Goal: Task Accomplishment & Management: Complete application form

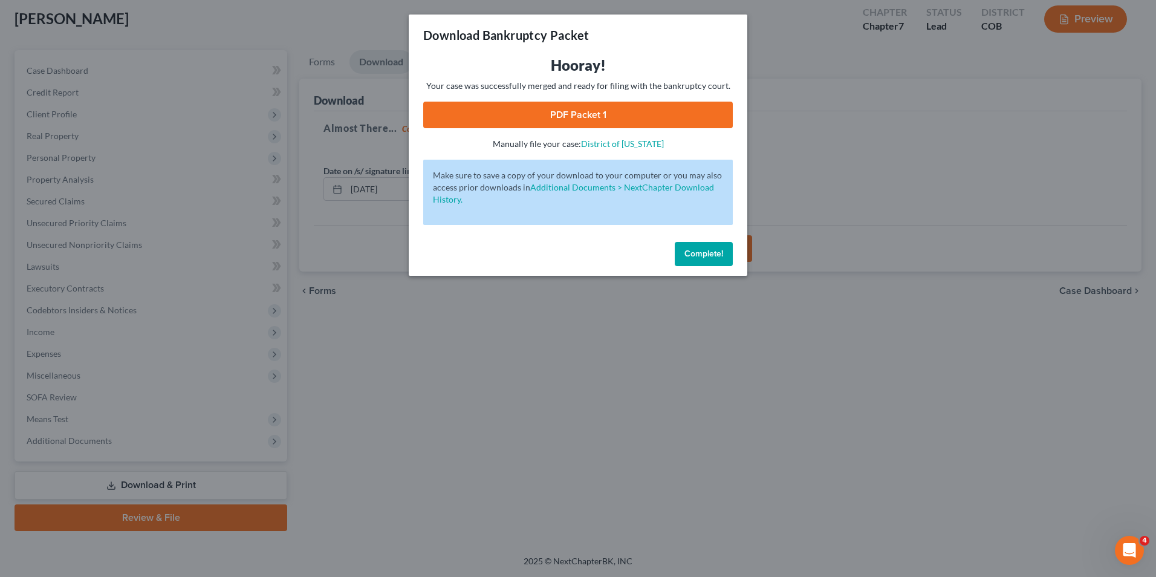
click at [690, 257] on span "Complete!" at bounding box center [703, 253] width 39 height 10
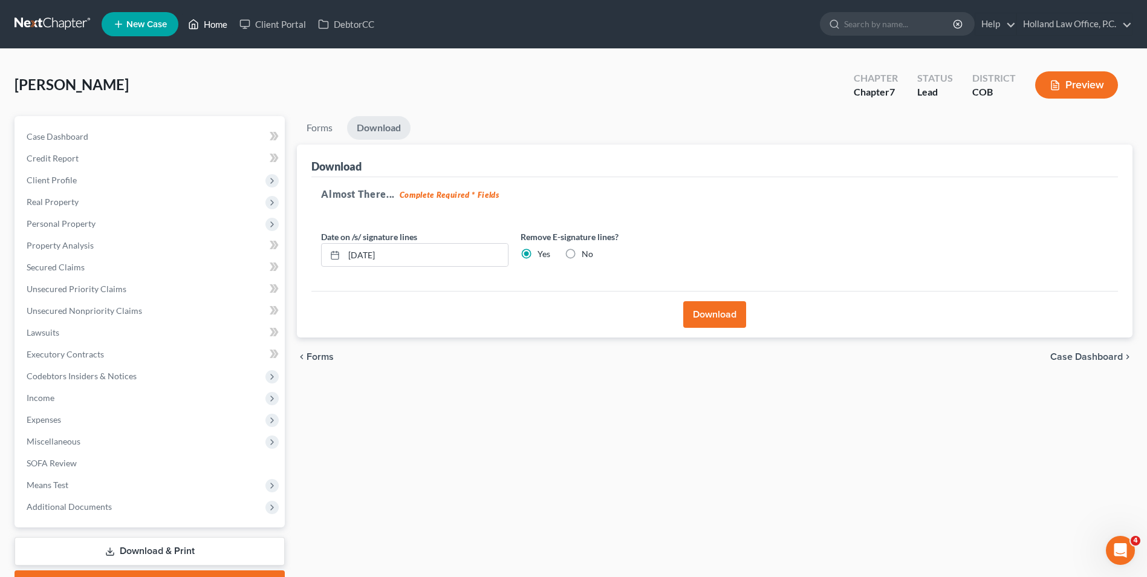
click at [199, 18] on icon at bounding box center [193, 24] width 11 height 15
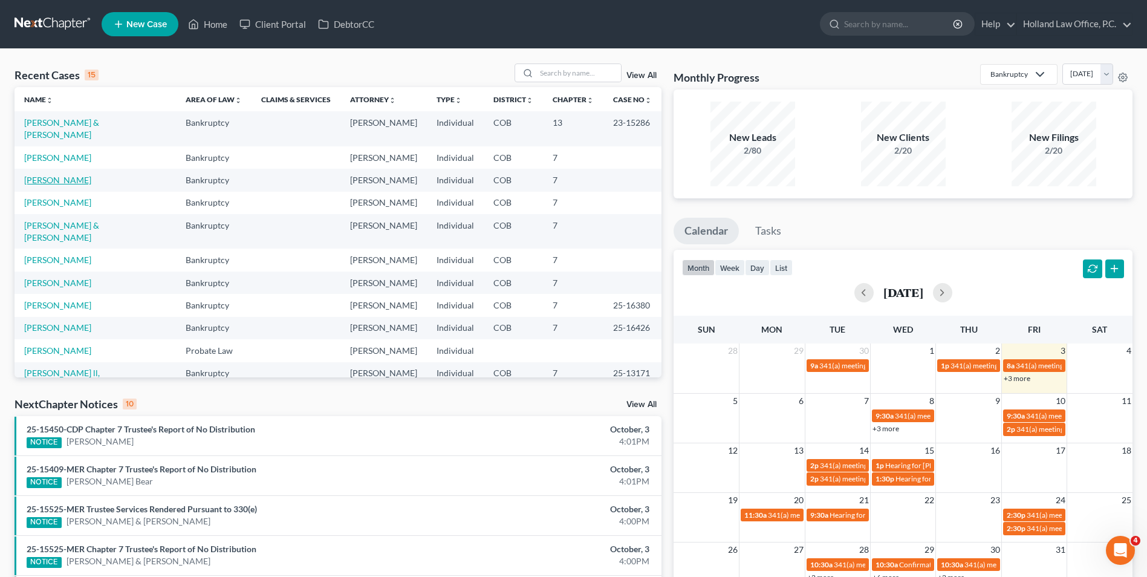
click at [33, 175] on link "[PERSON_NAME]" at bounding box center [57, 180] width 67 height 10
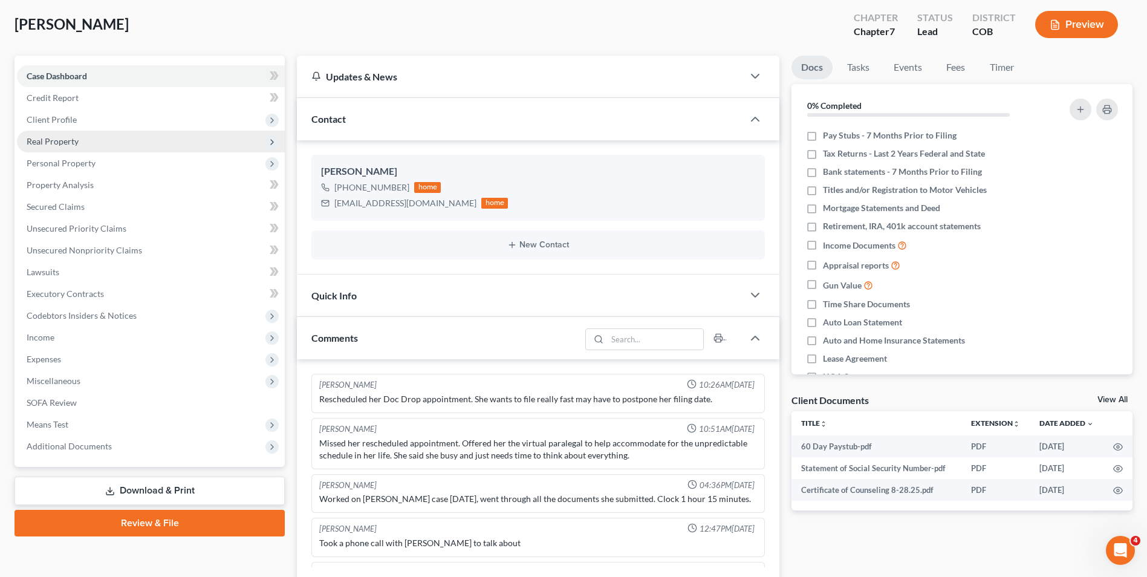
click at [89, 141] on span "Real Property" at bounding box center [151, 142] width 268 height 22
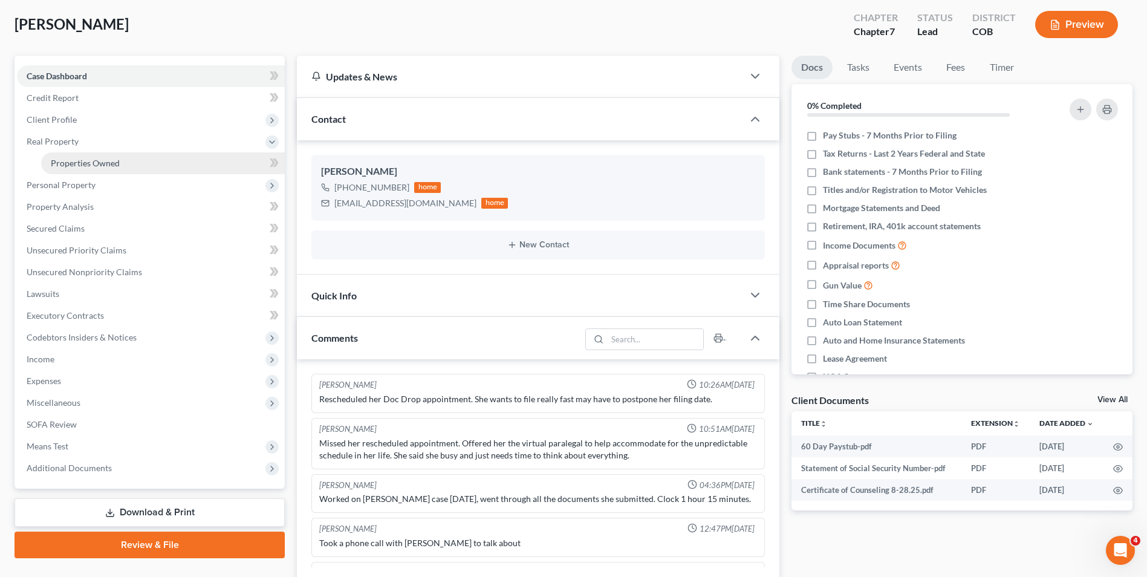
click at [84, 164] on span "Properties Owned" at bounding box center [85, 163] width 69 height 10
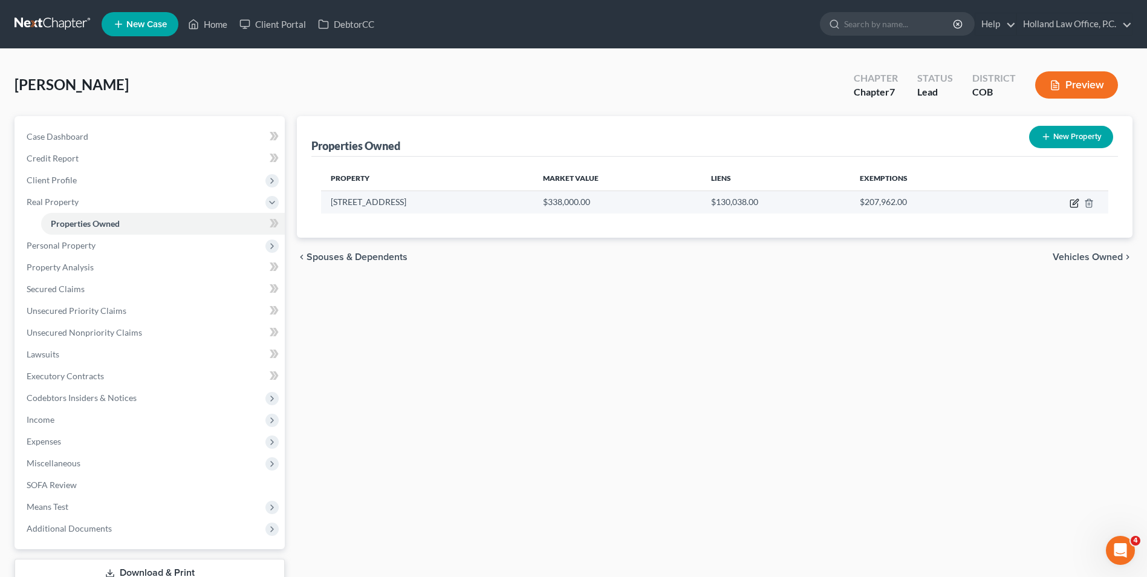
click at [1072, 201] on icon "button" at bounding box center [1074, 203] width 10 height 10
select select "5"
select select "0"
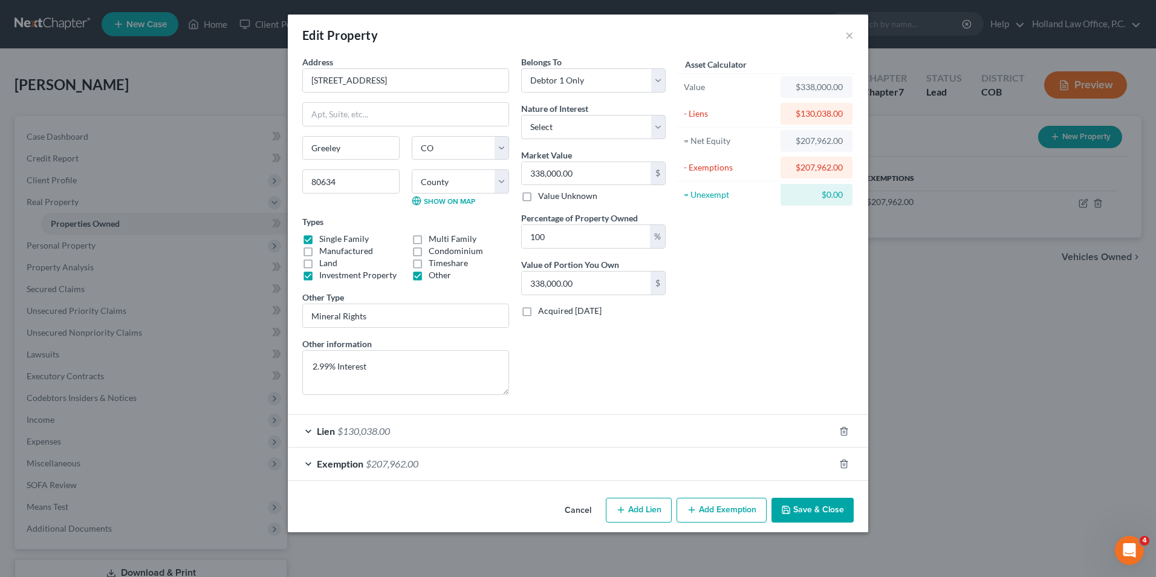
click at [367, 279] on label "Investment Property" at bounding box center [357, 275] width 77 height 12
click at [332, 277] on input "Investment Property" at bounding box center [328, 273] width 8 height 8
checkbox input "false"
click at [433, 276] on label "Other" at bounding box center [440, 275] width 22 height 12
click at [433, 276] on input "Other" at bounding box center [437, 273] width 8 height 8
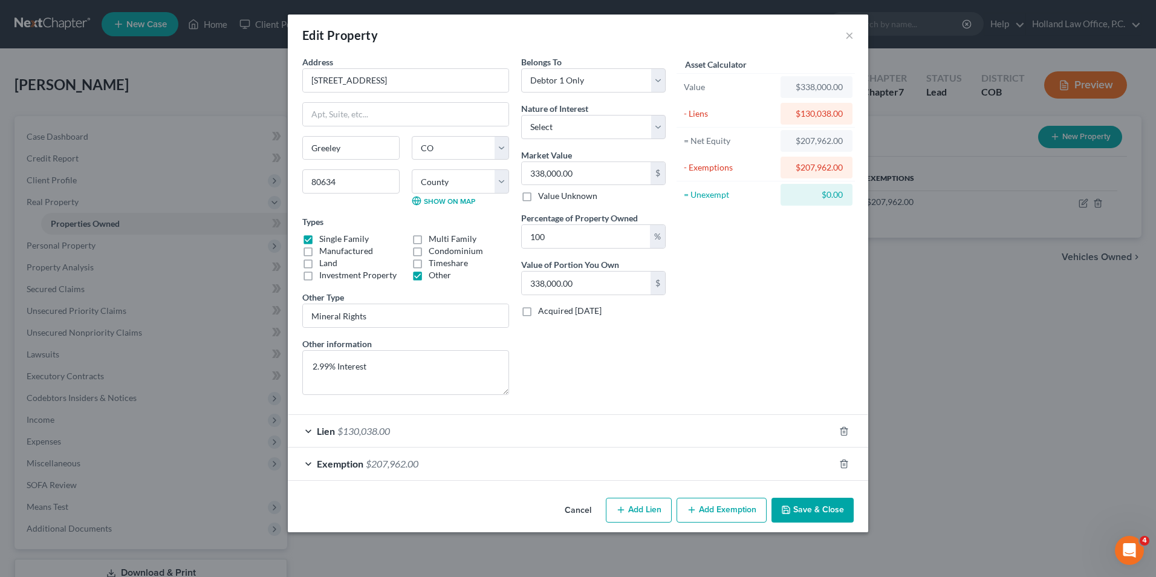
checkbox input "false"
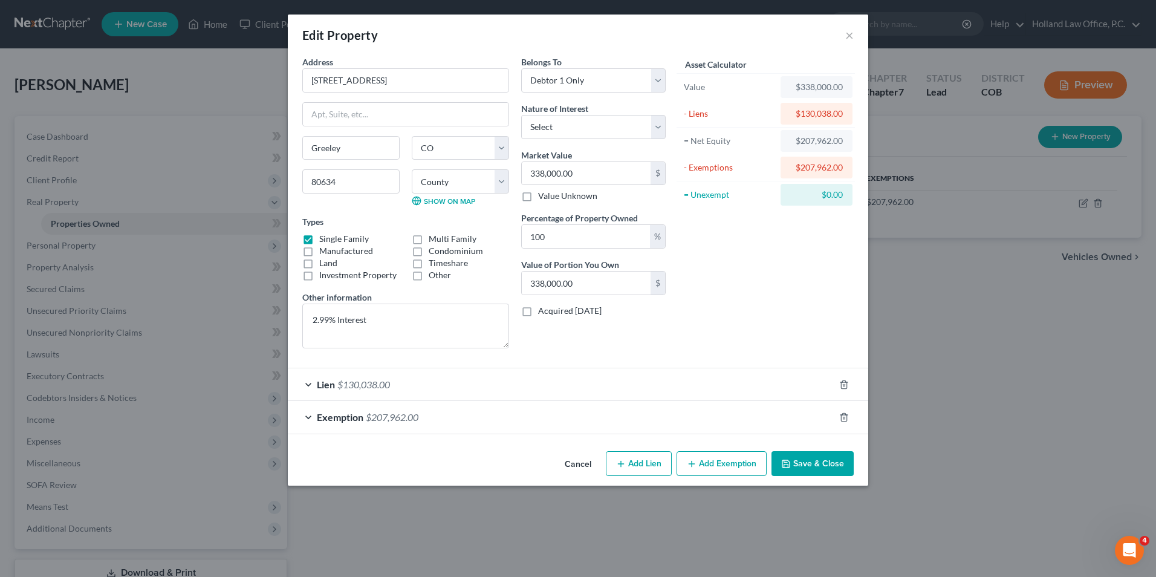
click at [332, 262] on label "Land" at bounding box center [328, 263] width 18 height 12
click at [332, 262] on input "Land" at bounding box center [328, 261] width 8 height 8
checkbox input "true"
click at [432, 276] on label "Other" at bounding box center [440, 275] width 22 height 12
click at [433, 276] on input "Other" at bounding box center [437, 273] width 8 height 8
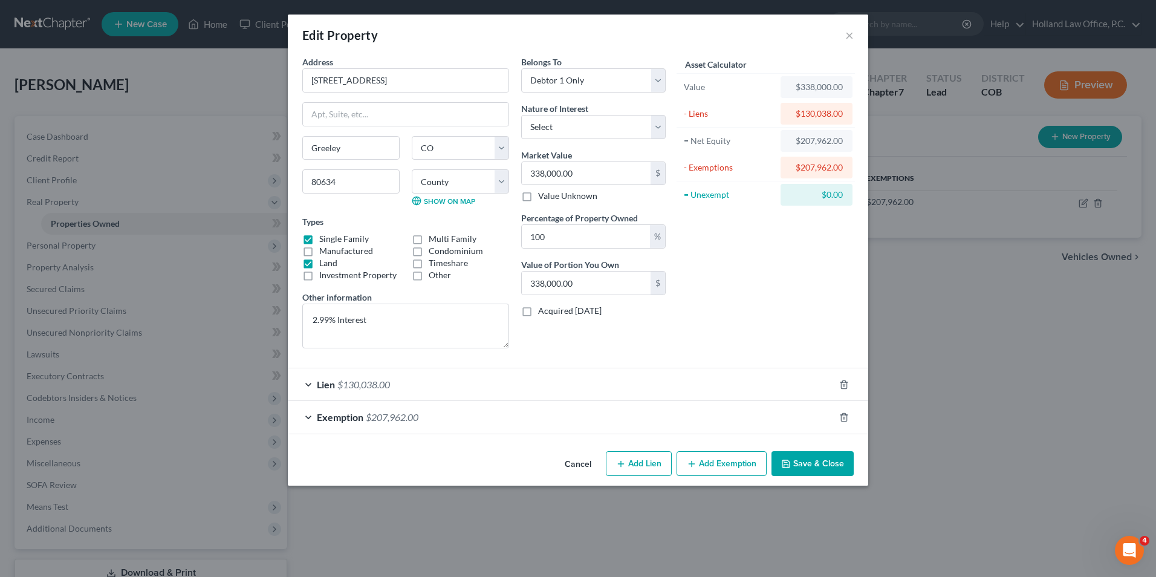
checkbox input "true"
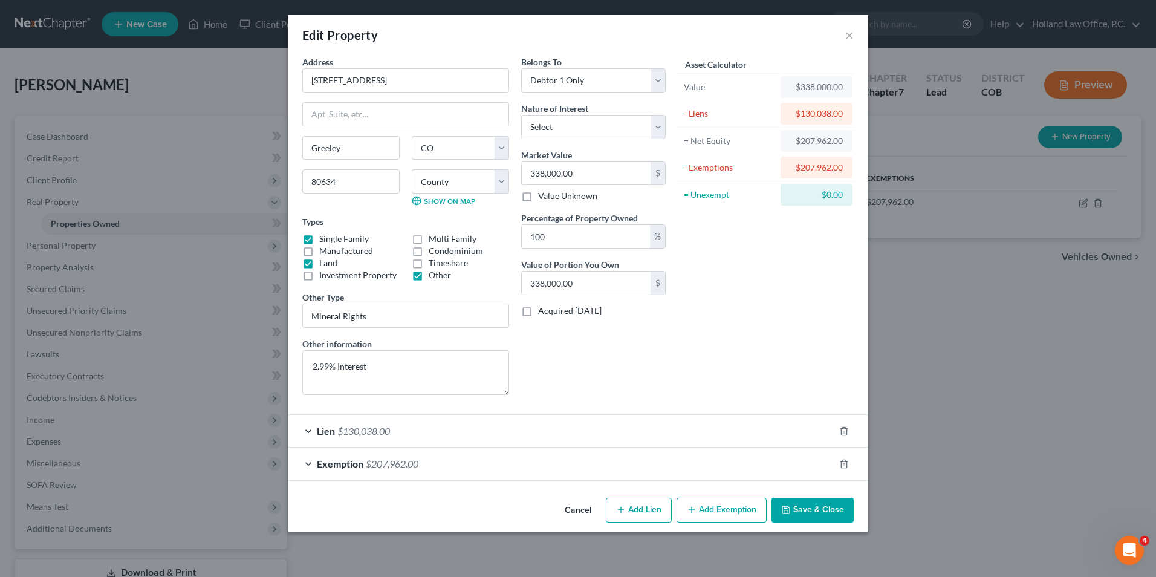
click at [819, 508] on button "Save & Close" at bounding box center [812, 510] width 82 height 25
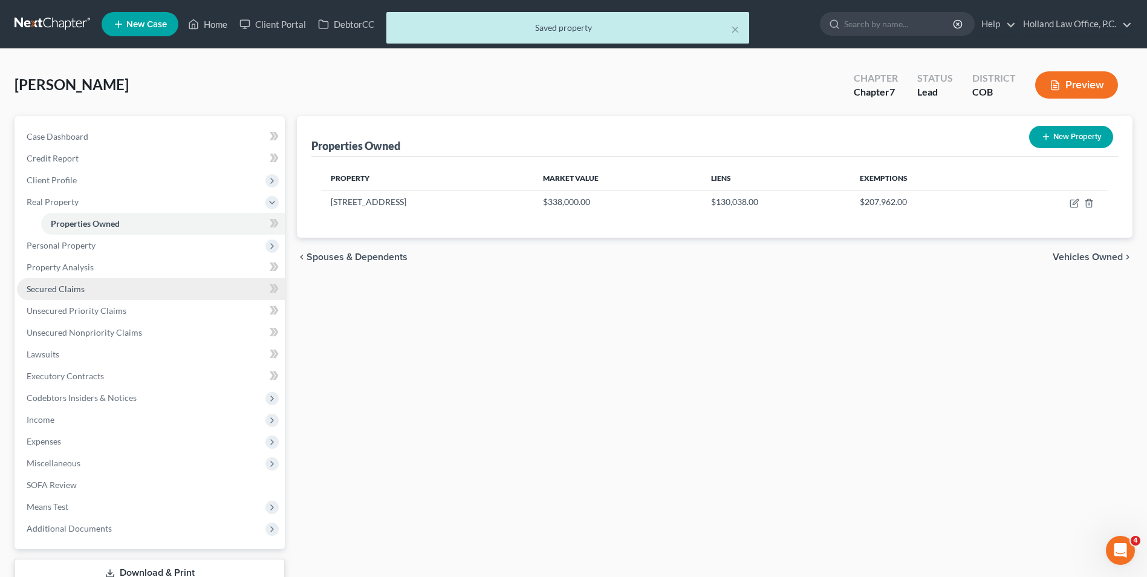
click at [123, 285] on link "Secured Claims" at bounding box center [151, 289] width 268 height 22
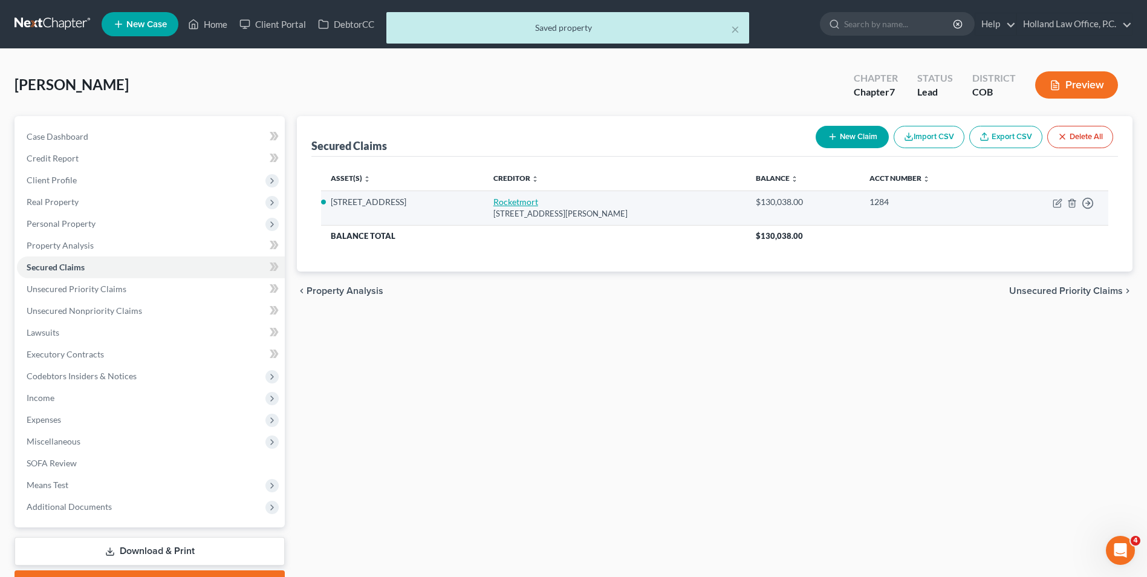
click at [493, 199] on link "Rocketmort" at bounding box center [515, 201] width 45 height 10
select select "23"
select select "3"
select select "4"
select select "0"
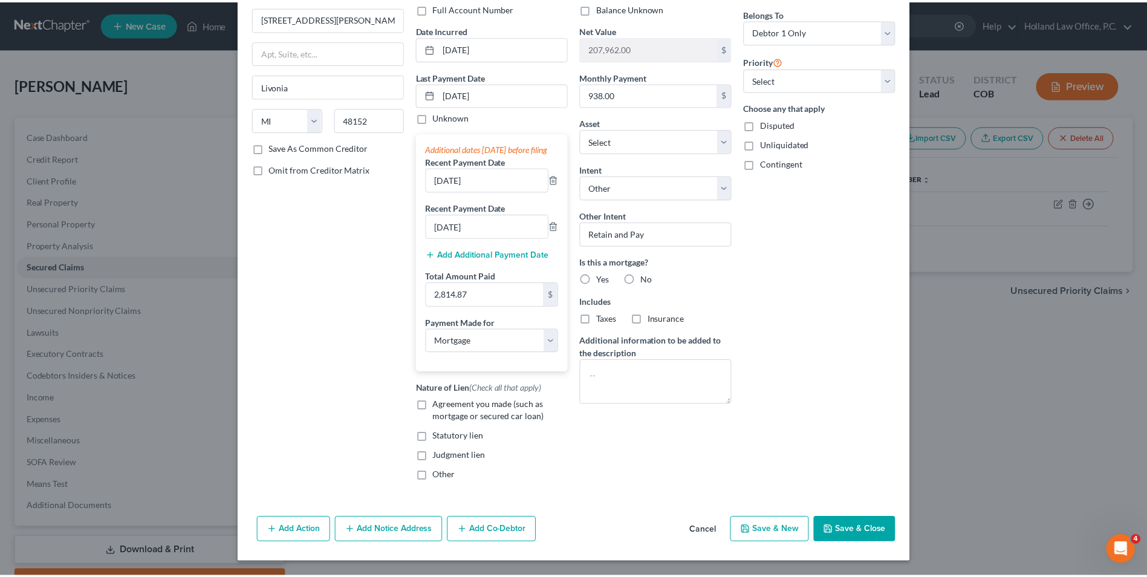
scroll to position [108, 0]
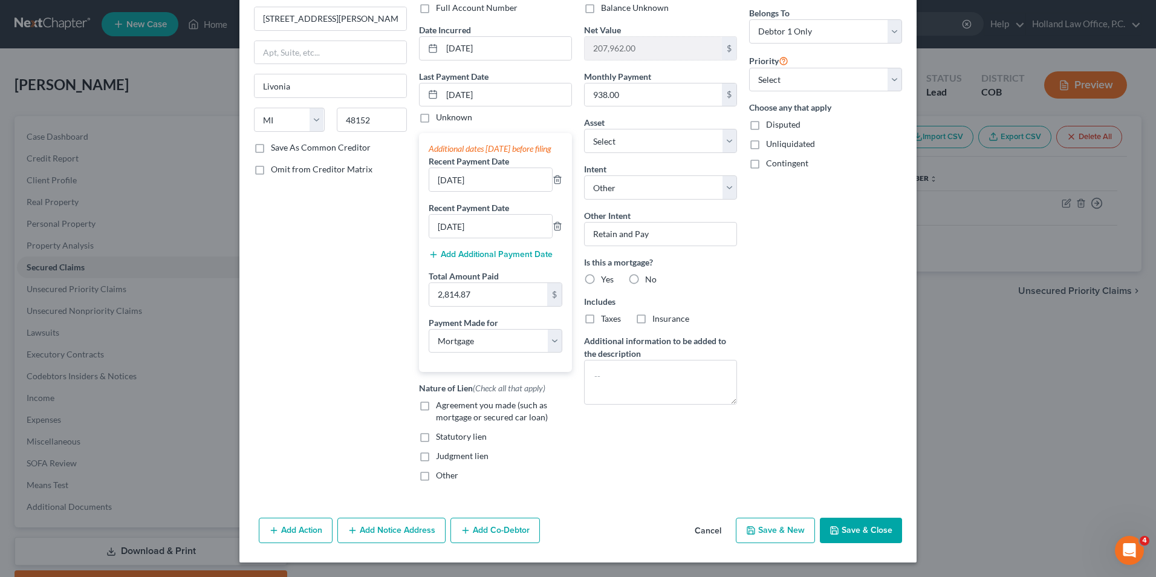
click at [861, 528] on button "Save & Close" at bounding box center [861, 529] width 82 height 25
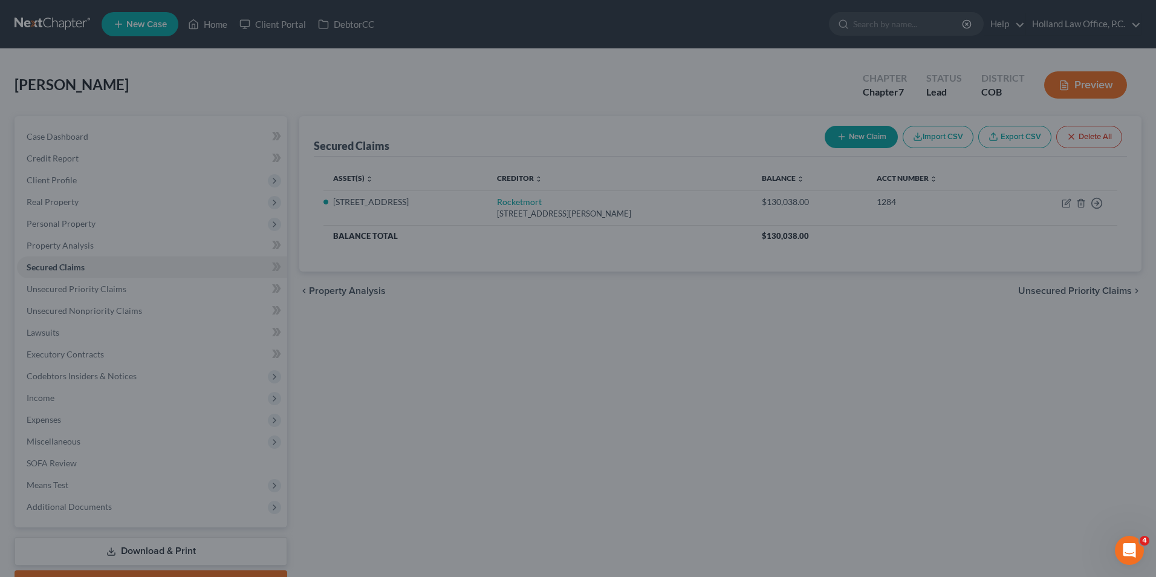
select select "12"
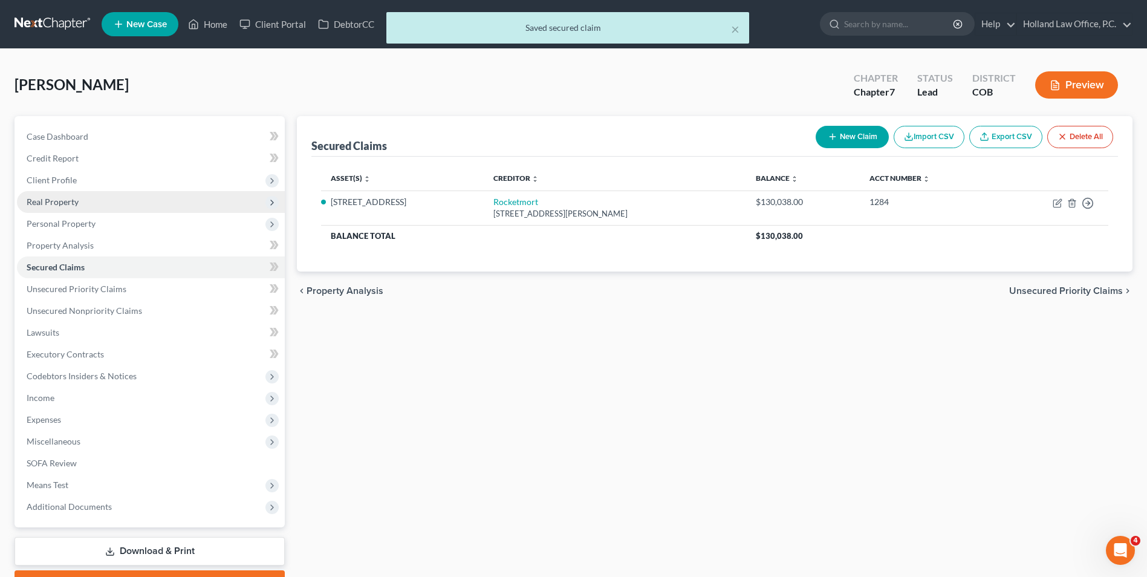
click at [66, 201] on span "Real Property" at bounding box center [53, 201] width 52 height 10
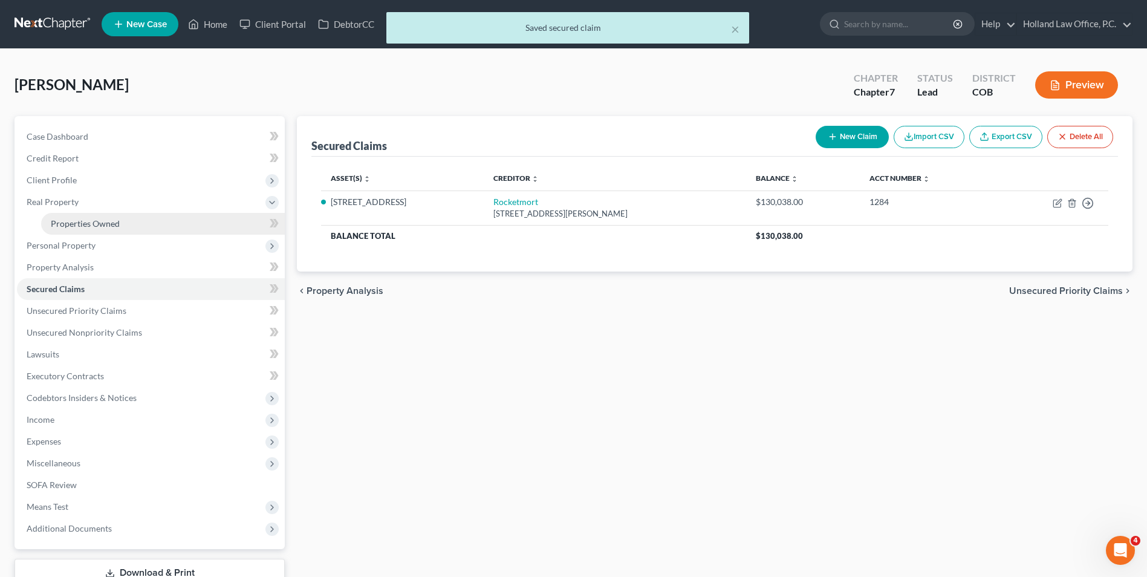
click at [80, 219] on span "Properties Owned" at bounding box center [85, 223] width 69 height 10
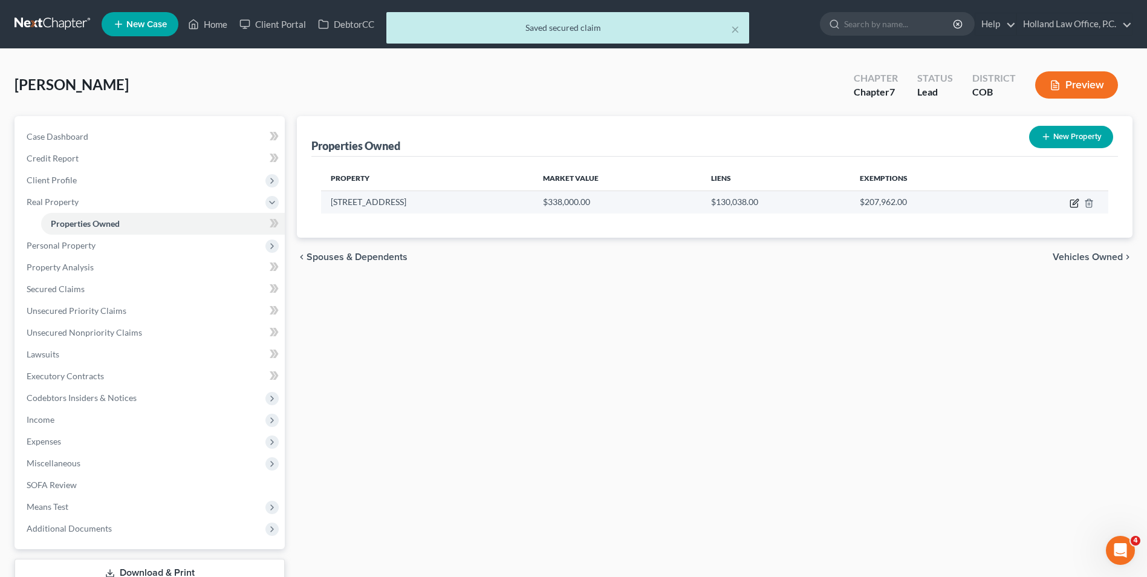
click at [1075, 206] on icon "button" at bounding box center [1074, 203] width 10 height 10
select select "5"
select select "62"
select select "0"
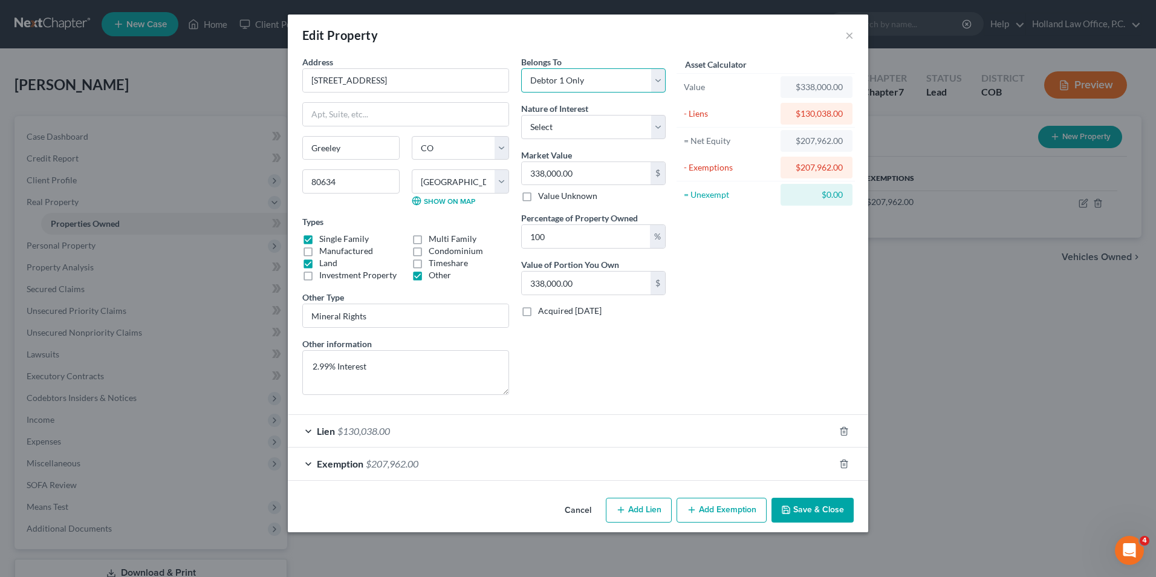
click at [575, 87] on select "Select Debtor 1 Only Debtor 2 Only Debtor 1 And Debtor 2 Only At Least One Of T…" at bounding box center [593, 80] width 144 height 24
click at [574, 133] on select "Select Fee Simple Joint Tenant Life Estate Equitable Interest Future Interest T…" at bounding box center [593, 127] width 144 height 24
select select "0"
click at [521, 115] on select "Select Fee Simple Joint Tenant Life Estate Equitable Interest Future Interest T…" at bounding box center [593, 127] width 144 height 24
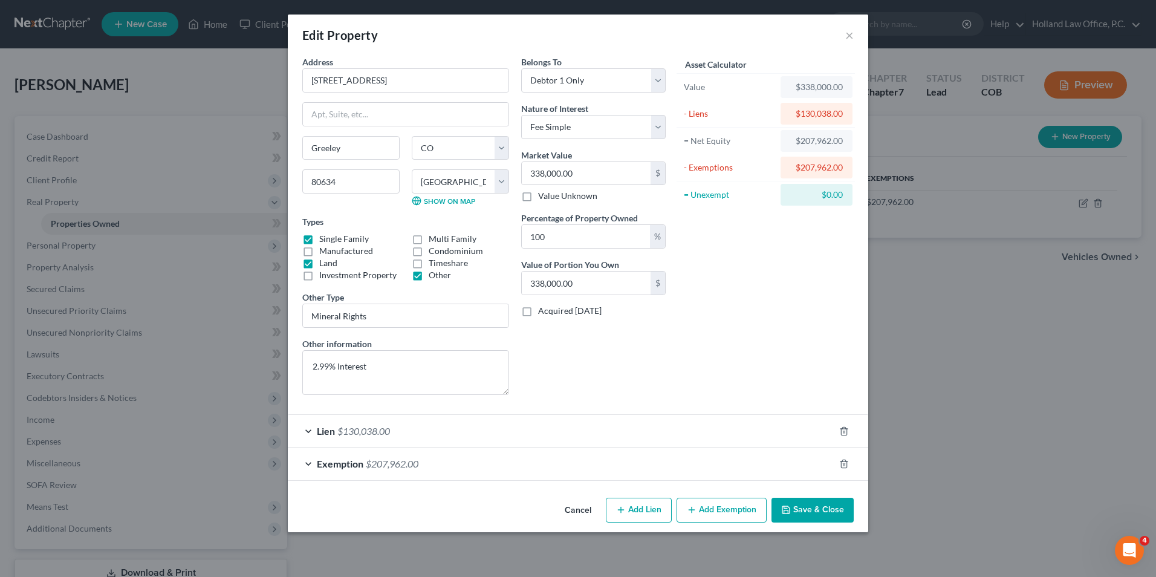
click at [810, 516] on button "Save & Close" at bounding box center [812, 510] width 82 height 25
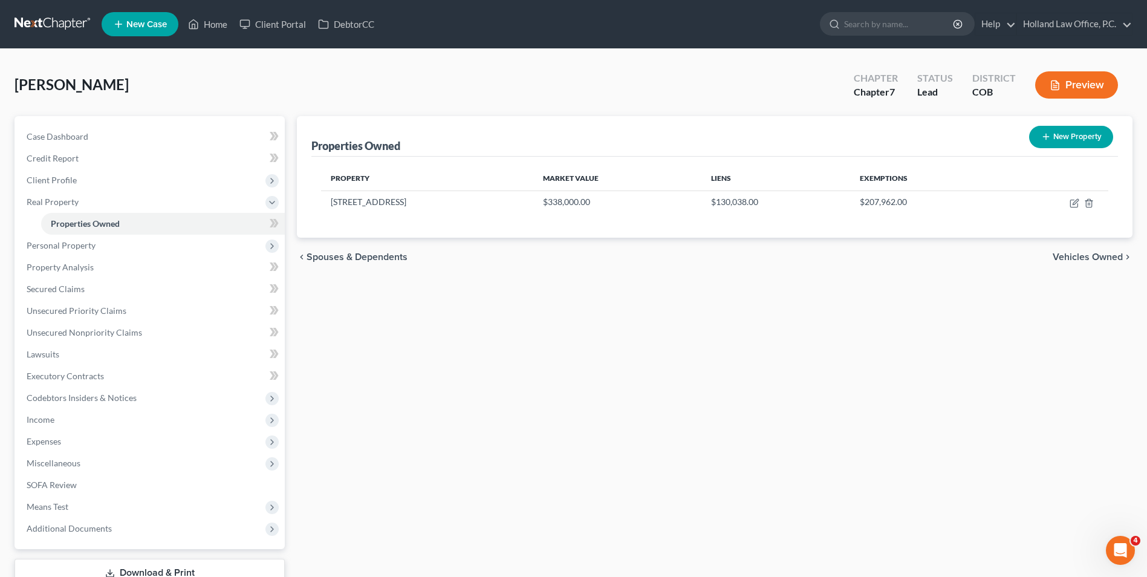
drag, startPoint x: 916, startPoint y: 544, endPoint x: 573, endPoint y: 484, distance: 348.5
click at [573, 484] on div "Properties Owned New Property Property Market Value Liens Exemptions [STREET_AD…" at bounding box center [715, 367] width 848 height 502
click at [90, 244] on span "Personal Property" at bounding box center [61, 245] width 69 height 10
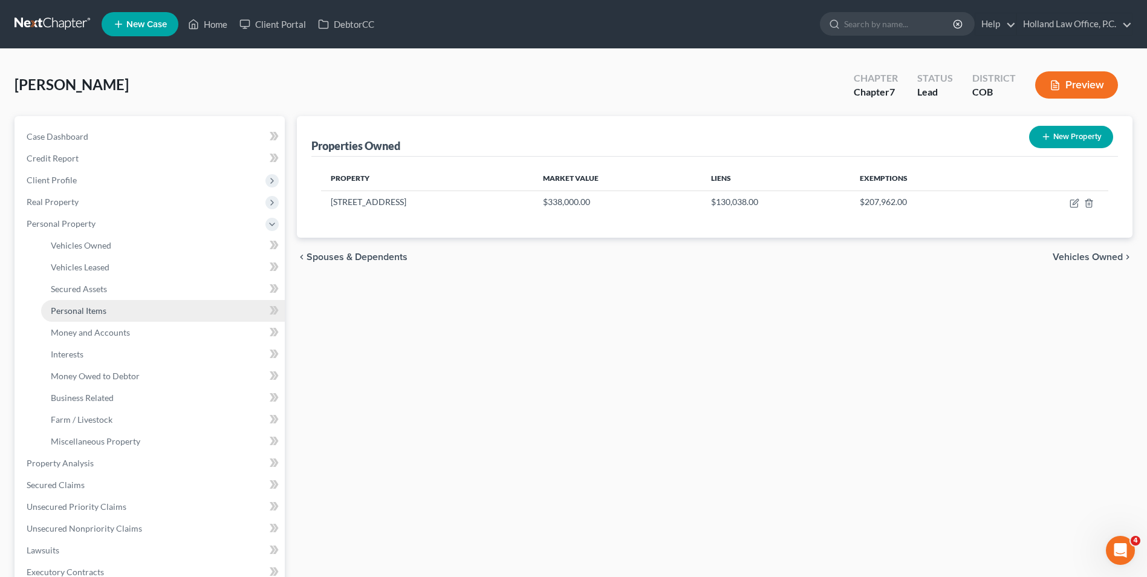
click at [107, 306] on link "Personal Items" at bounding box center [163, 311] width 244 height 22
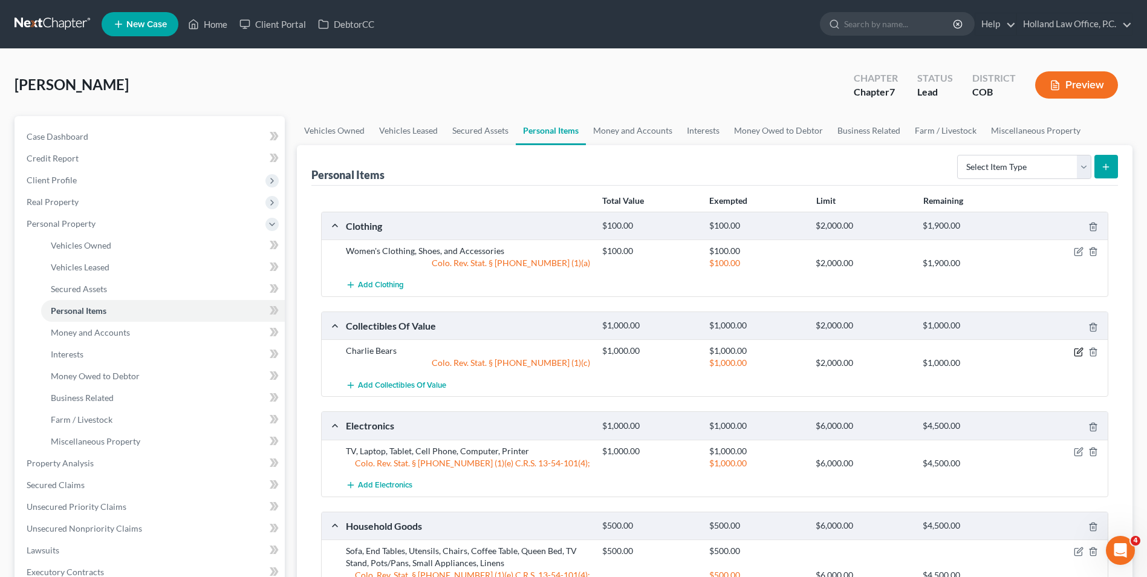
click at [1077, 353] on icon "button" at bounding box center [1079, 350] width 5 height 5
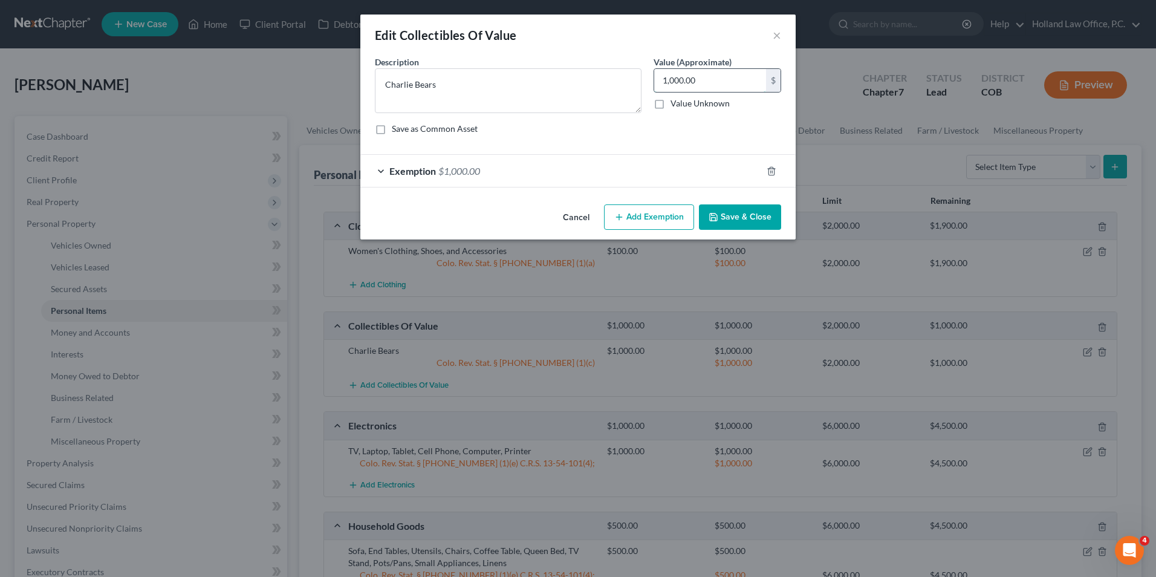
click at [707, 81] on input "1,000.00" at bounding box center [710, 80] width 112 height 23
type input "250.00"
click at [615, 191] on div "An exemption set must first be selected from the Filing Information section. Co…" at bounding box center [577, 128] width 435 height 144
click at [616, 172] on div "Exemption $1,000.00" at bounding box center [560, 171] width 401 height 32
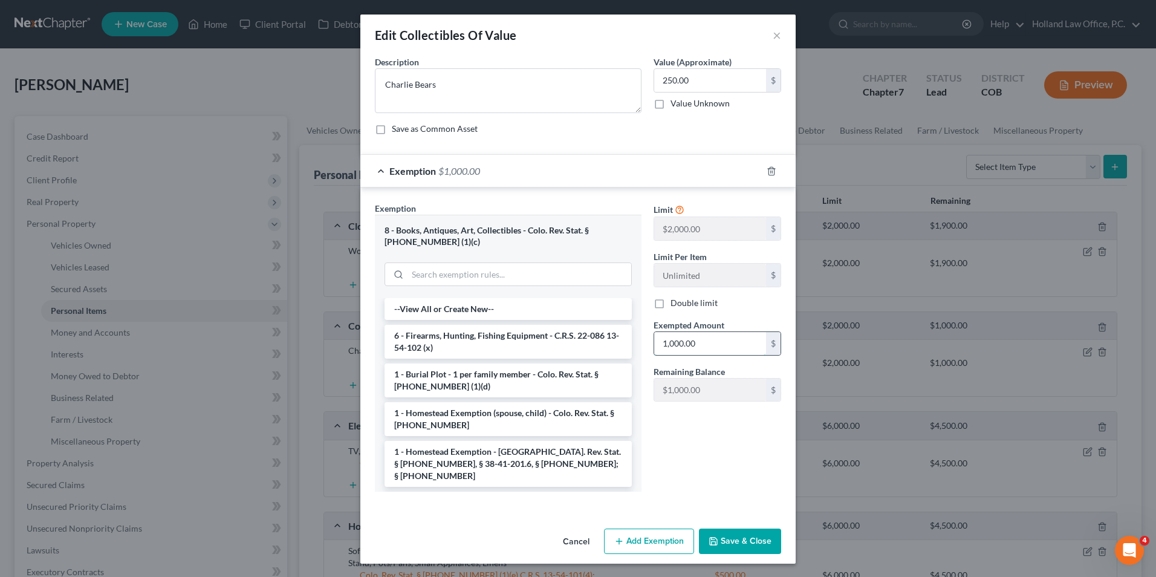
click at [689, 352] on input "1,000.00" at bounding box center [710, 343] width 112 height 23
type input "250.00"
click at [732, 528] on div "Cancel Add Exemption Save & Close" at bounding box center [577, 544] width 435 height 40
click at [731, 534] on button "Save & Close" at bounding box center [740, 540] width 82 height 25
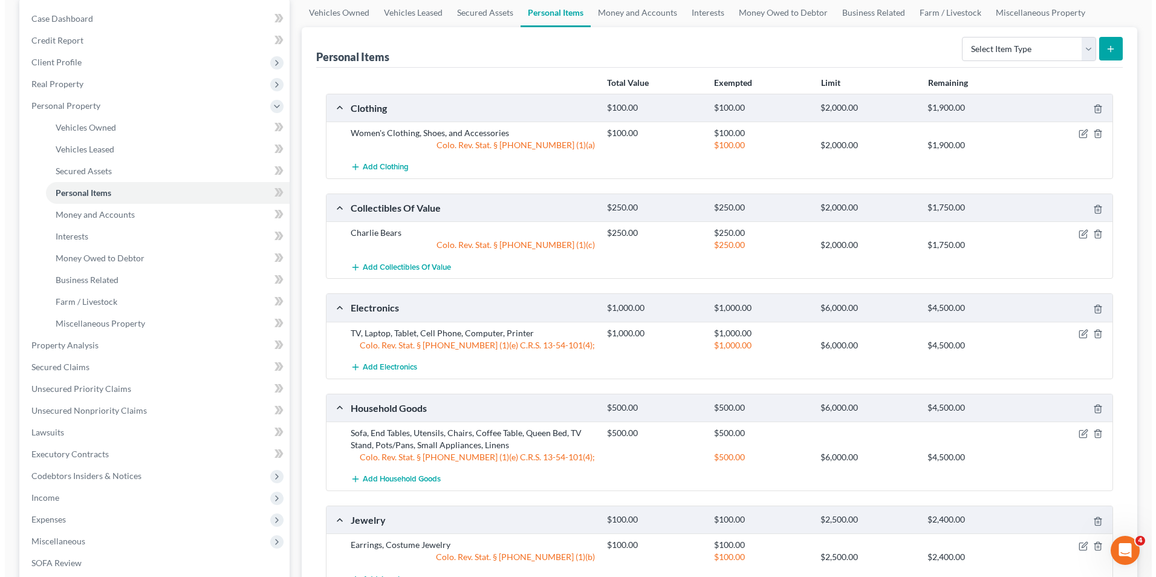
scroll to position [121, 0]
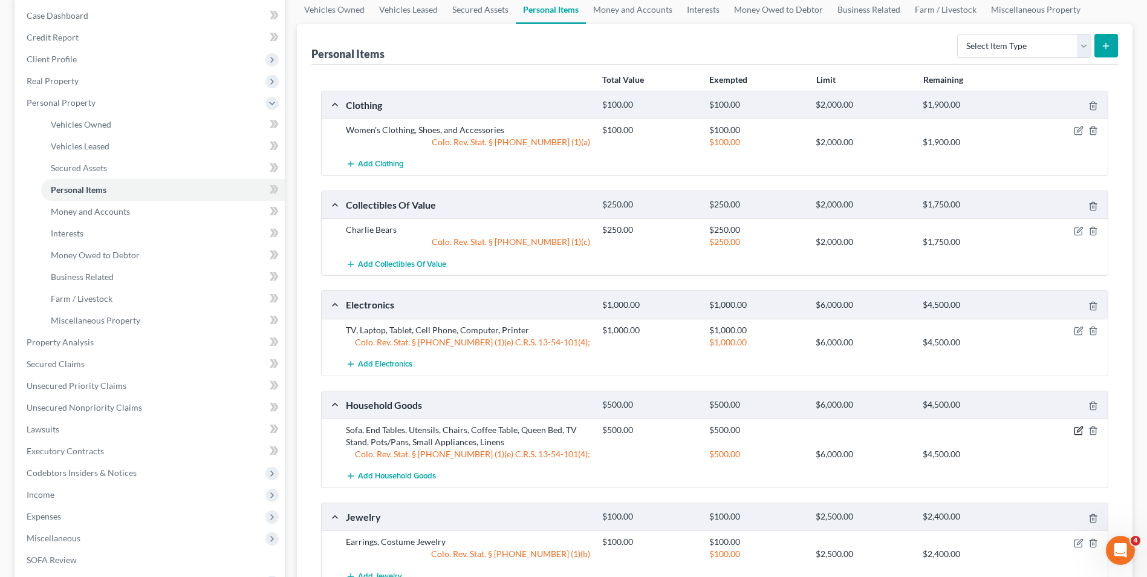
click at [1076, 429] on icon "button" at bounding box center [1079, 431] width 10 height 10
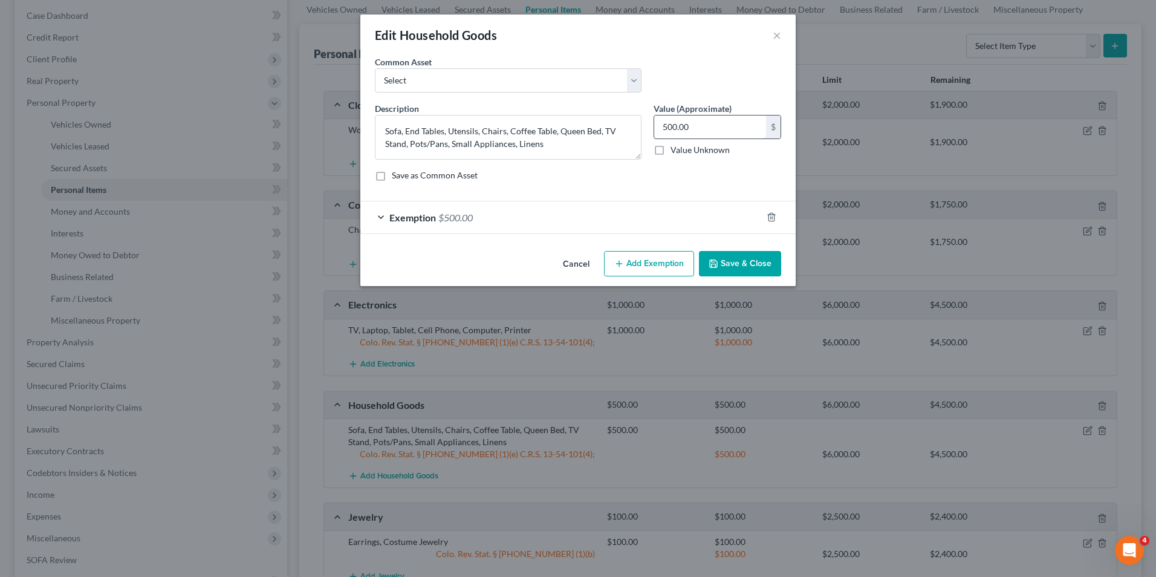
click at [686, 130] on input "500.00" at bounding box center [710, 126] width 112 height 23
type input "600.00"
click at [629, 206] on div "Exemption $500.00" at bounding box center [560, 217] width 401 height 32
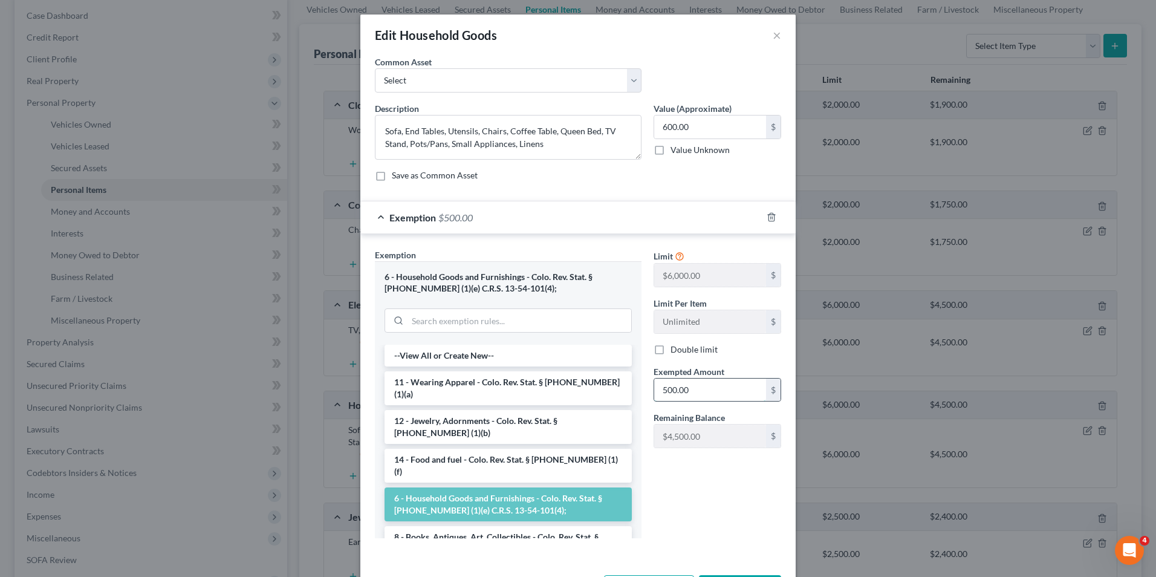
click at [730, 394] on input "500.00" at bounding box center [710, 389] width 112 height 23
type input "600.00"
click at [563, 151] on textarea "Sofa, End Tables, Utensils, Chairs, Coffee Table, Queen Bed, TV Stand, Pots/Pan…" at bounding box center [508, 137] width 267 height 45
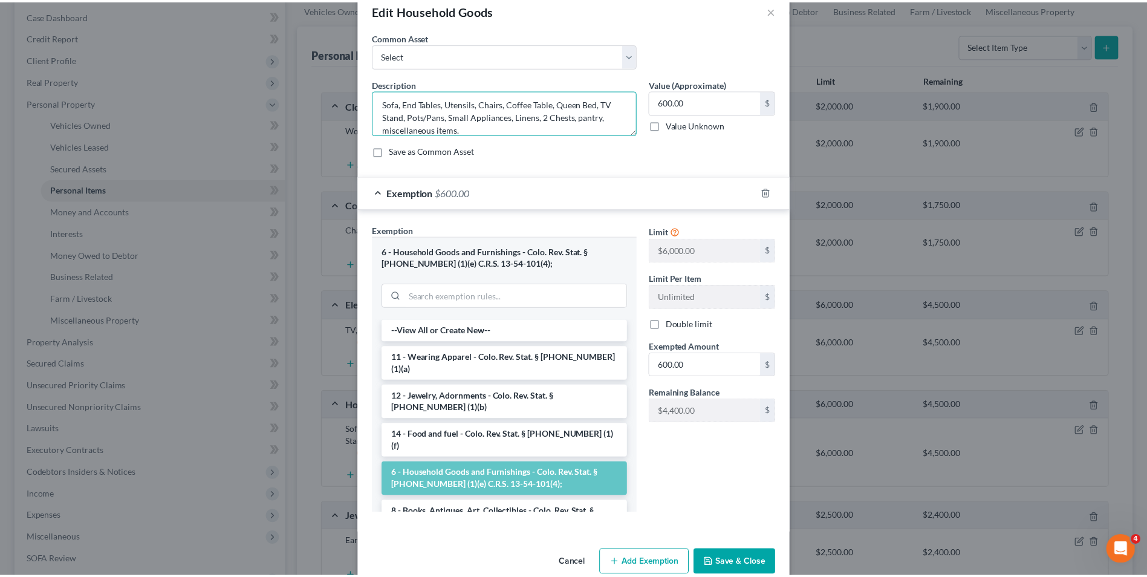
scroll to position [48, 0]
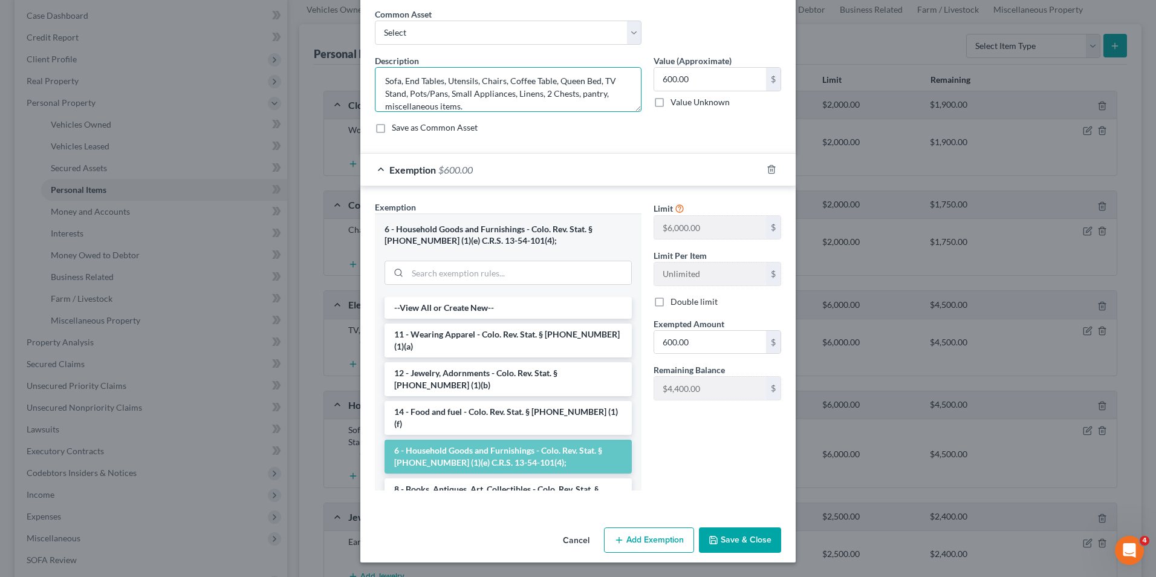
type textarea "Sofa, End Tables, Utensils, Chairs, Coffee Table, Queen Bed, TV Stand, Pots/Pan…"
click at [747, 538] on button "Save & Close" at bounding box center [740, 539] width 82 height 25
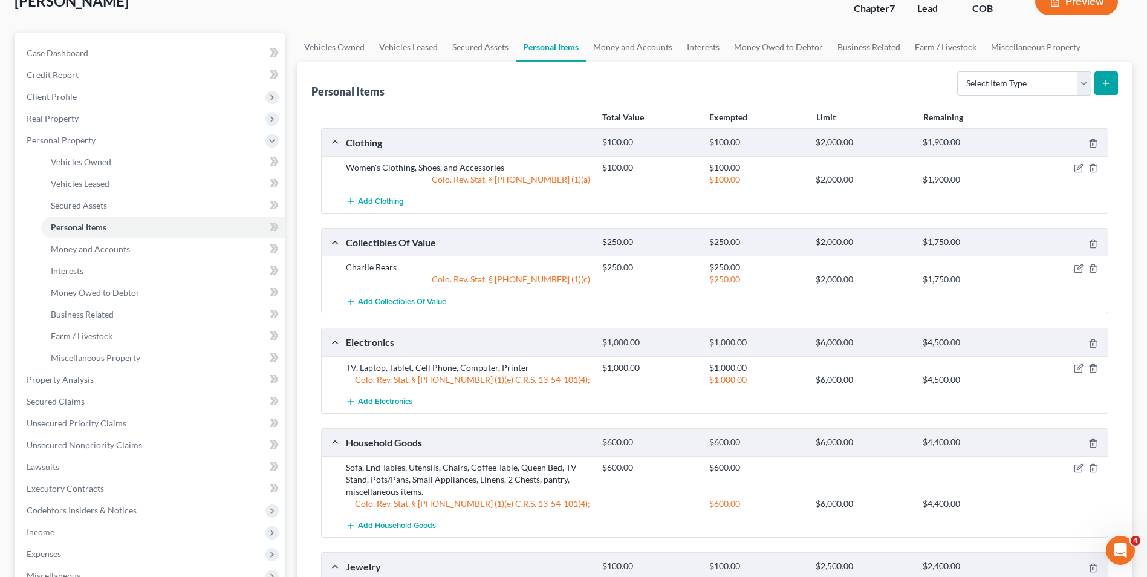
scroll to position [0, 0]
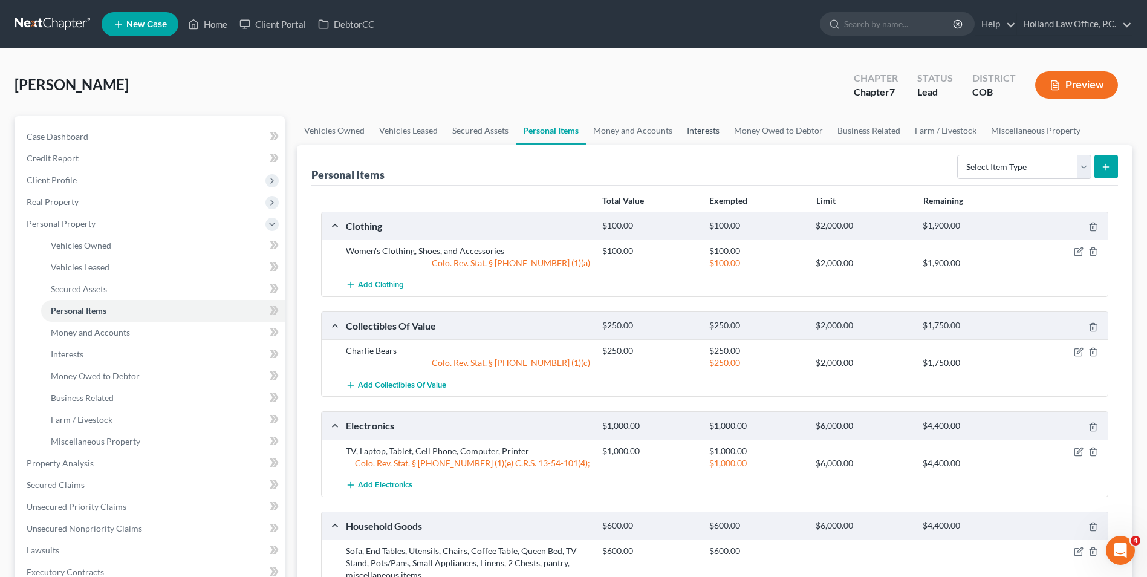
click at [702, 138] on link "Interests" at bounding box center [702, 130] width 47 height 29
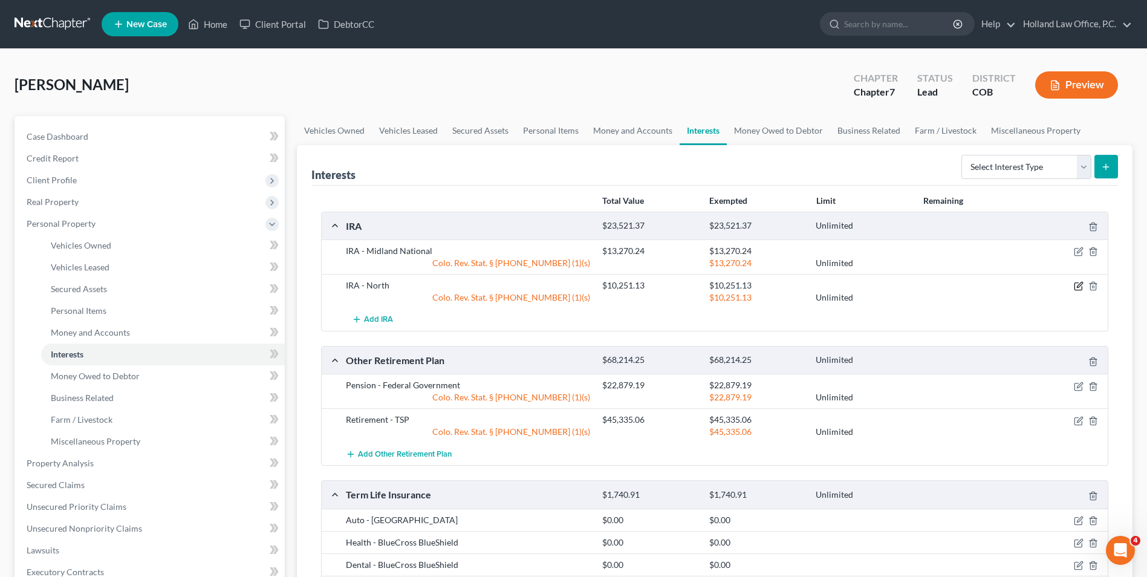
click at [1077, 286] on icon "button" at bounding box center [1079, 284] width 5 height 5
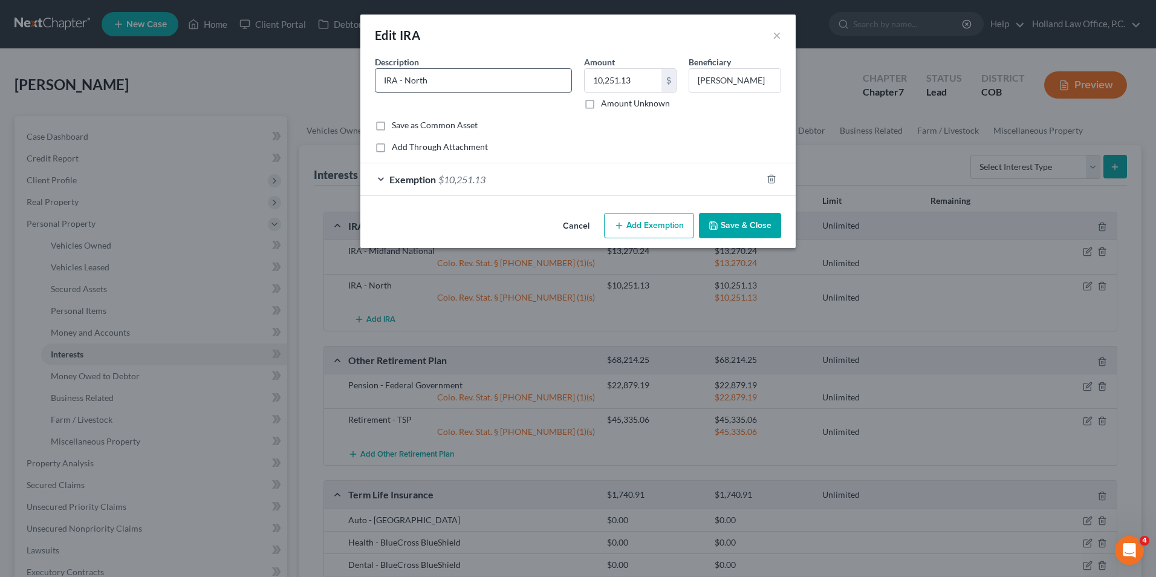
click at [482, 90] on input "IRA - North" at bounding box center [473, 80] width 196 height 23
type input "IRA - North American"
click at [627, 86] on input "10,251.13" at bounding box center [623, 80] width 77 height 23
type input "1,025.13"
click at [547, 178] on div "Exemption $10,251.13" at bounding box center [560, 179] width 401 height 32
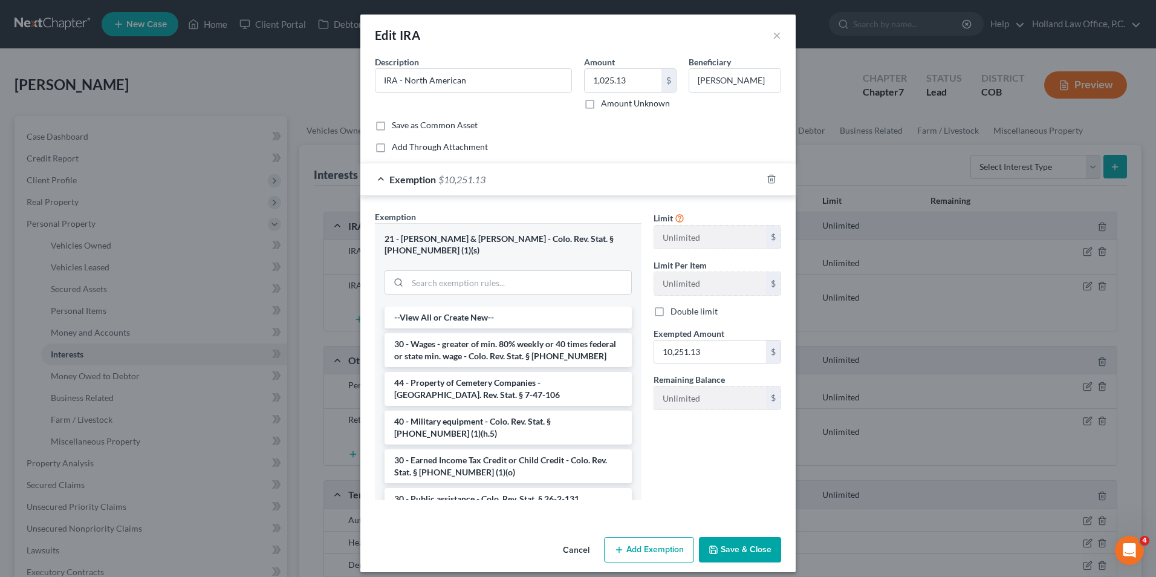
click at [728, 365] on div "Limit Unlimited $ Limit Per Item Unlimited $ Double limit Exempted Amount * 10,…" at bounding box center [717, 314] width 140 height 209
click at [728, 352] on input "10,251.13" at bounding box center [710, 351] width 112 height 23
type input "1,025.13"
click at [736, 537] on button "Save & Close" at bounding box center [740, 549] width 82 height 25
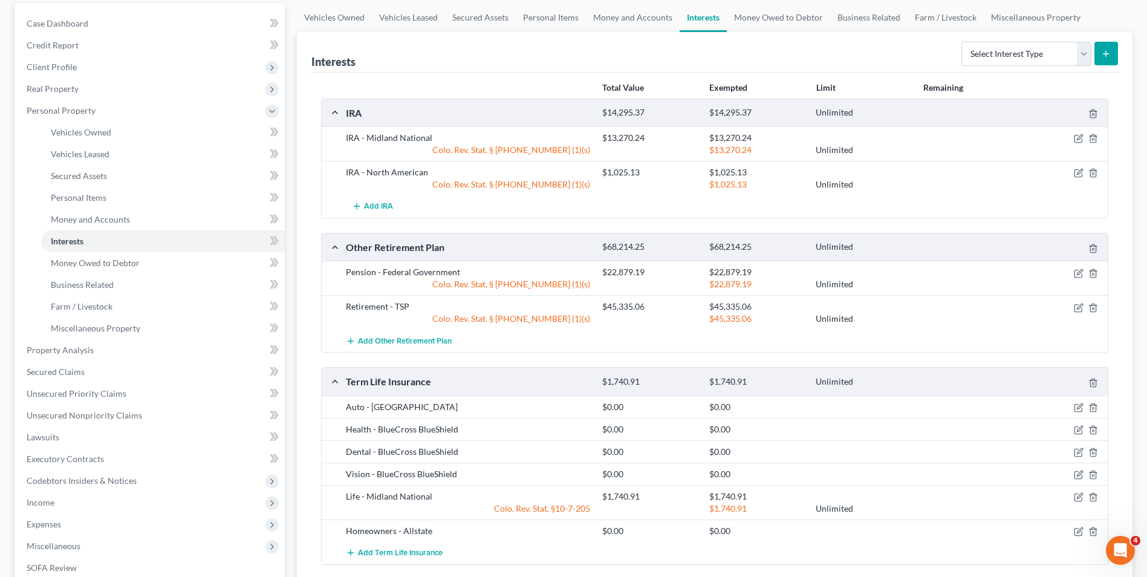
scroll to position [60, 0]
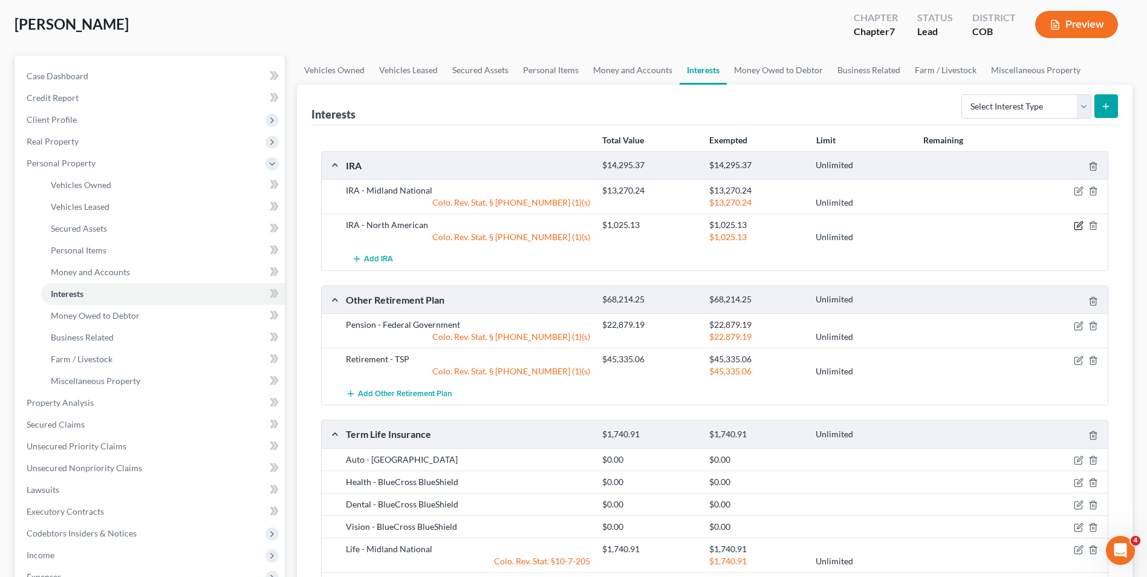
click at [1079, 227] on icon "button" at bounding box center [1079, 226] width 10 height 10
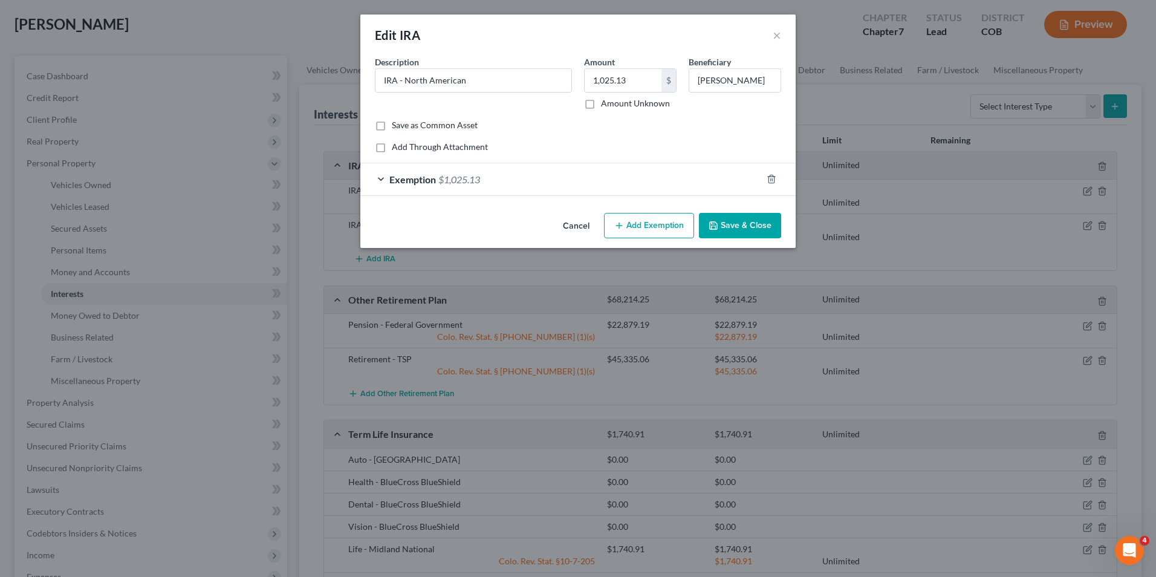
click at [755, 219] on button "Save & Close" at bounding box center [740, 225] width 82 height 25
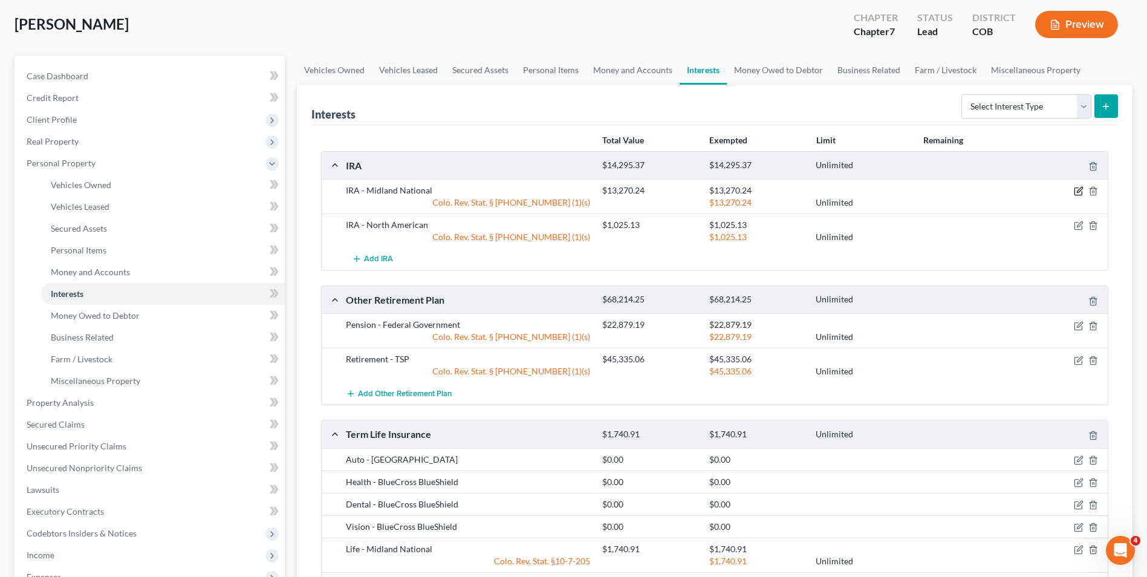
click at [1078, 192] on icon "button" at bounding box center [1079, 191] width 10 height 10
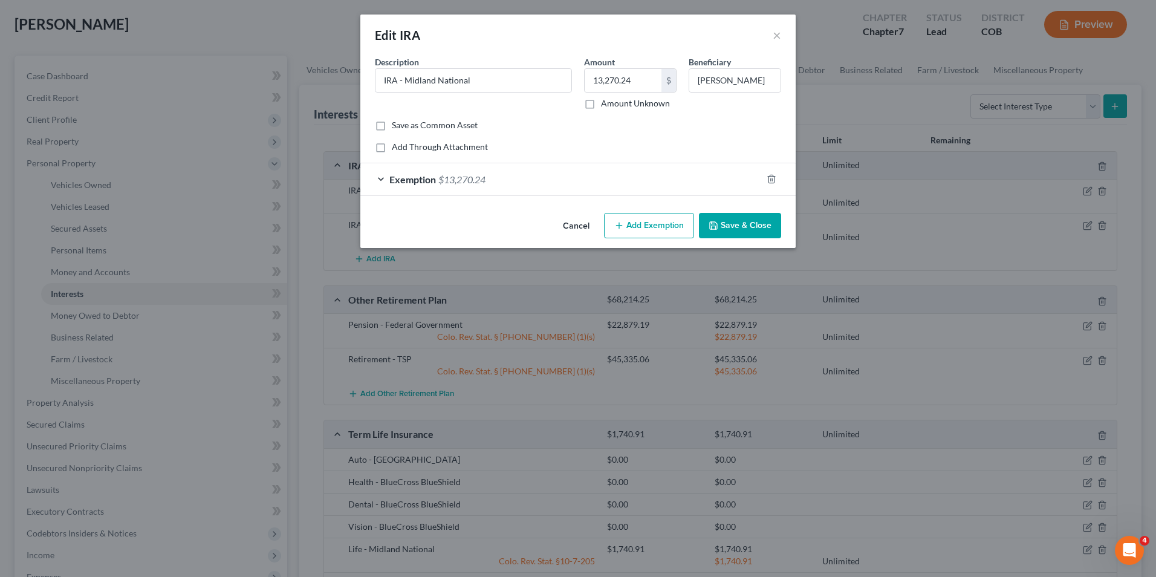
click at [754, 224] on button "Save & Close" at bounding box center [740, 225] width 82 height 25
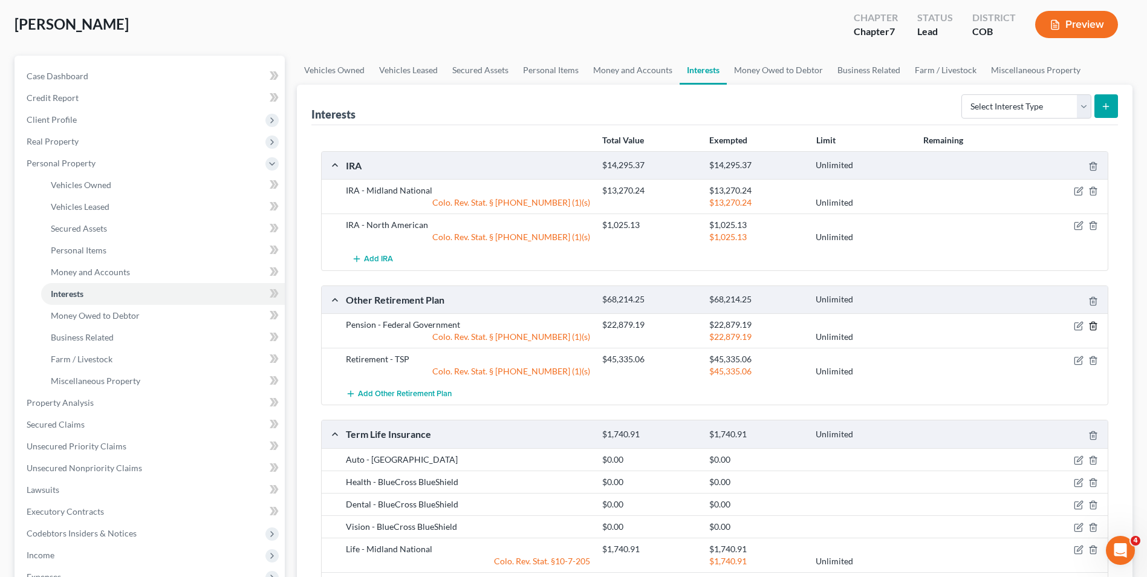
click at [1095, 322] on icon "button" at bounding box center [1093, 326] width 10 height 10
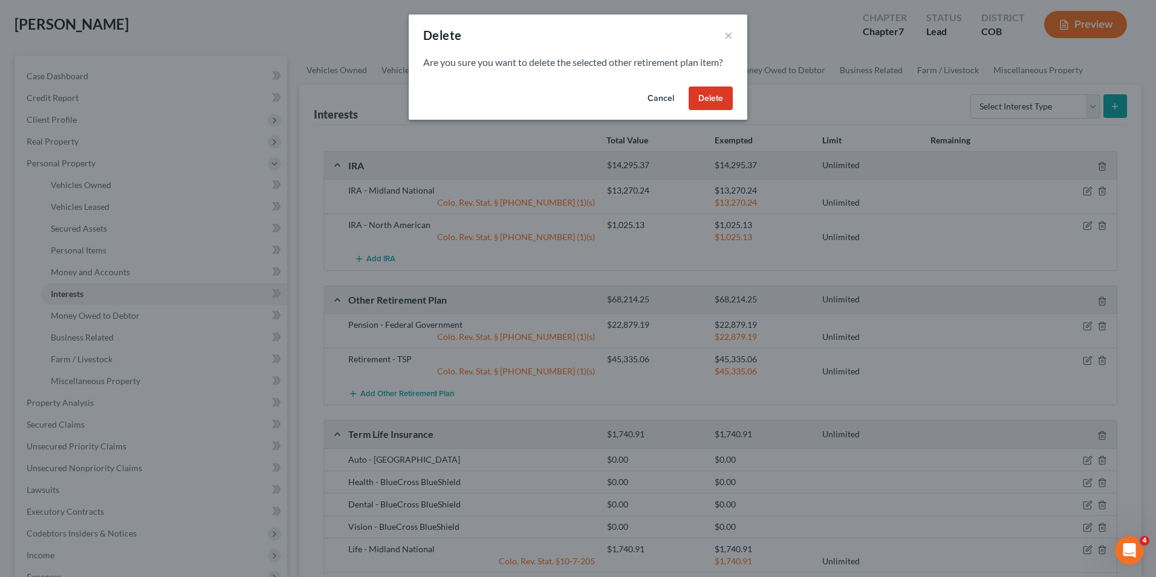
click at [702, 90] on button "Delete" at bounding box center [711, 98] width 44 height 24
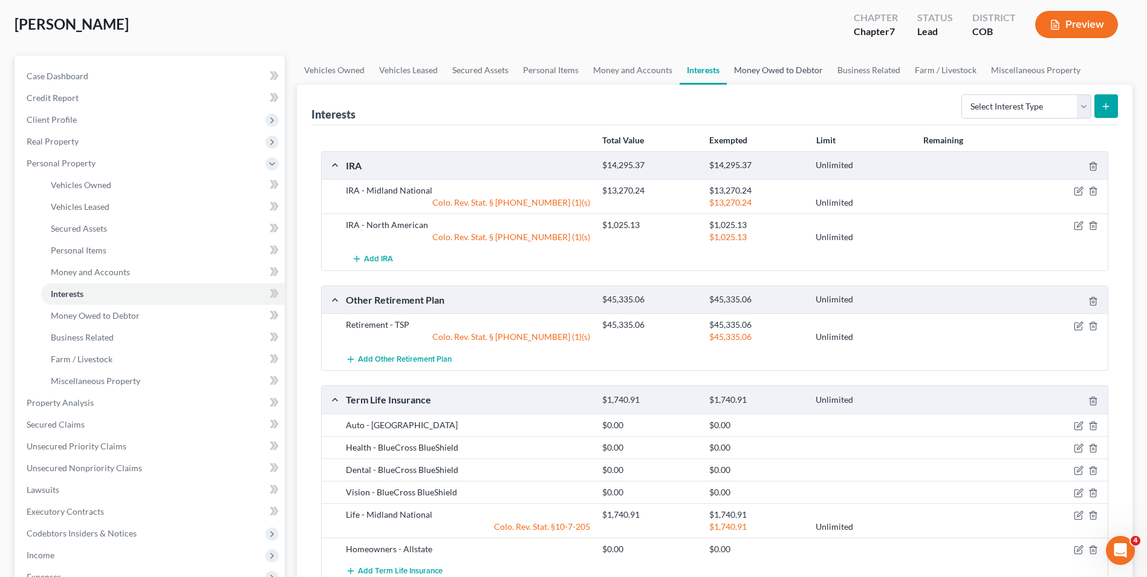
click at [819, 70] on link "Money Owed to Debtor" at bounding box center [778, 70] width 103 height 29
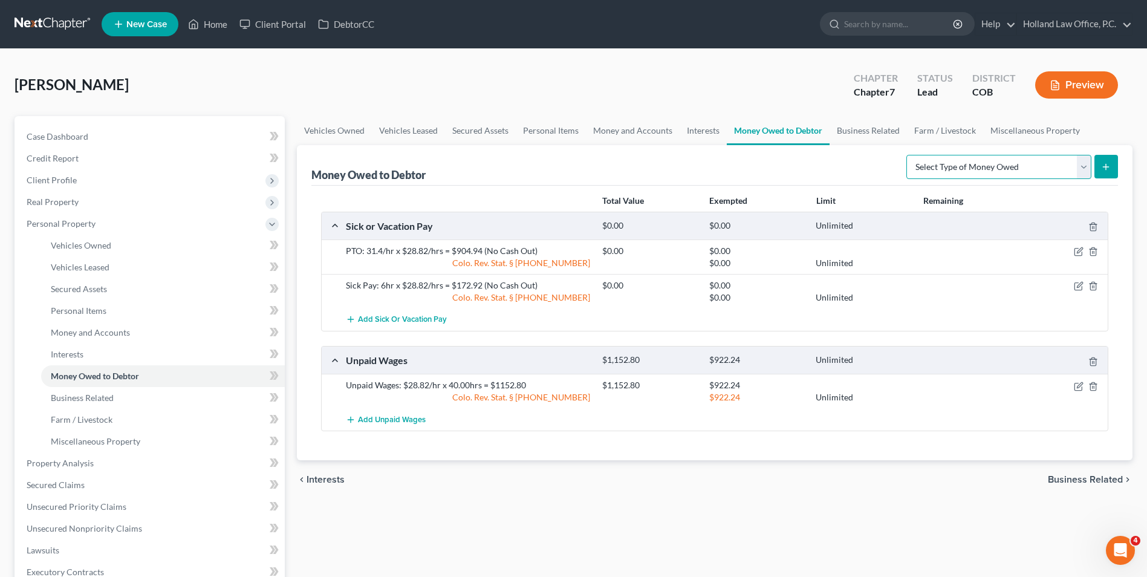
click at [993, 168] on select "Select Type of Money Owed Accounts Receivable Alimony Child Support Claims Agai…" at bounding box center [998, 167] width 185 height 24
select select "expected_tax_refund"
click at [908, 155] on select "Select Type of Money Owed Accounts Receivable Alimony Child Support Claims Agai…" at bounding box center [998, 167] width 185 height 24
click at [1103, 166] on icon "submit" at bounding box center [1106, 167] width 10 height 10
select select "0"
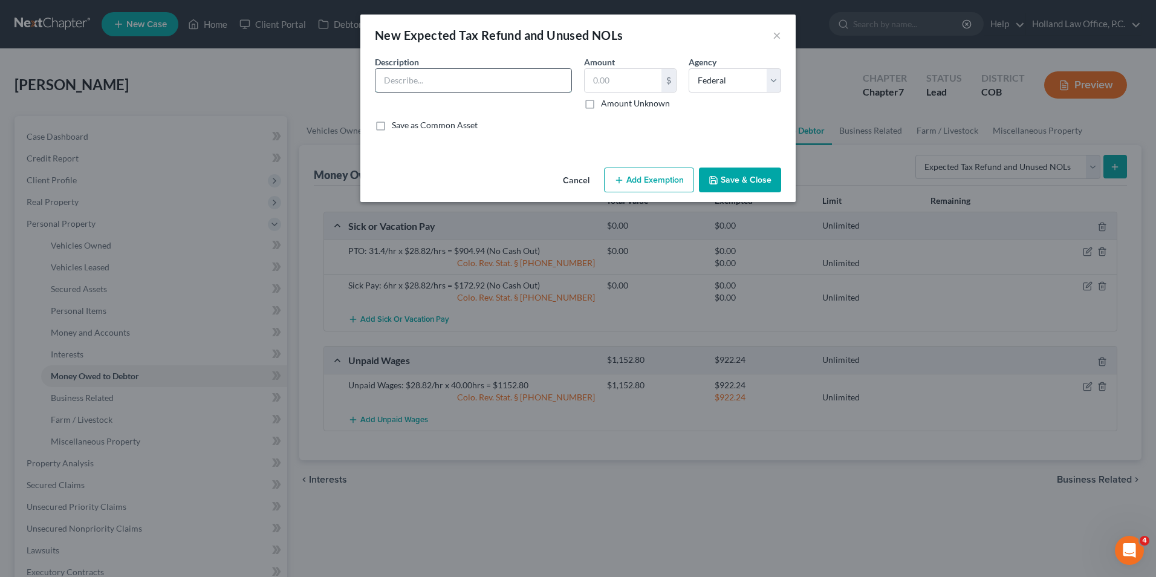
click at [430, 82] on input "text" at bounding box center [473, 80] width 196 height 23
type input "2025 Tax Refund"
click at [638, 102] on label "Amount Unknown" at bounding box center [635, 103] width 69 height 12
click at [614, 102] on input "Amount Unknown" at bounding box center [610, 101] width 8 height 8
checkbox input "true"
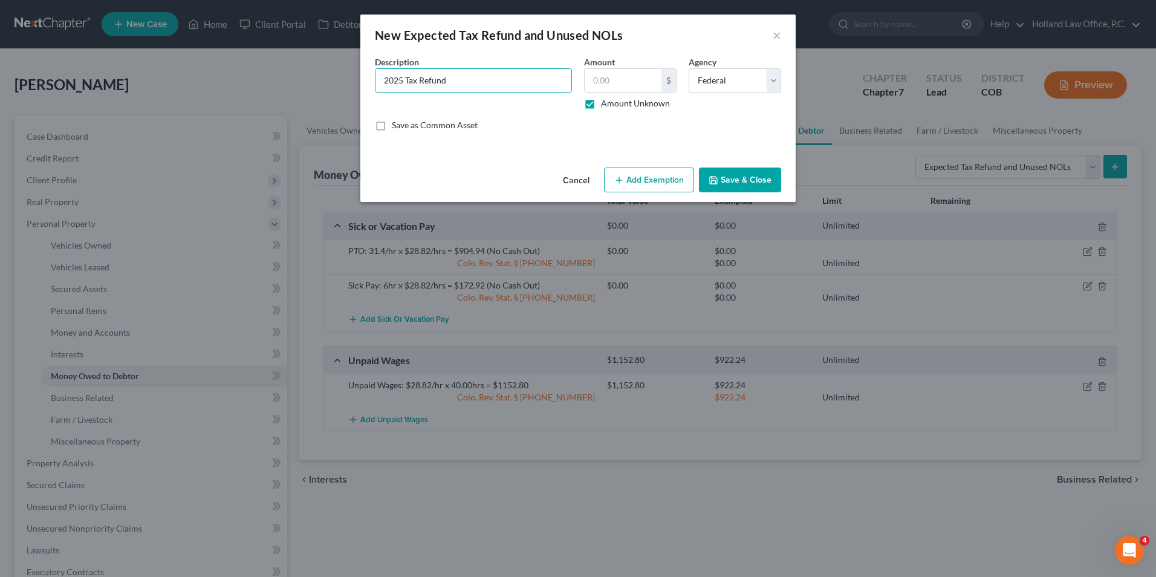
type input "0.00"
click at [689, 83] on select "Select Federal State Local" at bounding box center [735, 80] width 92 height 24
click at [693, 79] on select "Select Federal State Local" at bounding box center [735, 80] width 92 height 24
click at [731, 174] on button "Save & Close" at bounding box center [740, 179] width 82 height 25
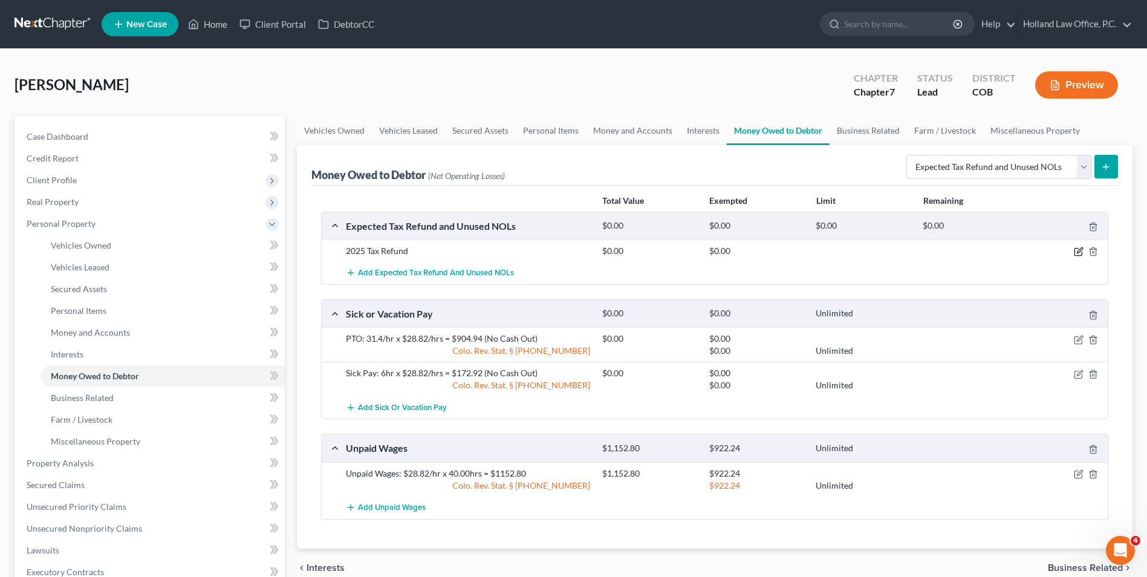
click at [1078, 251] on icon "button" at bounding box center [1079, 250] width 5 height 5
select select "0"
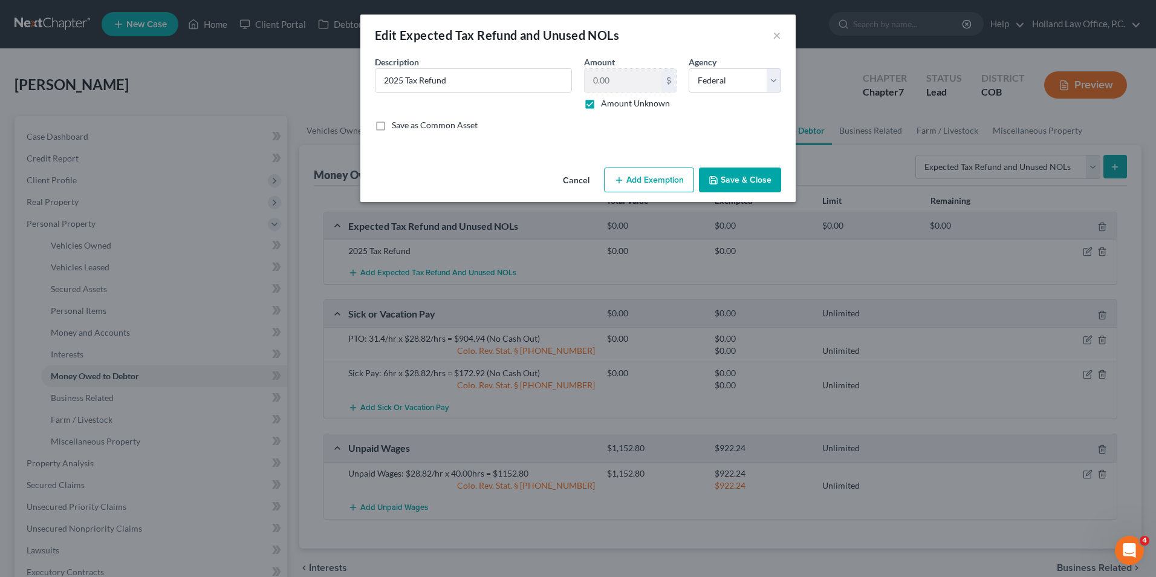
click at [751, 183] on button "Save & Close" at bounding box center [740, 179] width 82 height 25
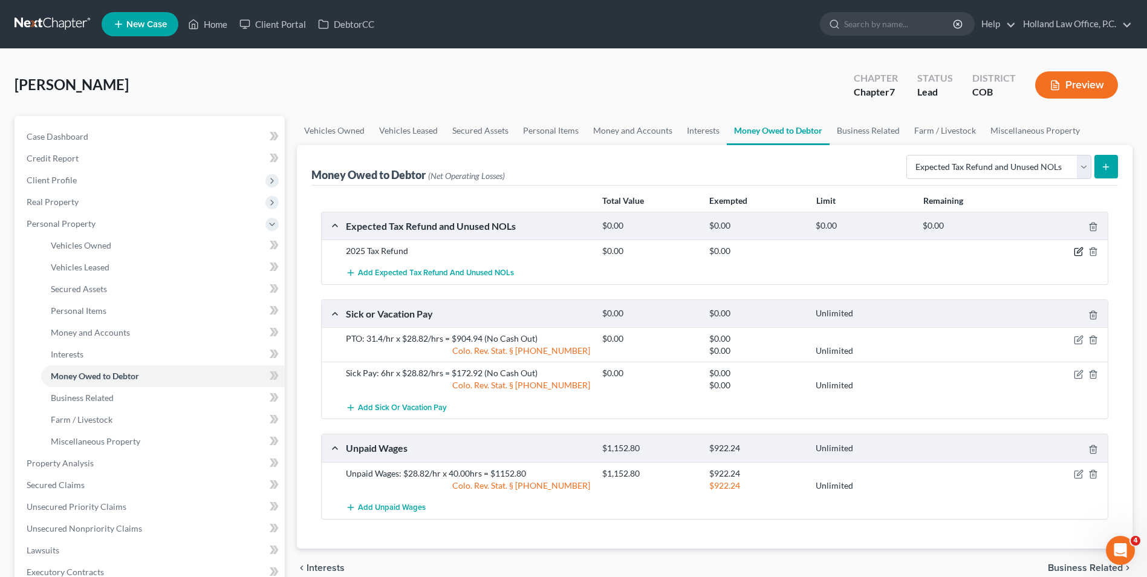
click at [1075, 252] on icon "button" at bounding box center [1079, 252] width 10 height 10
select select "0"
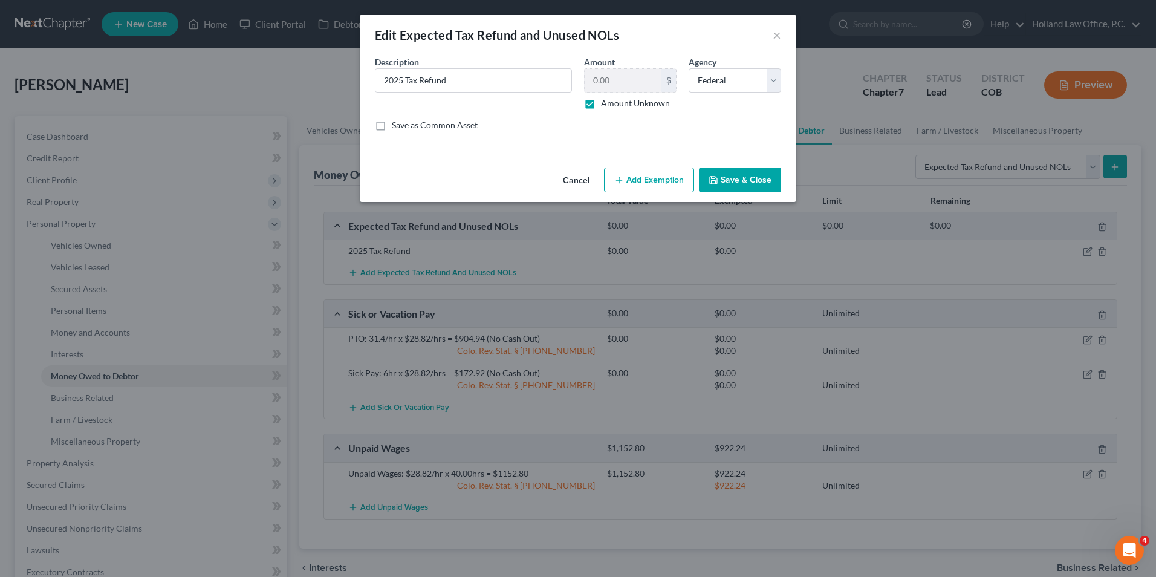
click at [647, 183] on button "Add Exemption" at bounding box center [649, 179] width 90 height 25
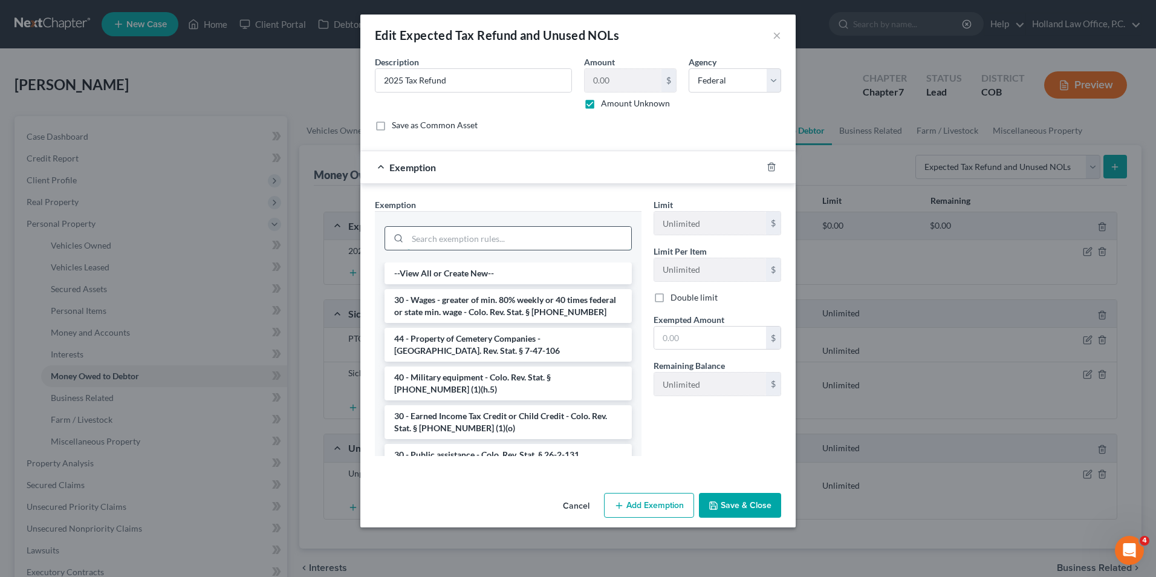
click at [514, 232] on input "search" at bounding box center [519, 238] width 224 height 23
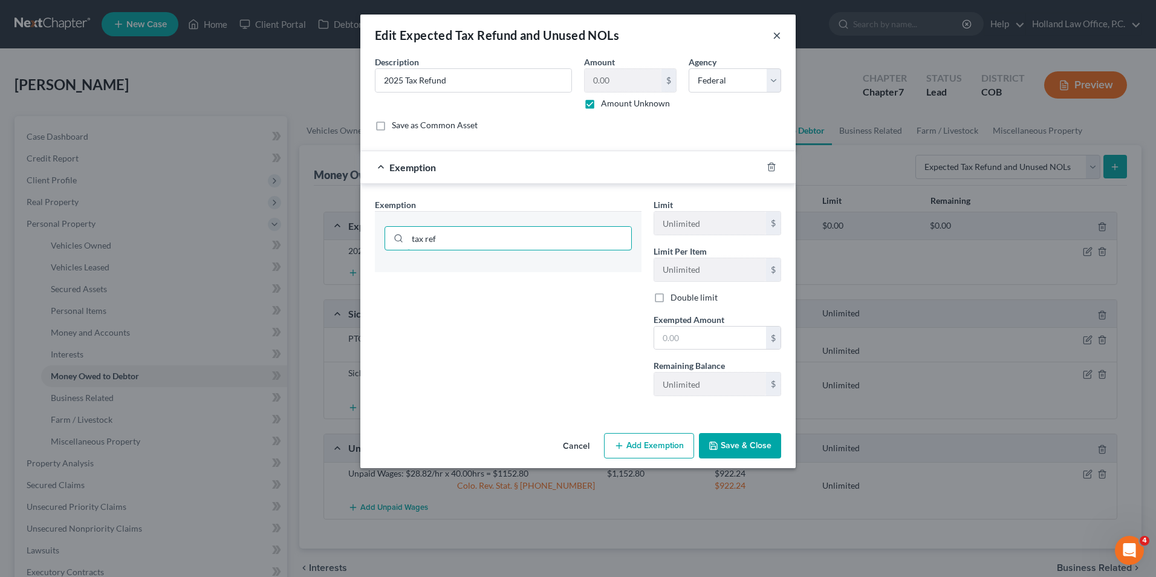
type input "tax ref"
click at [780, 40] on button "×" at bounding box center [777, 35] width 8 height 15
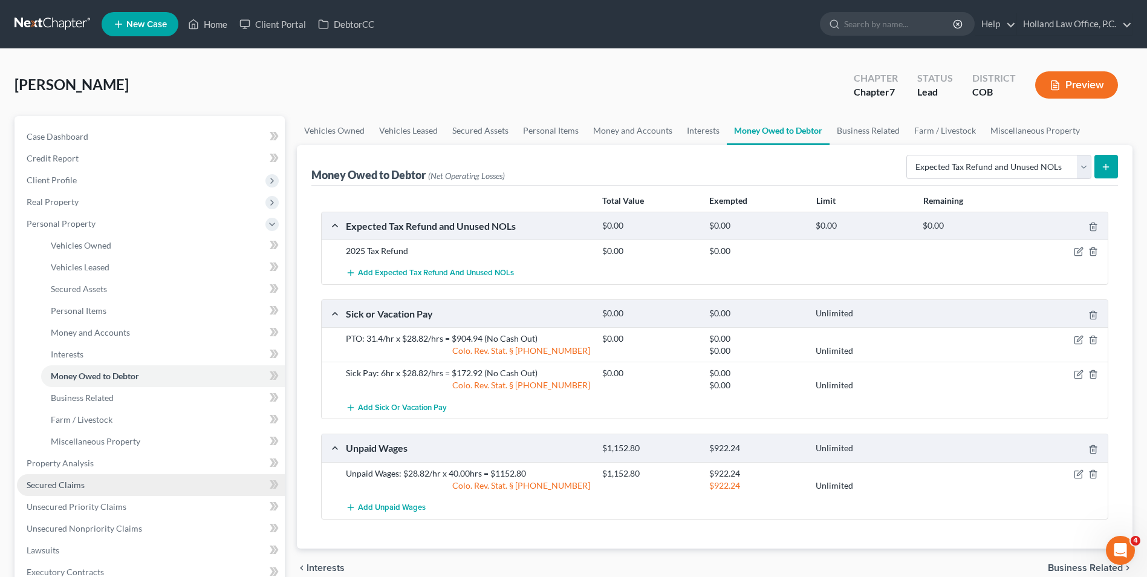
click at [106, 484] on link "Secured Claims" at bounding box center [151, 485] width 268 height 22
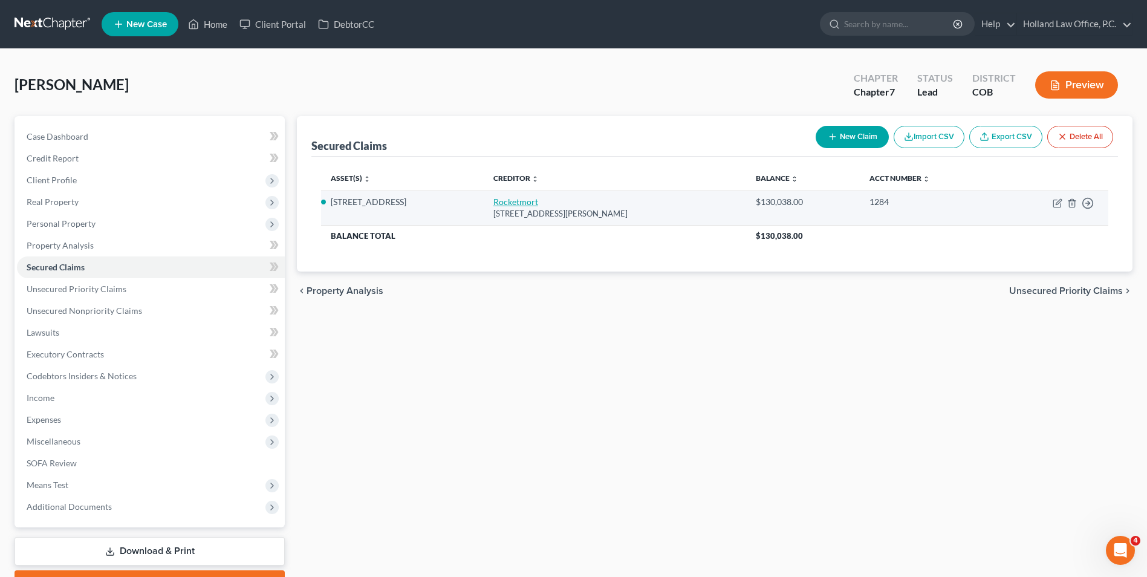
click at [493, 203] on link "Rocketmort" at bounding box center [515, 201] width 45 height 10
select select "23"
select select "3"
select select "4"
select select "0"
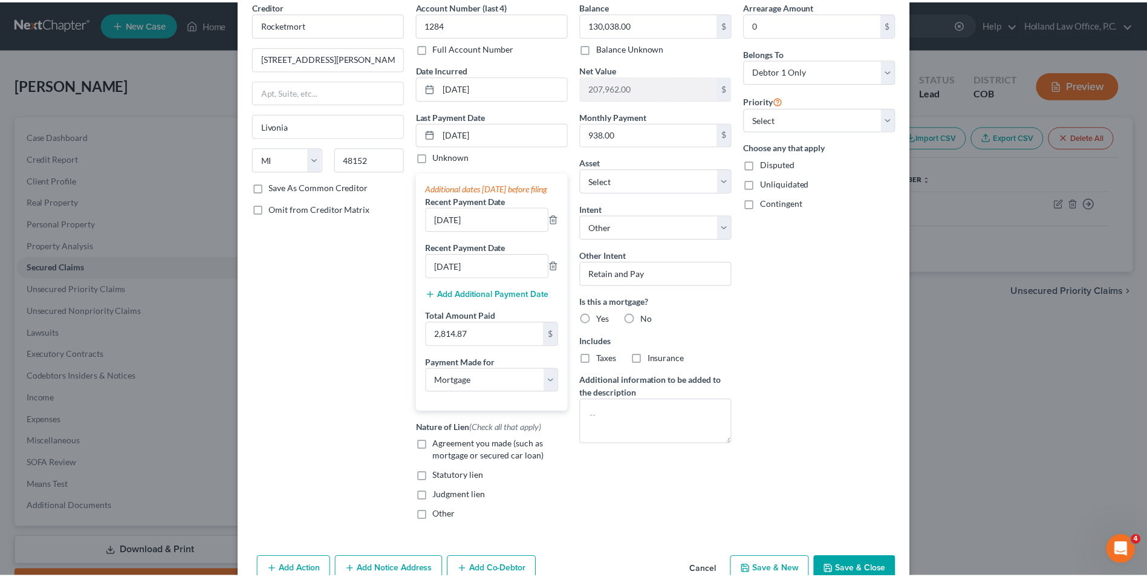
scroll to position [108, 0]
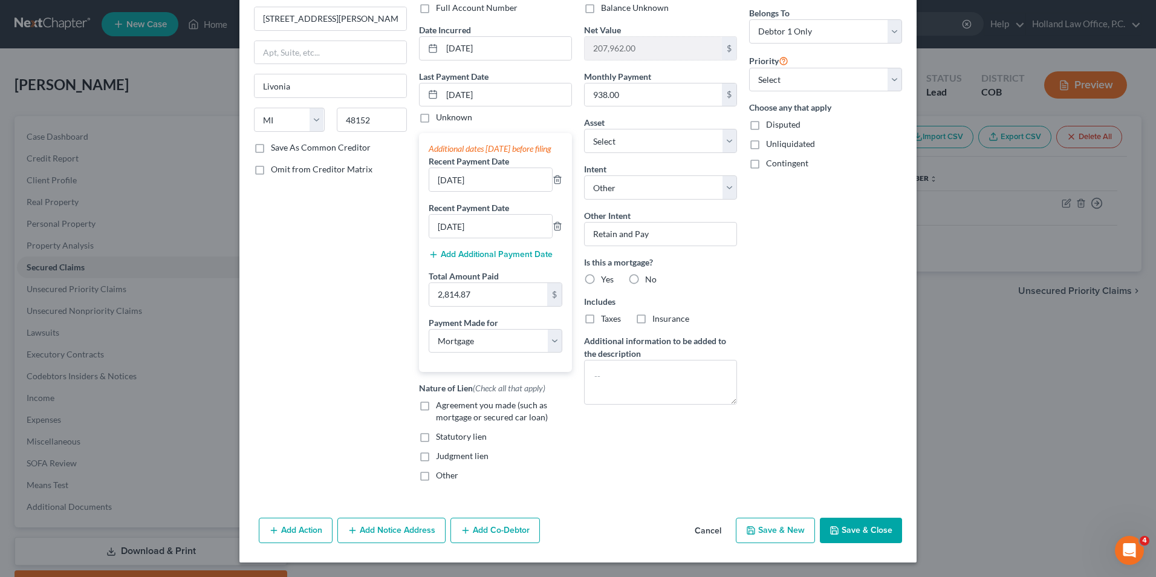
click at [874, 519] on button "Save & Close" at bounding box center [861, 529] width 82 height 25
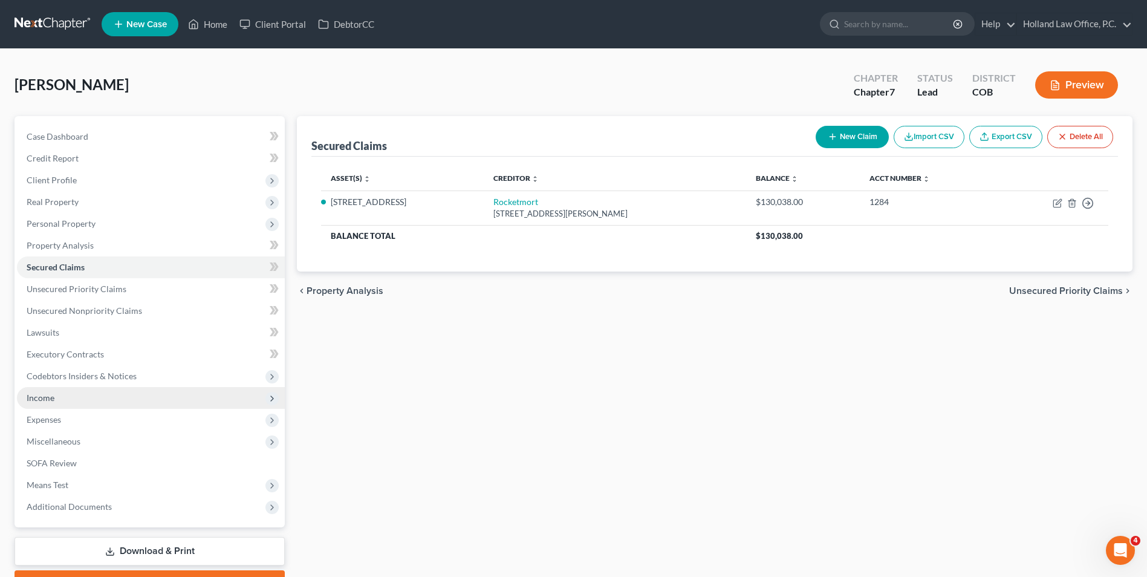
click at [75, 400] on span "Income" at bounding box center [151, 398] width 268 height 22
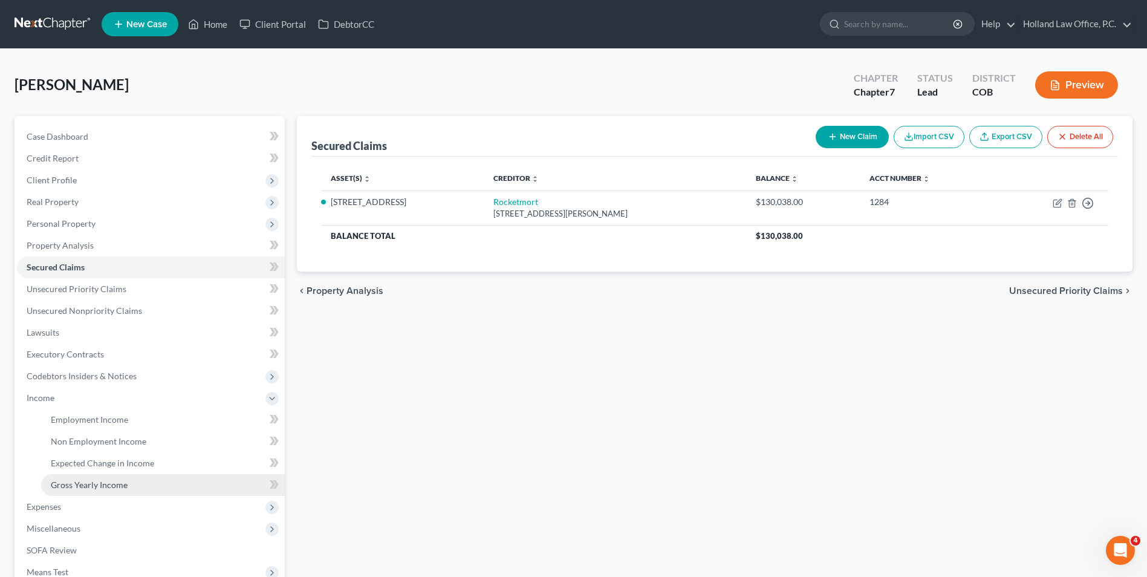
click at [87, 487] on span "Gross Yearly Income" at bounding box center [89, 484] width 77 height 10
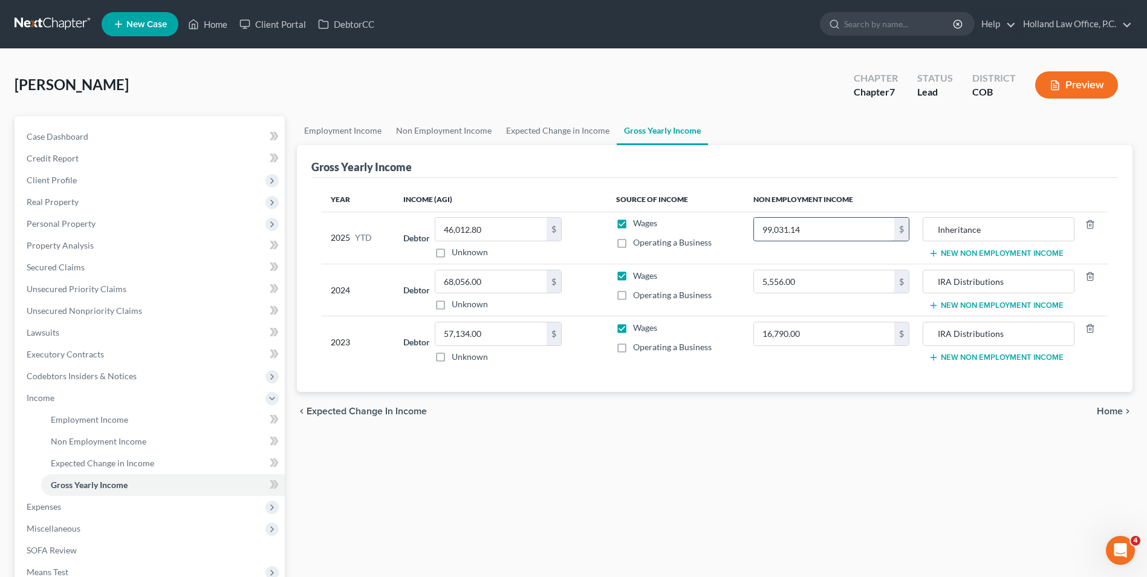
click at [835, 230] on input "99,031.14" at bounding box center [824, 229] width 140 height 23
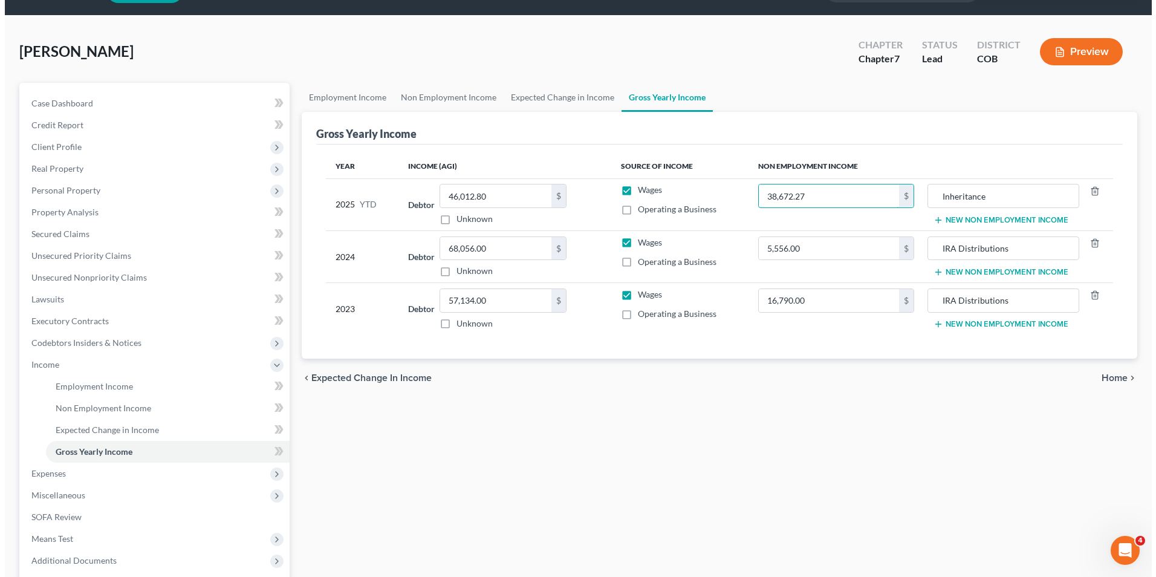
scroll to position [60, 0]
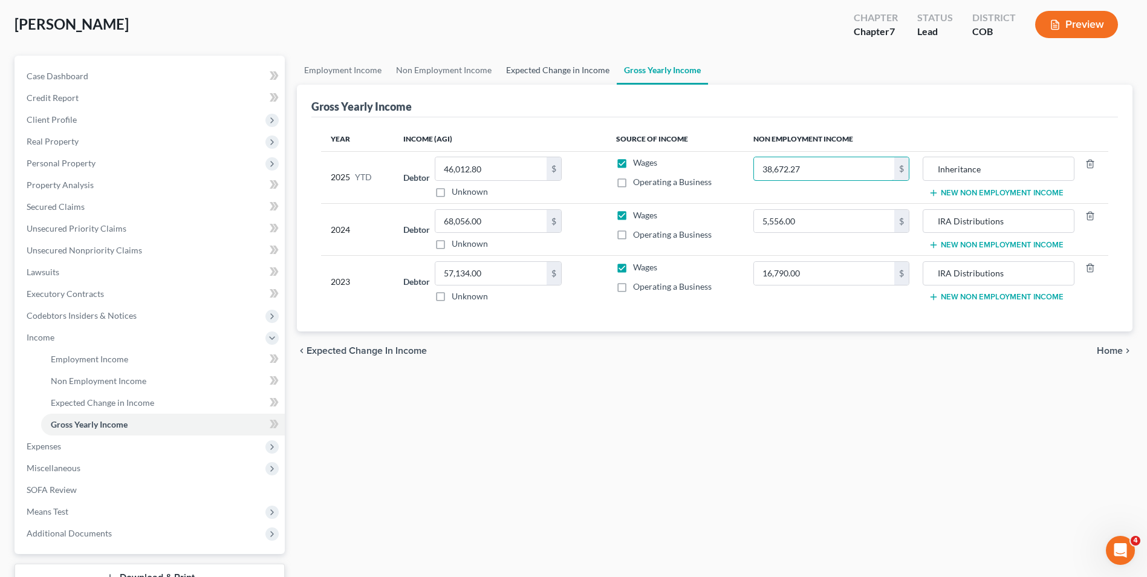
type input "38,672.27"
click at [546, 75] on link "Expected Change in Income" at bounding box center [558, 70] width 118 height 29
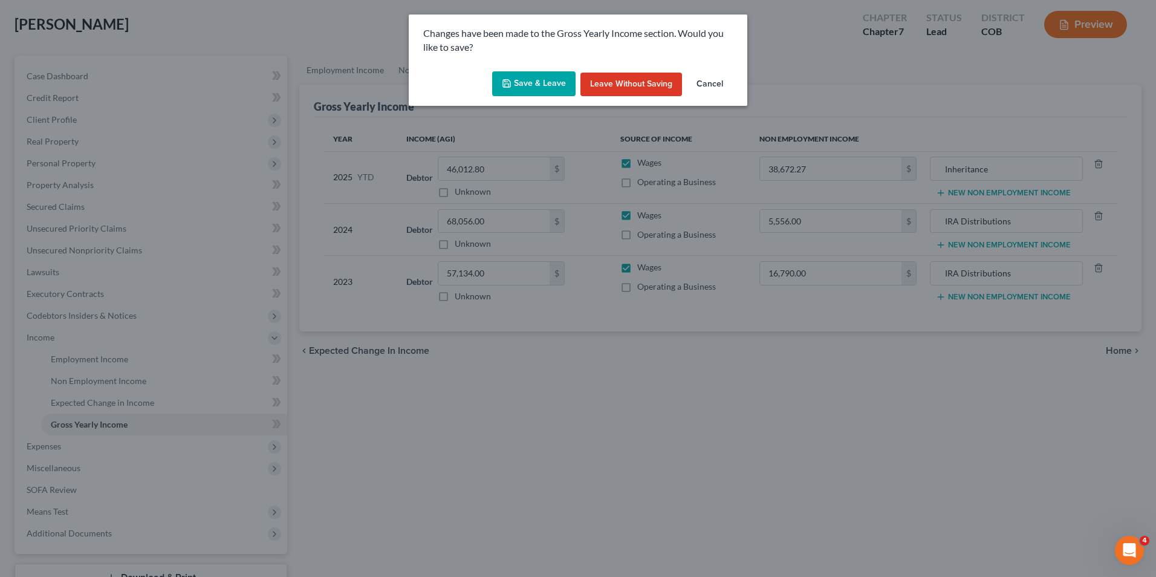
click at [533, 75] on button "Save & Leave" at bounding box center [533, 83] width 83 height 25
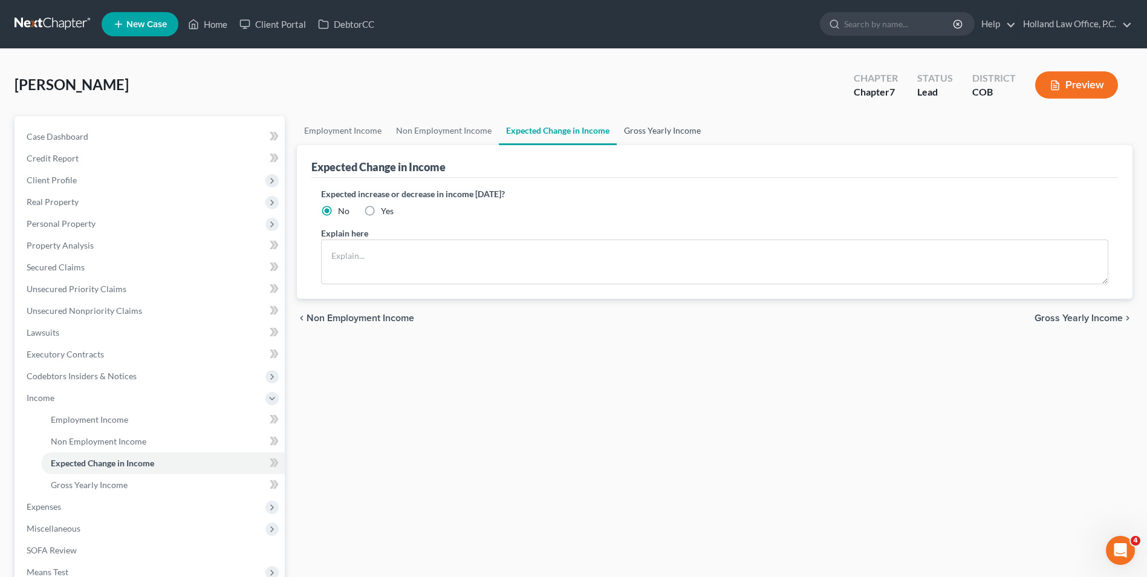
click at [644, 135] on link "Gross Yearly Income" at bounding box center [662, 130] width 91 height 29
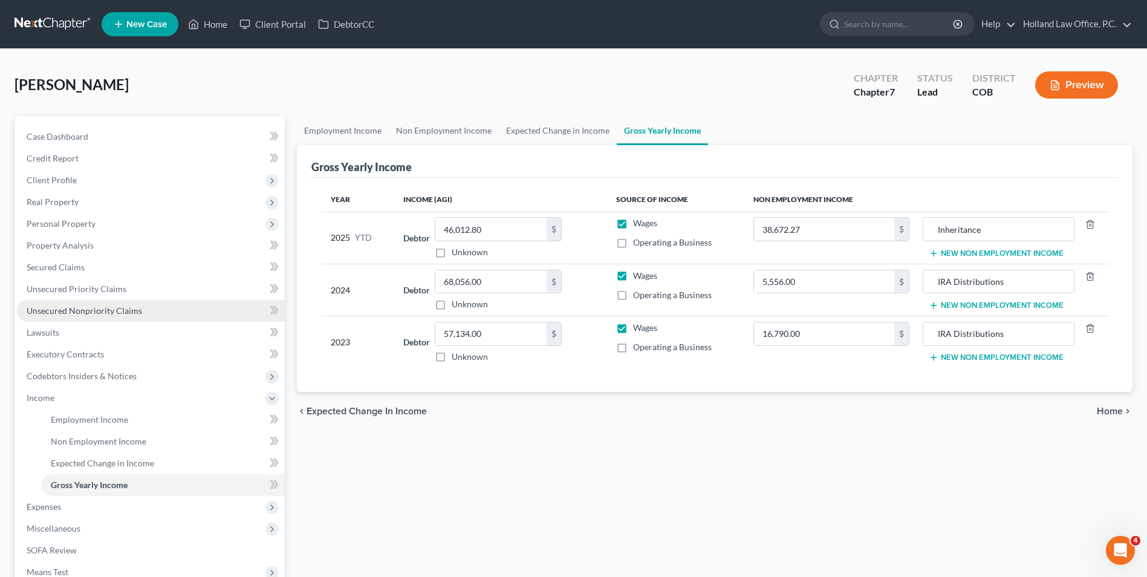
click at [91, 303] on link "Unsecured Nonpriority Claims" at bounding box center [151, 311] width 268 height 22
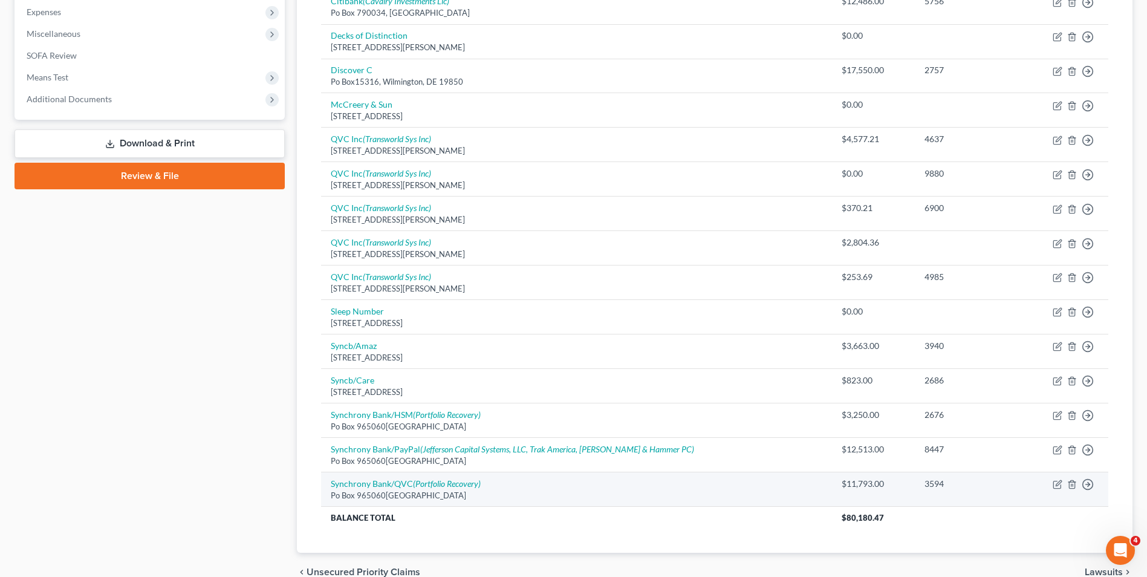
scroll to position [347, 0]
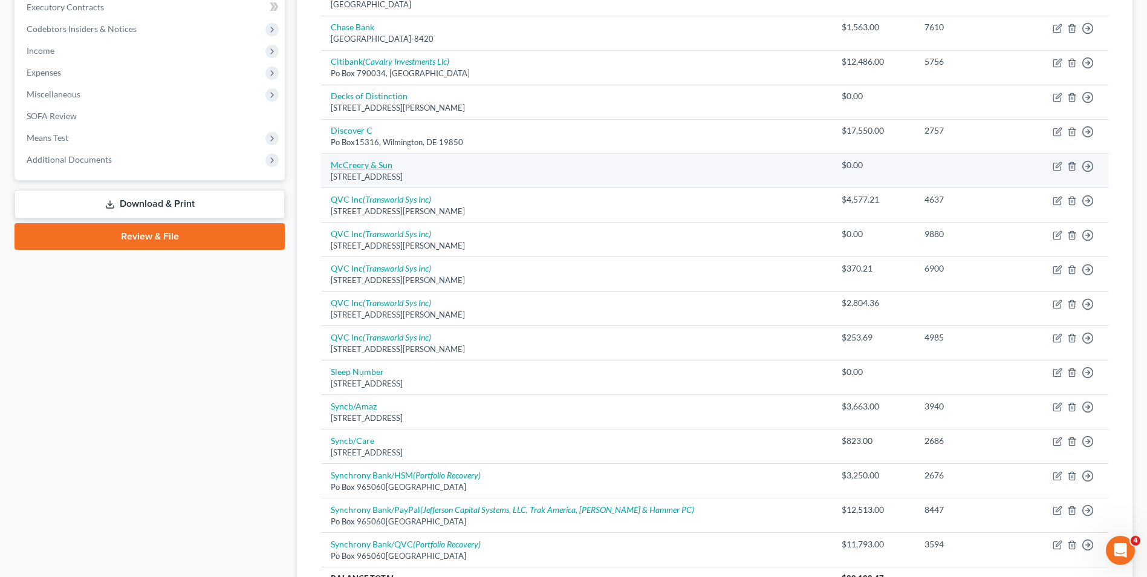
click at [384, 163] on link "McCreery & Sun" at bounding box center [362, 165] width 62 height 10
select select "5"
select select "0"
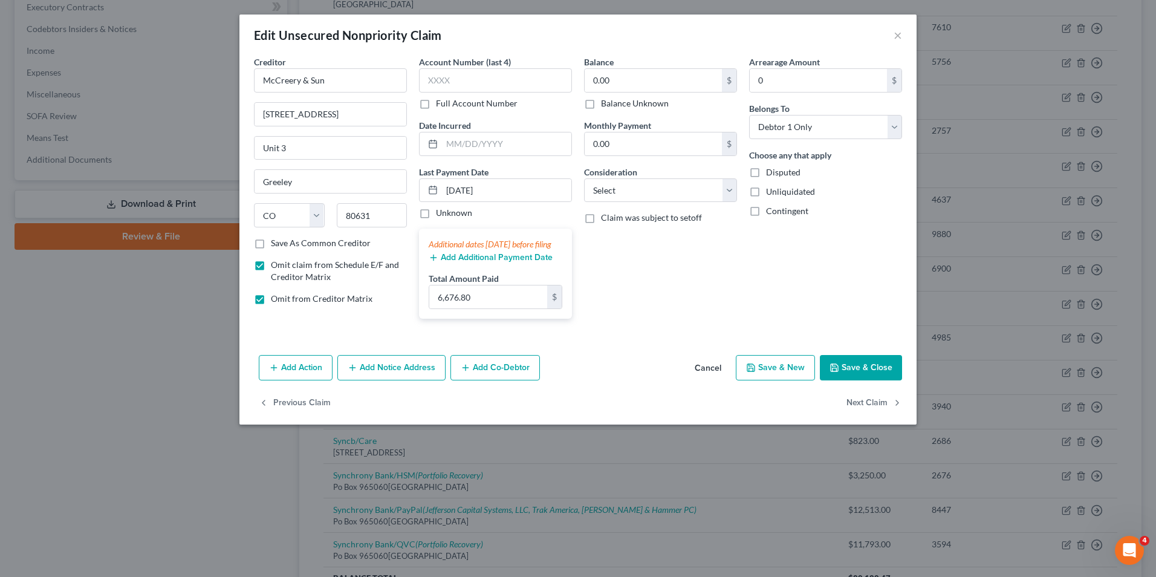
click at [707, 380] on button "Cancel" at bounding box center [708, 368] width 46 height 24
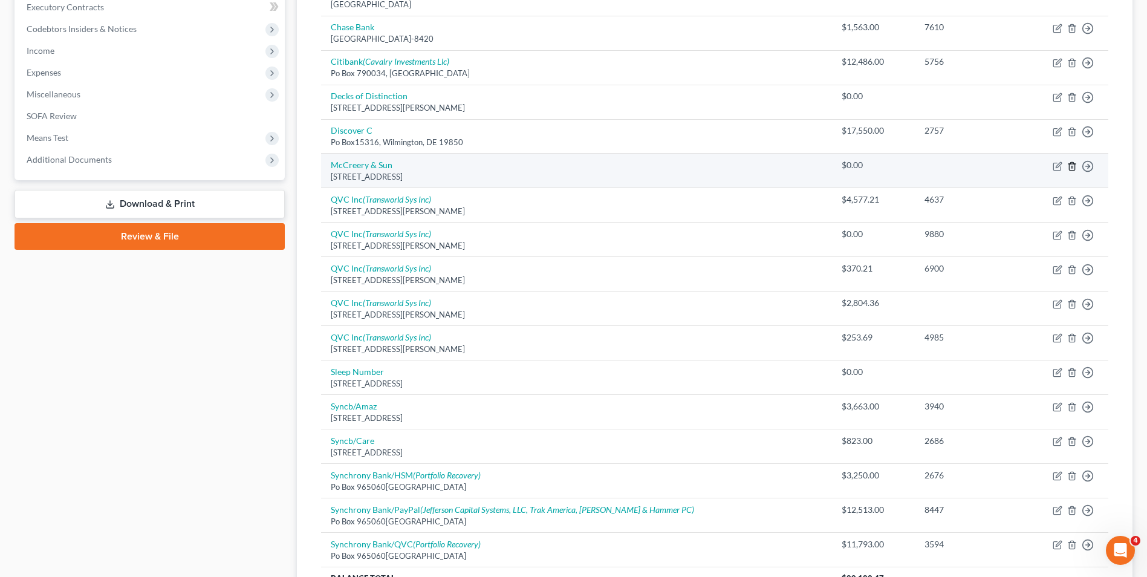
click at [1071, 164] on icon "button" at bounding box center [1072, 166] width 10 height 10
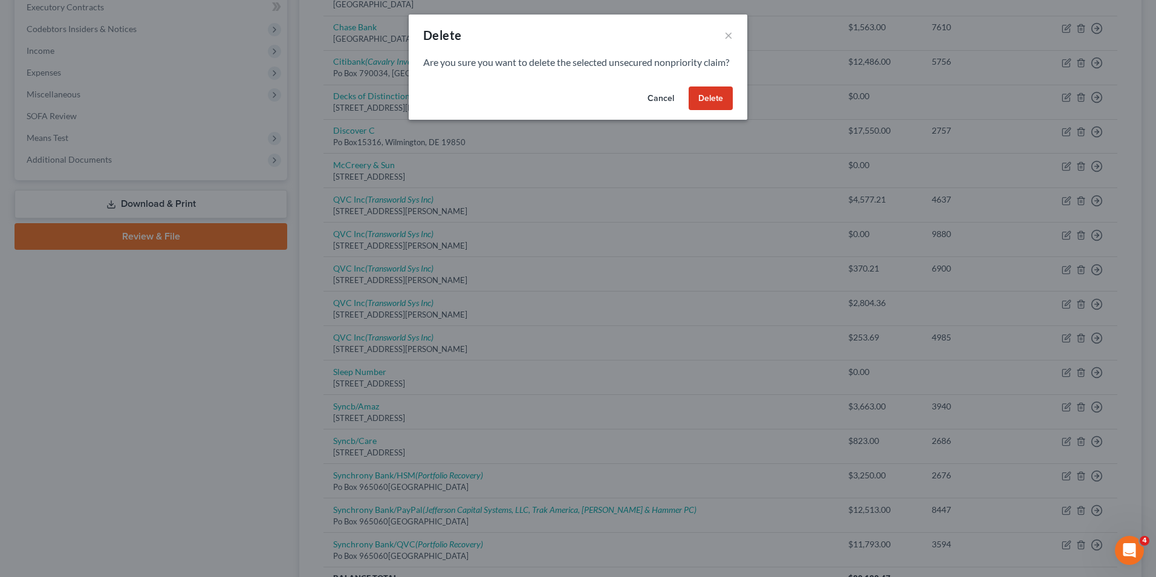
click at [720, 111] on button "Delete" at bounding box center [711, 98] width 44 height 24
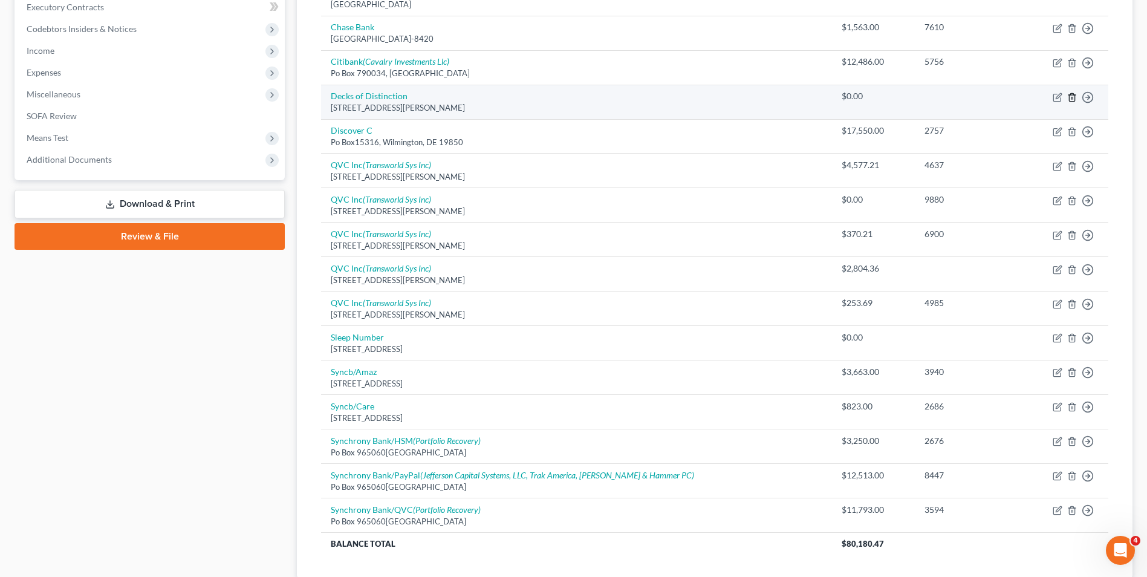
click at [1072, 98] on line "button" at bounding box center [1072, 98] width 0 height 2
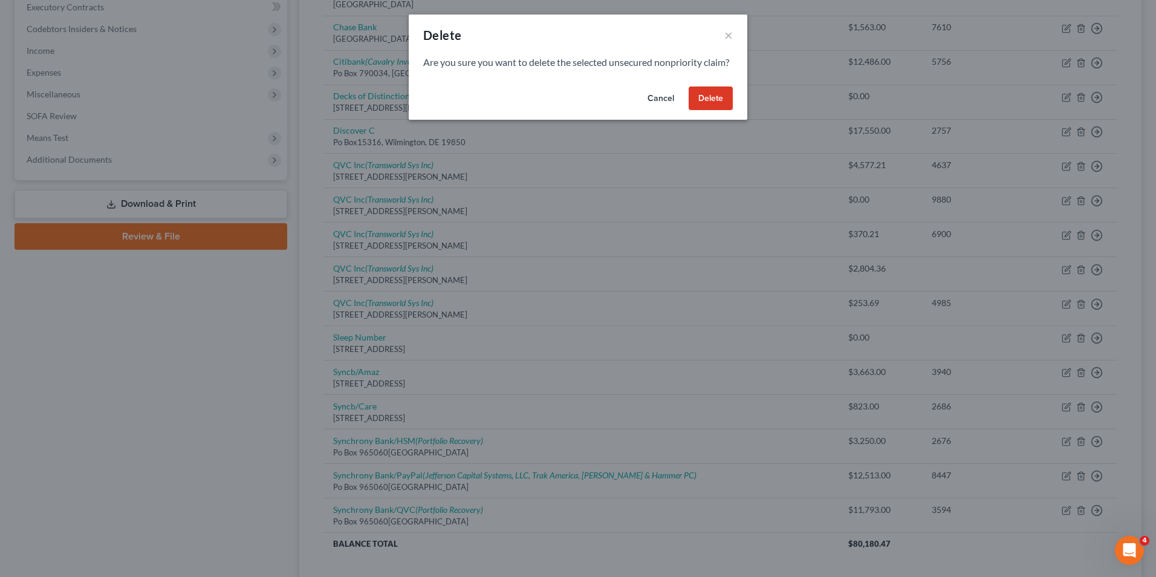
click at [722, 102] on button "Delete" at bounding box center [711, 98] width 44 height 24
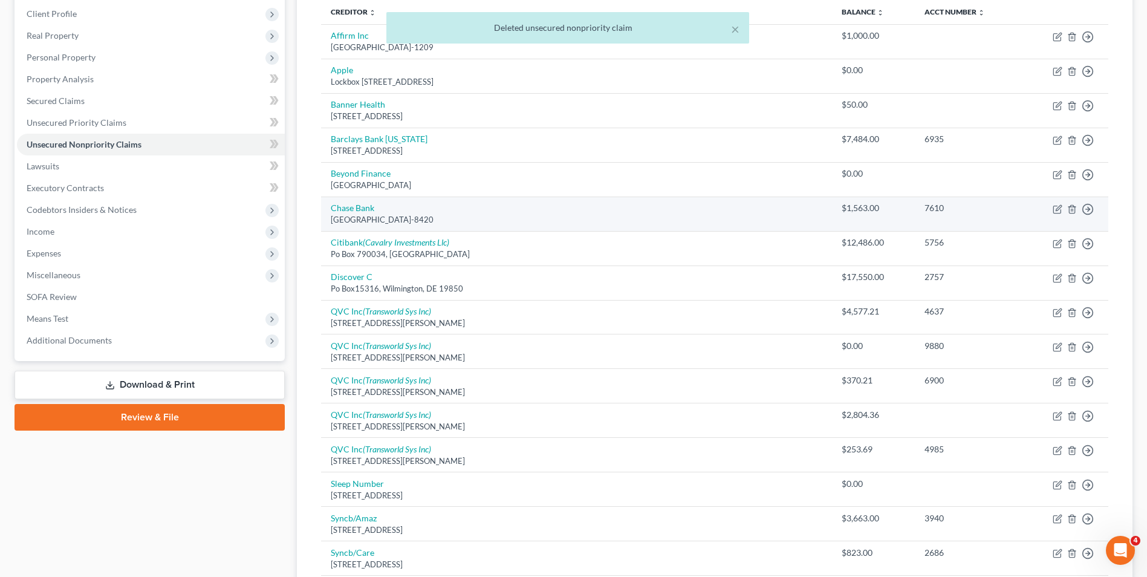
scroll to position [166, 0]
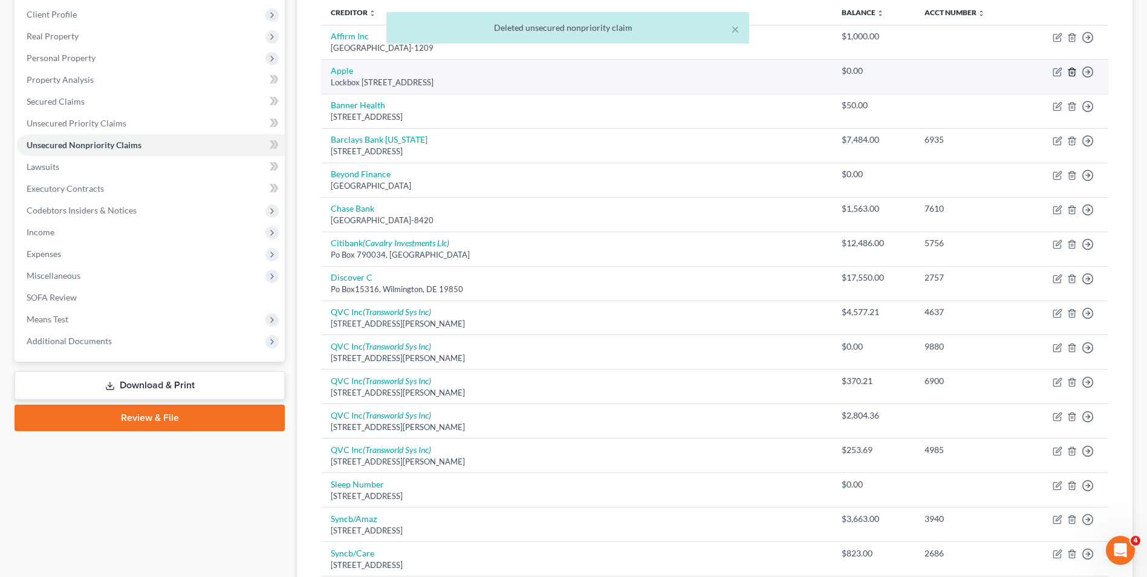
click at [1070, 73] on icon "button" at bounding box center [1072, 72] width 10 height 10
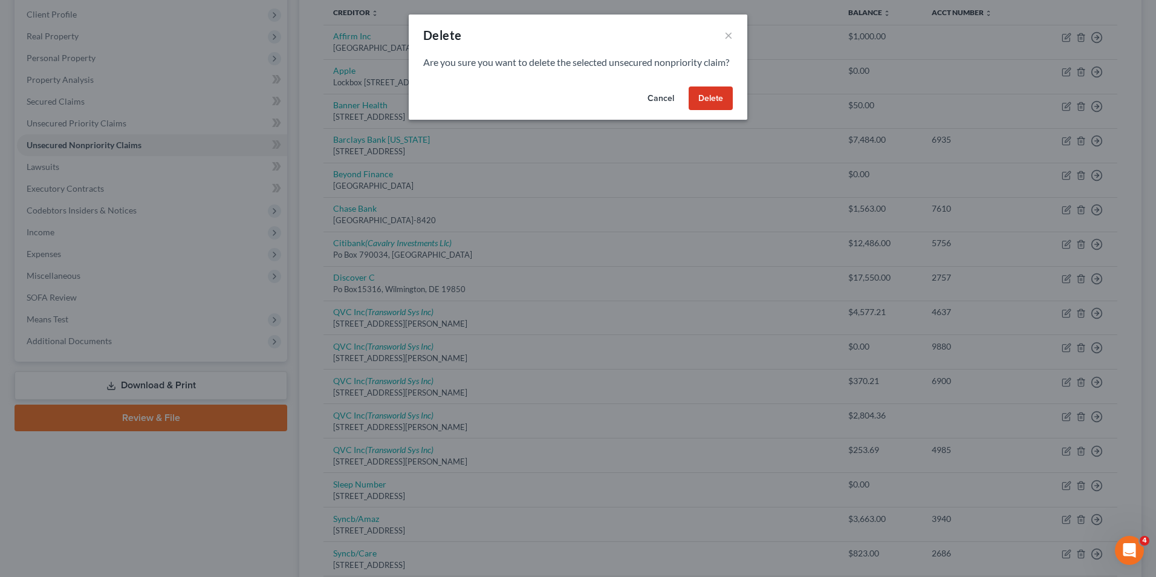
click at [716, 111] on button "Delete" at bounding box center [711, 98] width 44 height 24
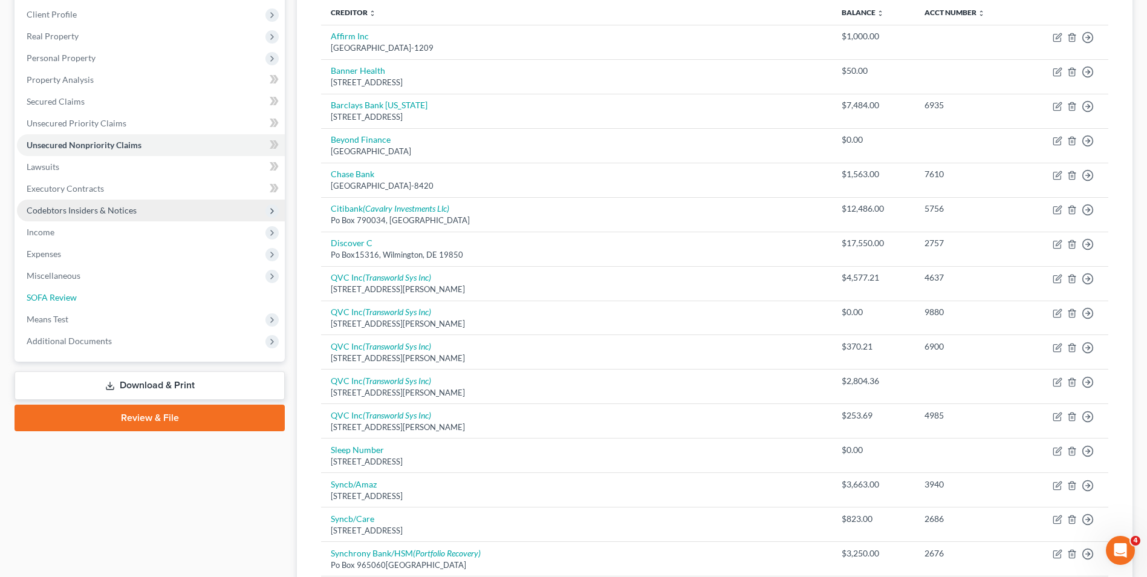
click at [39, 301] on span "SOFA Review" at bounding box center [52, 297] width 50 height 10
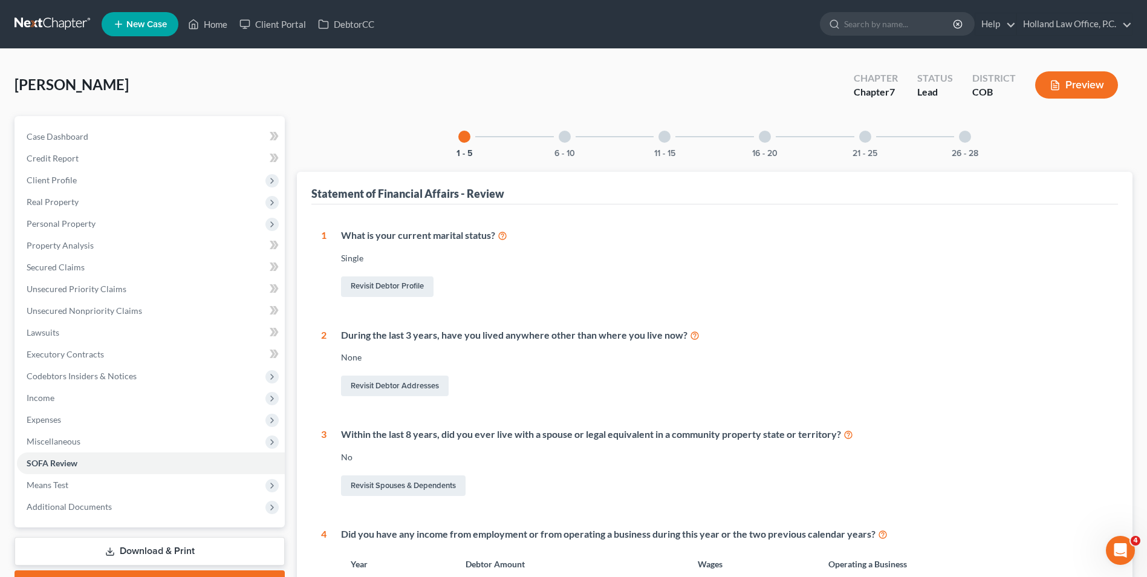
click at [553, 140] on div "6 - 10" at bounding box center [564, 136] width 41 height 41
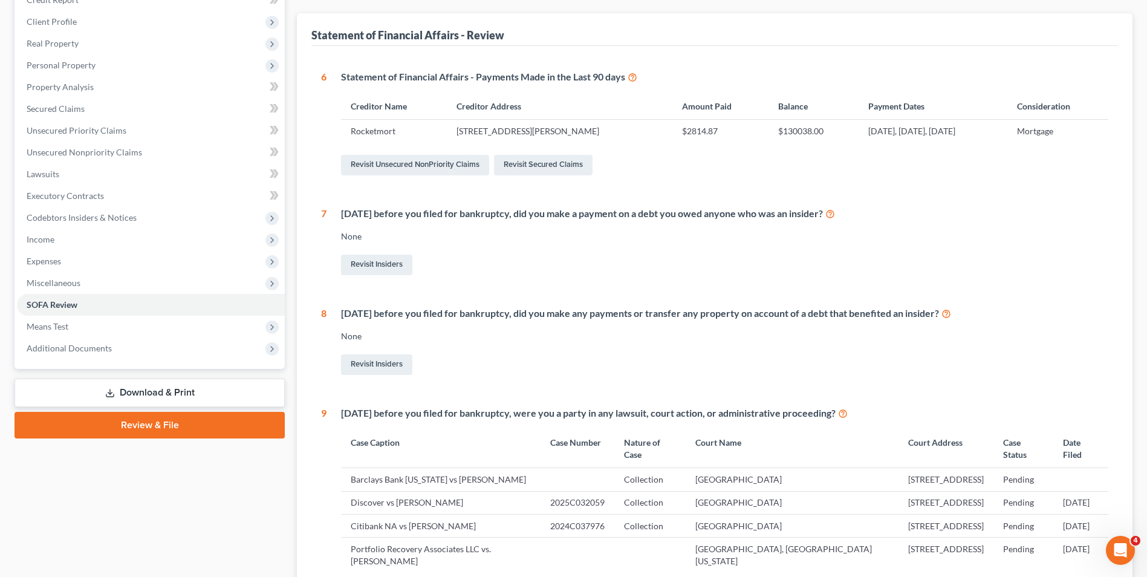
scroll to position [151, 0]
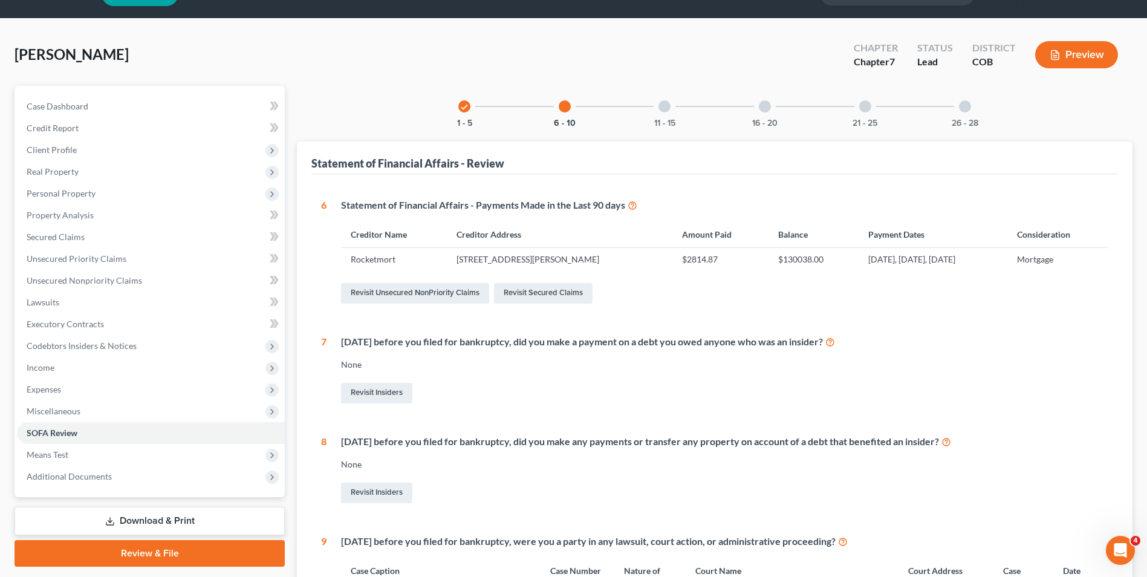
click at [658, 102] on div "11 - 15" at bounding box center [664, 106] width 41 height 41
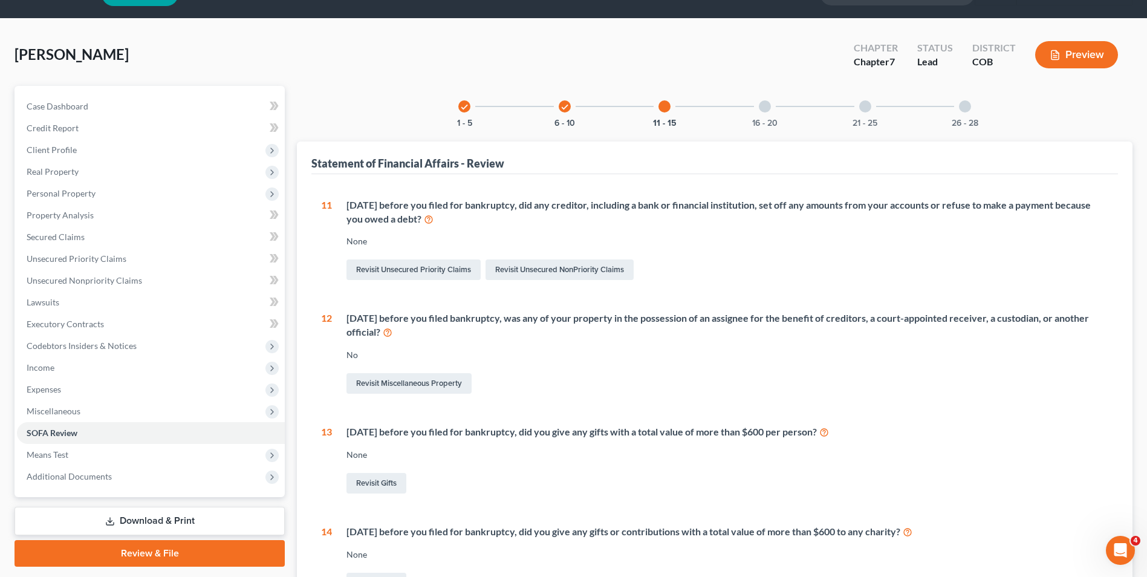
click at [568, 105] on icon "check" at bounding box center [564, 107] width 8 height 8
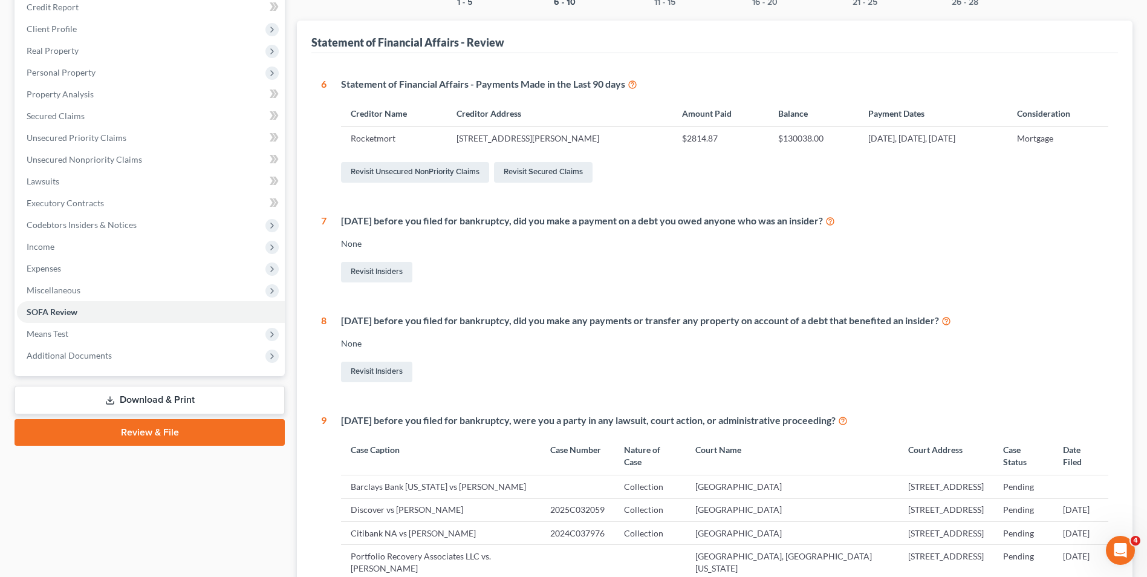
scroll to position [91, 0]
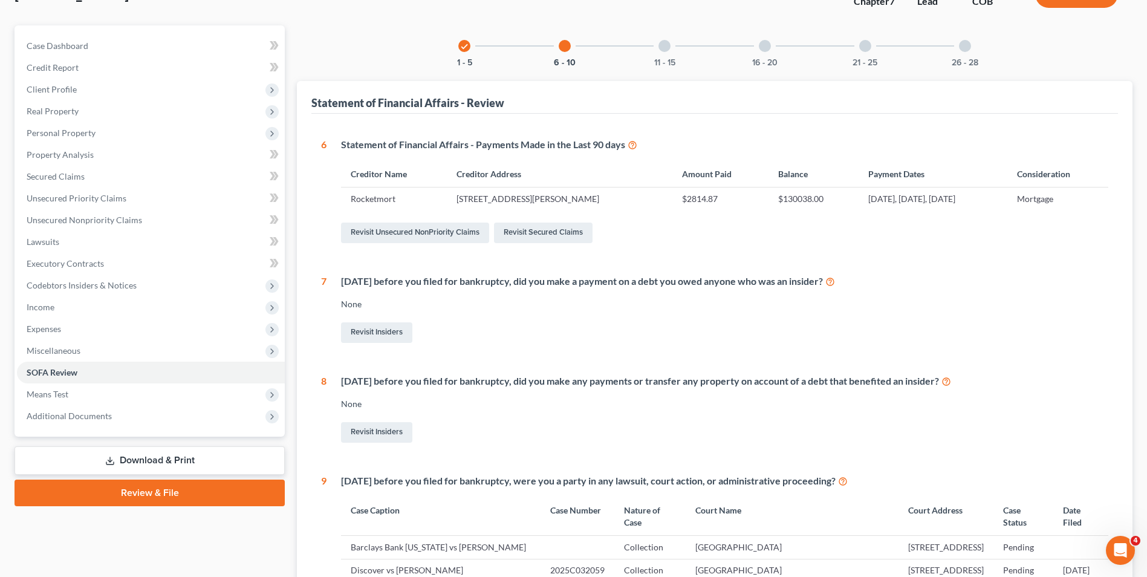
click at [668, 54] on div "11 - 15" at bounding box center [664, 45] width 41 height 41
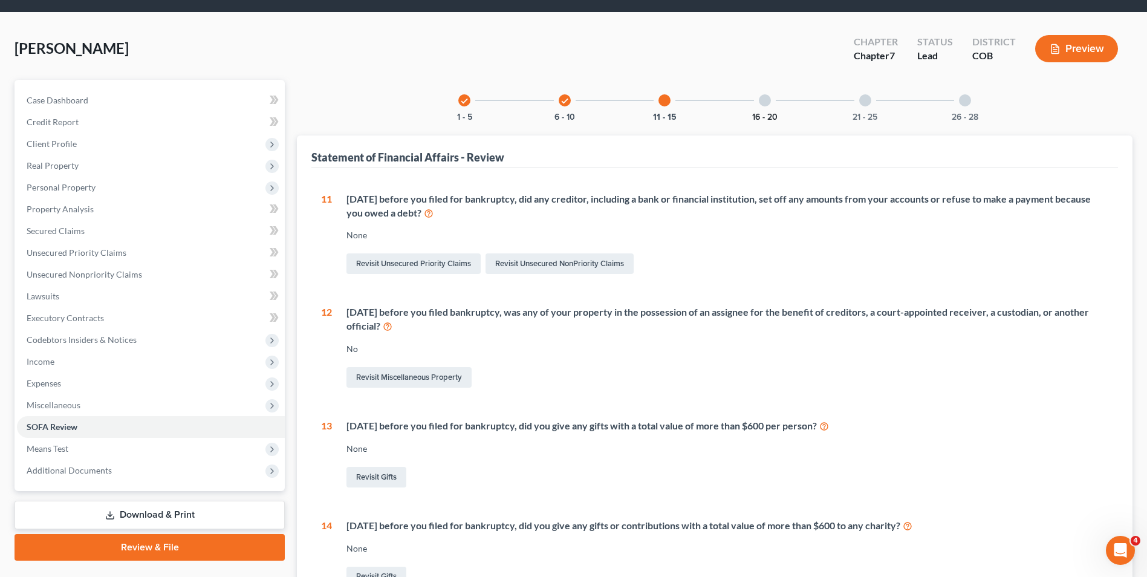
scroll to position [0, 0]
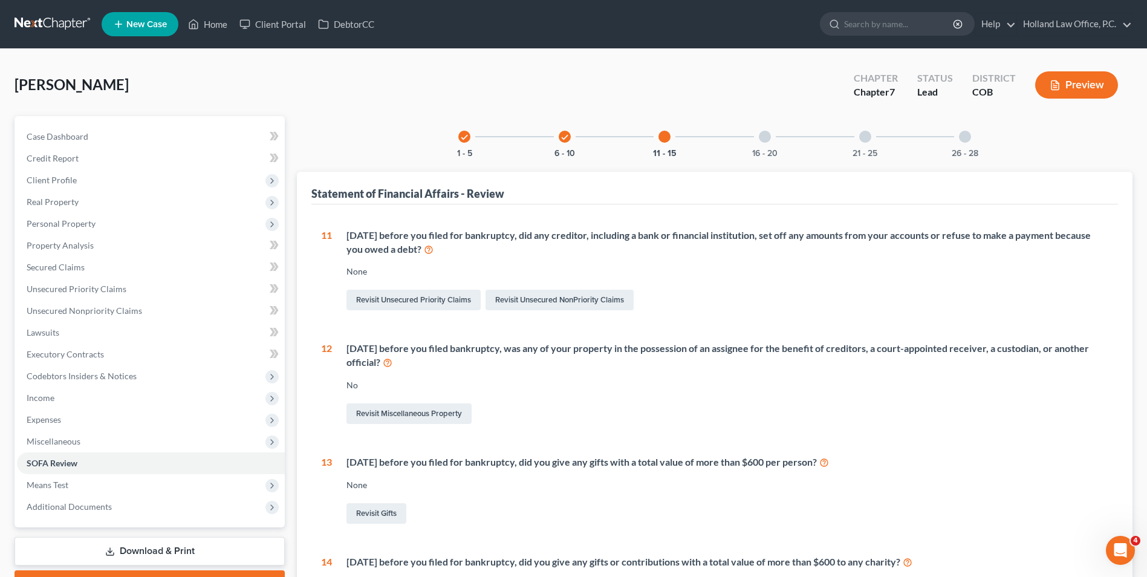
click at [771, 144] on div "16 - 20" at bounding box center [764, 136] width 41 height 41
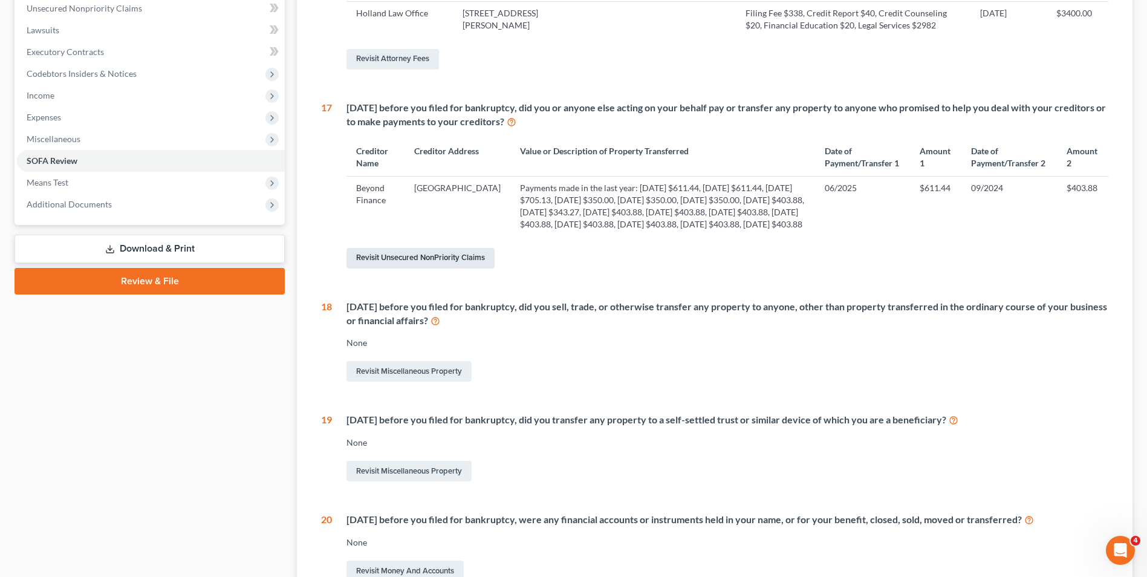
click at [470, 268] on link "Revisit Unsecured NonPriority Claims" at bounding box center [420, 258] width 148 height 21
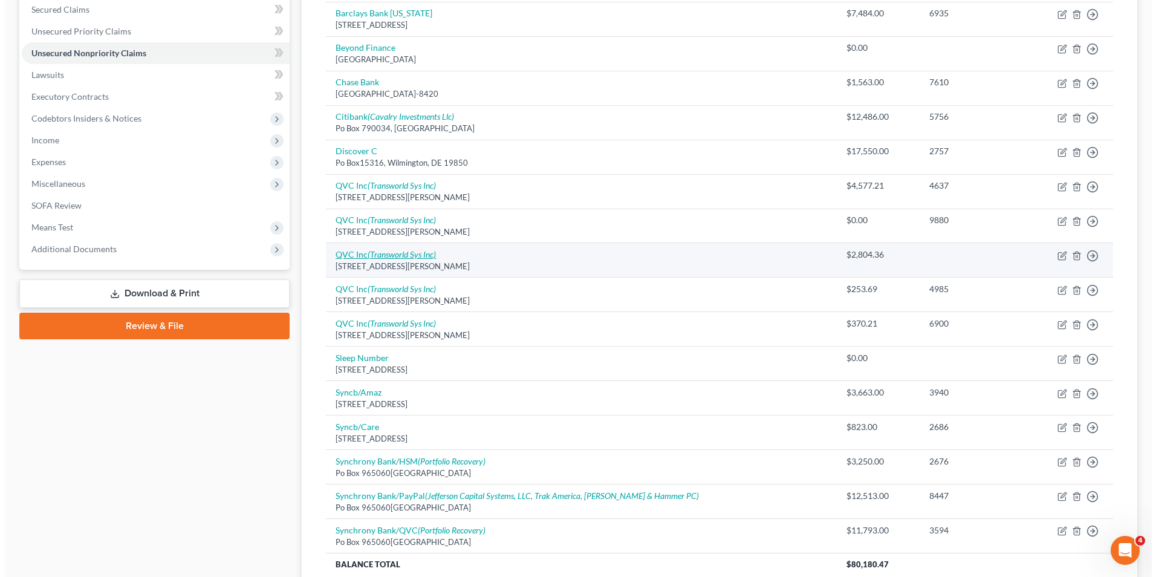
scroll to position [181, 0]
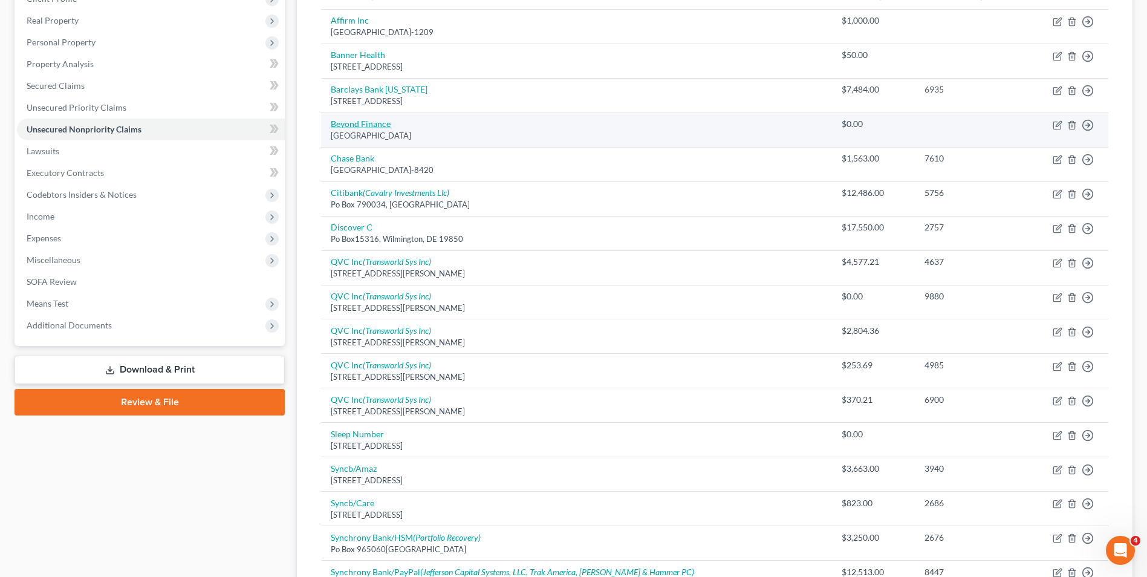
click at [371, 125] on link "Beyond Finance" at bounding box center [361, 123] width 60 height 10
select select "45"
select select "16"
select select "0"
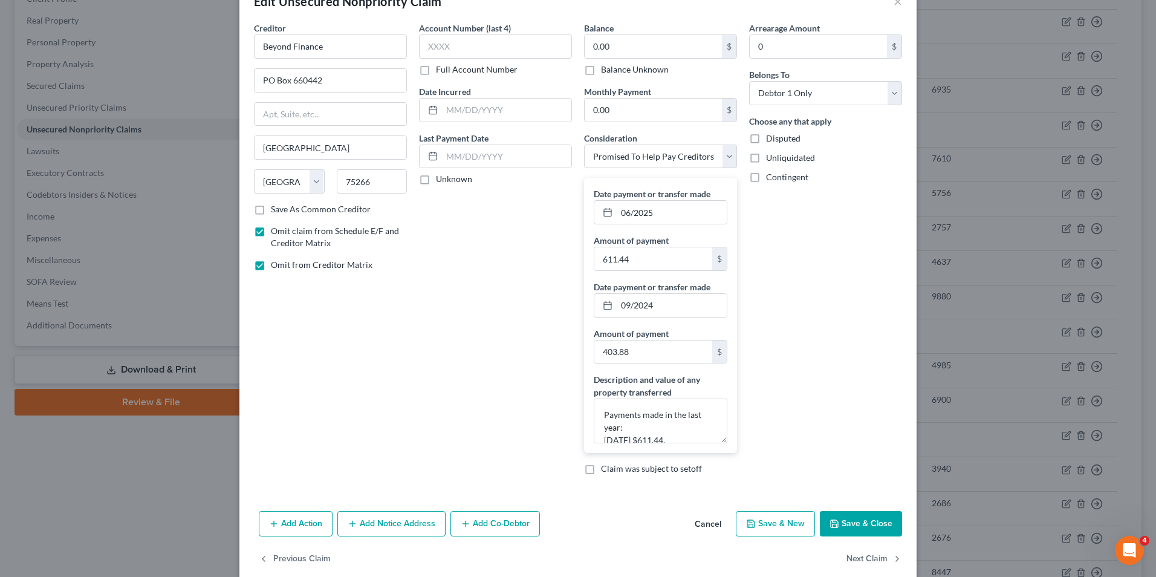
scroll to position [53, 0]
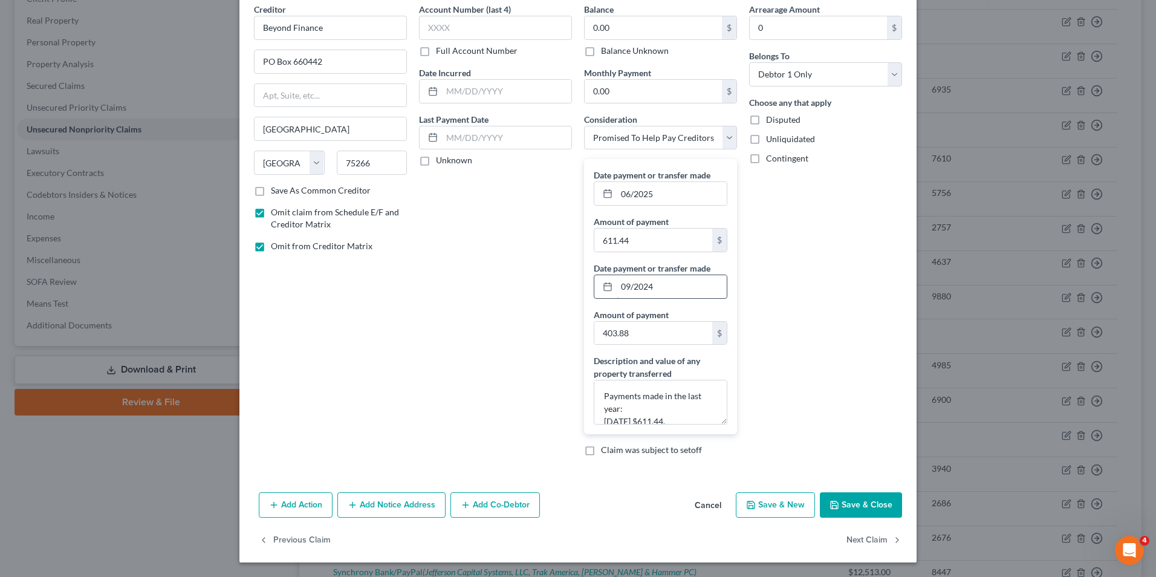
click at [657, 280] on input "09/2024" at bounding box center [672, 286] width 110 height 23
drag, startPoint x: 659, startPoint y: 284, endPoint x: 601, endPoint y: 282, distance: 57.5
click at [601, 282] on div "09/2024" at bounding box center [661, 286] width 134 height 24
click at [664, 238] on input "611.44" at bounding box center [653, 240] width 118 height 23
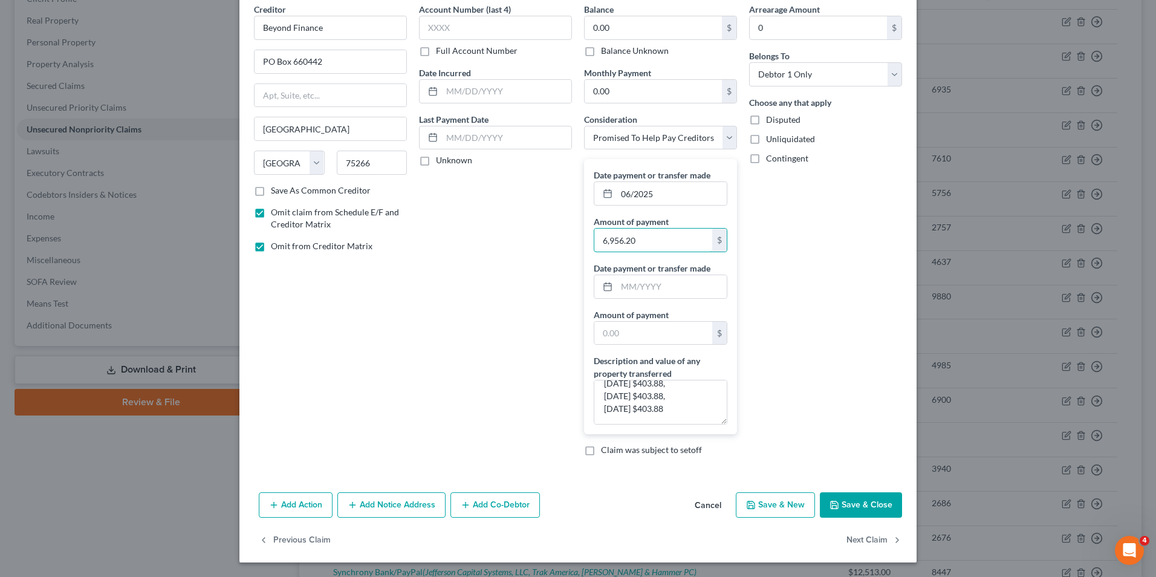
type input "6,956.20"
click at [772, 233] on div "Arrearage Amount 0 $ Belongs To * Select Debtor 1 Only Debtor 2 Only Debtor 1 A…" at bounding box center [825, 234] width 165 height 462
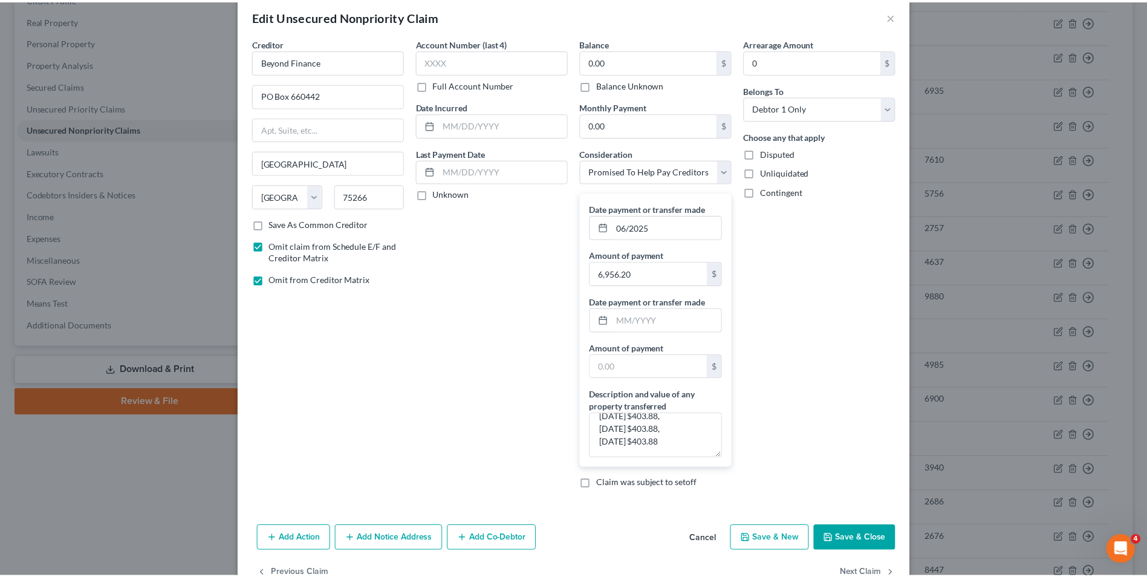
scroll to position [0, 0]
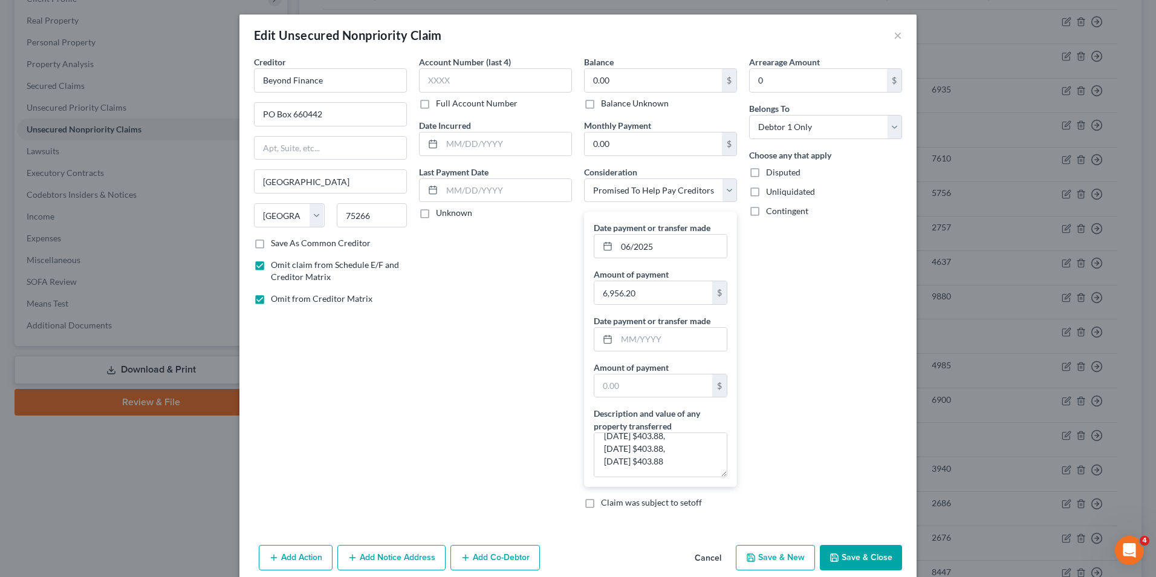
click at [848, 555] on button "Save & Close" at bounding box center [861, 557] width 82 height 25
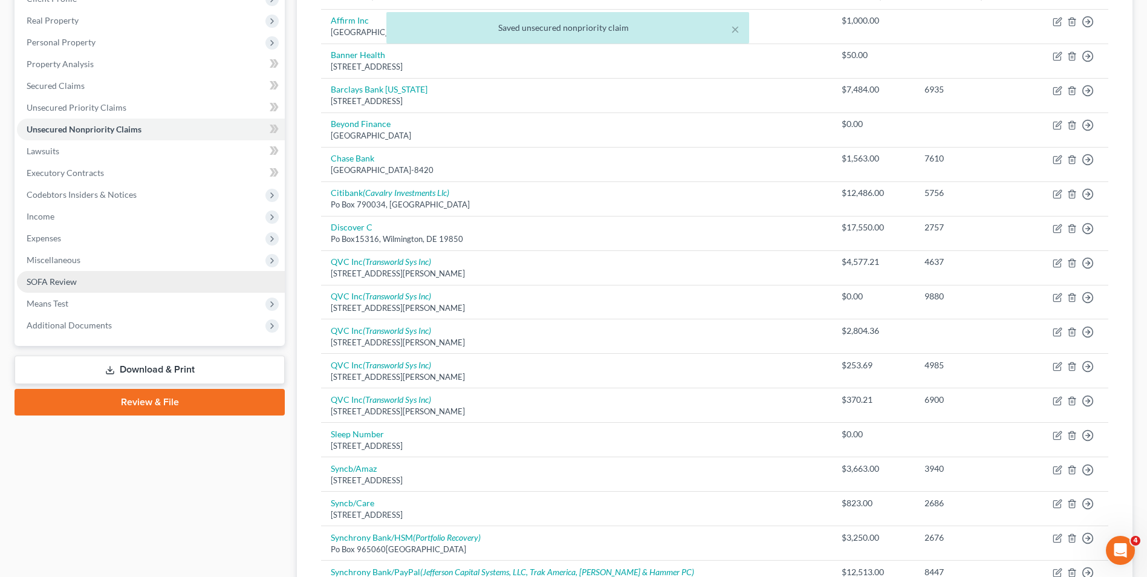
click at [67, 280] on span "SOFA Review" at bounding box center [52, 281] width 50 height 10
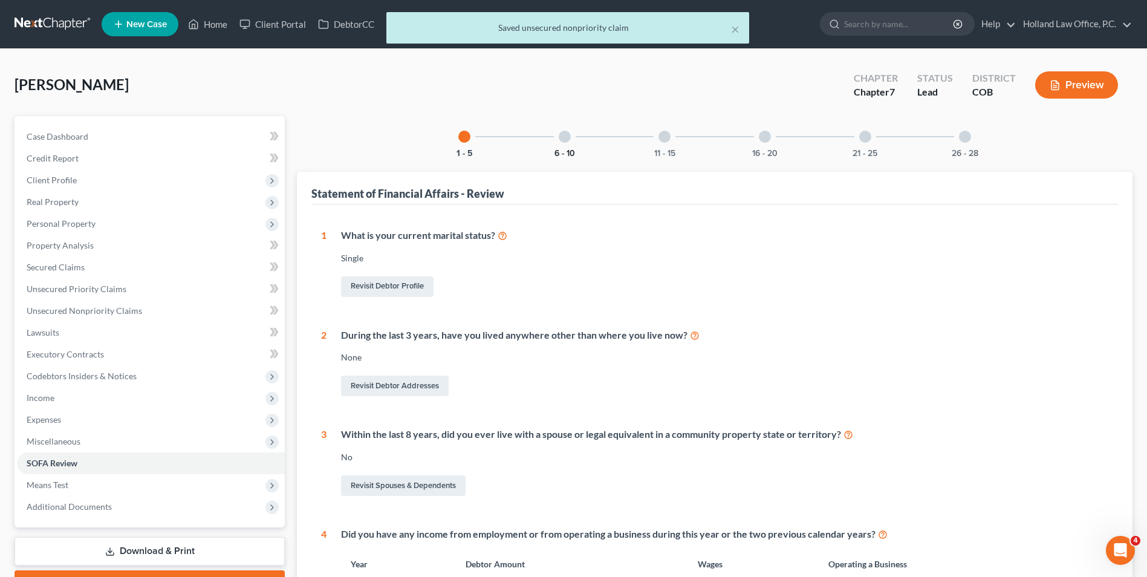
click at [560, 149] on button "6 - 10" at bounding box center [564, 153] width 21 height 8
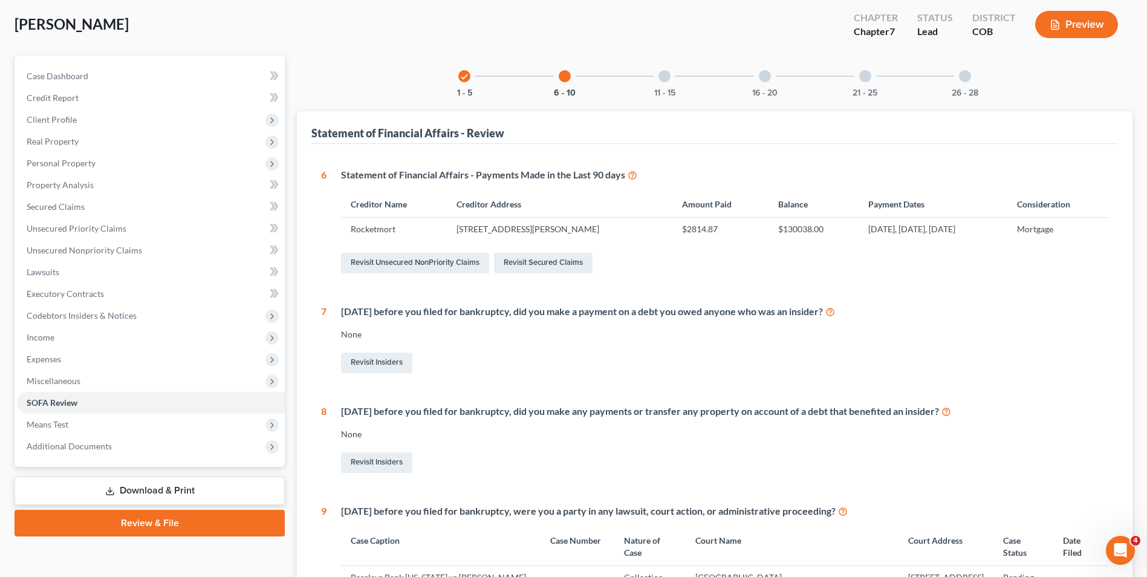
click at [657, 80] on div "11 - 15" at bounding box center [664, 76] width 41 height 41
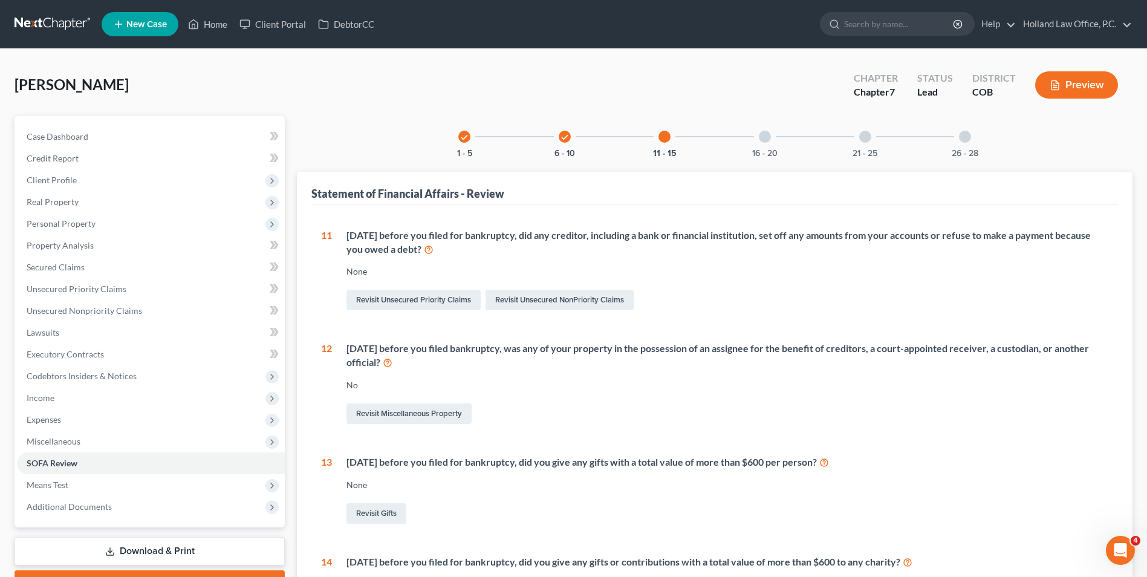
click at [771, 135] on div "16 - 20" at bounding box center [764, 136] width 41 height 41
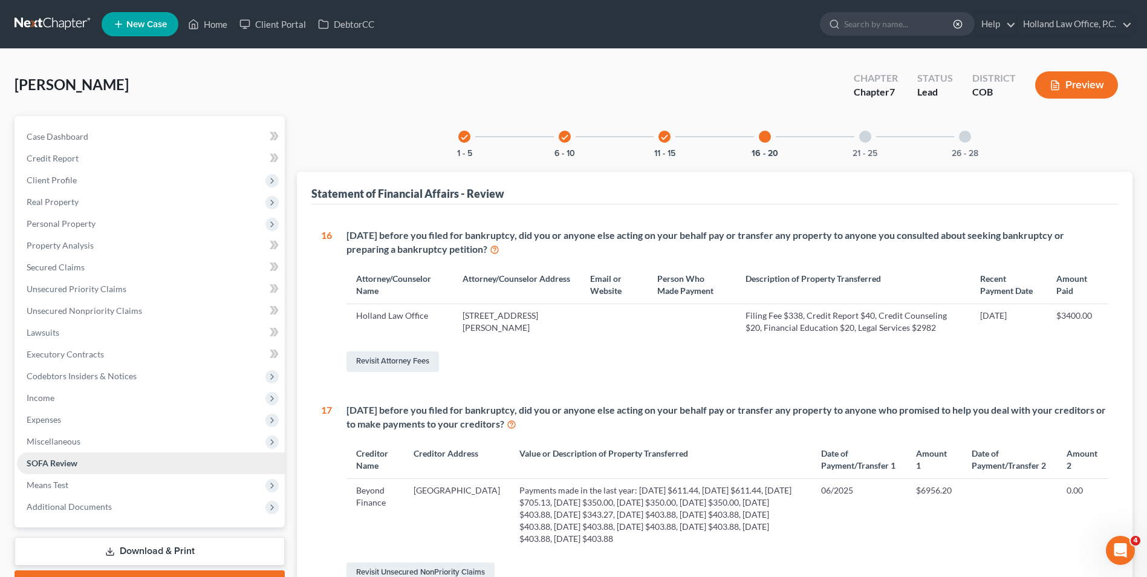
click at [56, 462] on span "SOFA Review" at bounding box center [52, 463] width 51 height 10
click at [876, 141] on div "21 - 25" at bounding box center [865, 136] width 41 height 41
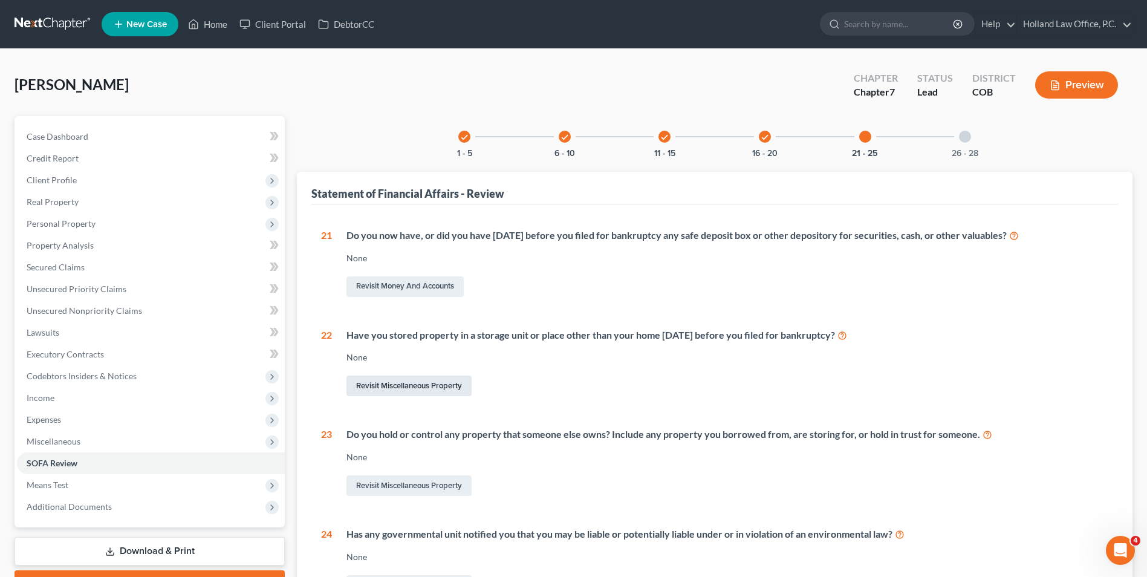
click at [465, 385] on link "Revisit Miscellaneous Property" at bounding box center [408, 385] width 125 height 21
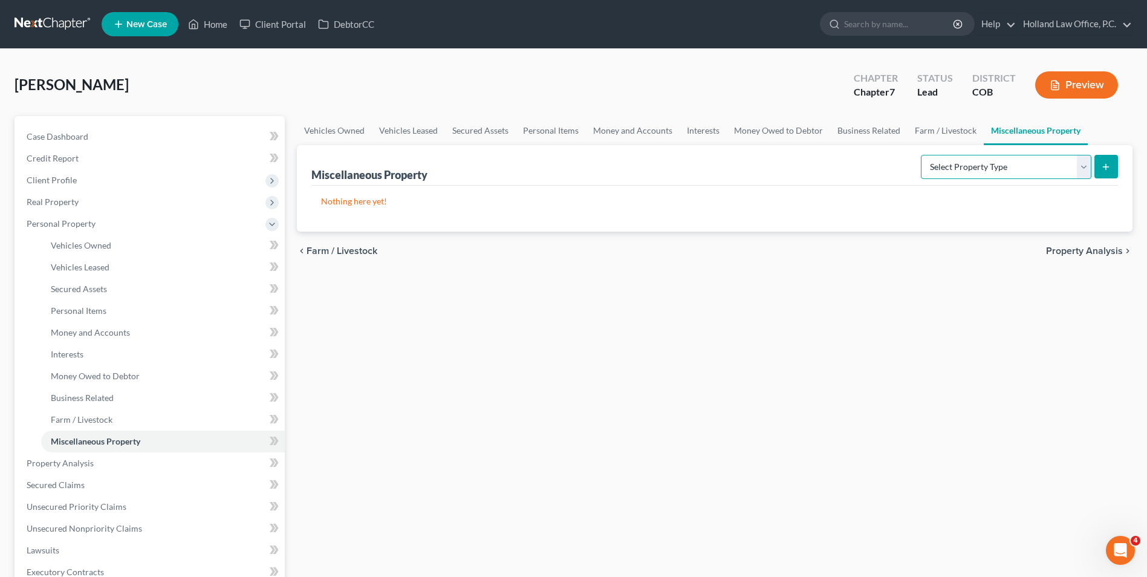
click at [991, 167] on select "Select Property Type Assigned for Creditor Benefit [DATE] Holding for Another N…" at bounding box center [1006, 167] width 170 height 24
select select "stored_within_1_year"
click at [921, 155] on select "Select Property Type Assigned for Creditor Benefit [DATE] Holding for Another N…" at bounding box center [1006, 167] width 170 height 24
click at [1094, 166] on button "submit" at bounding box center [1106, 167] width 24 height 24
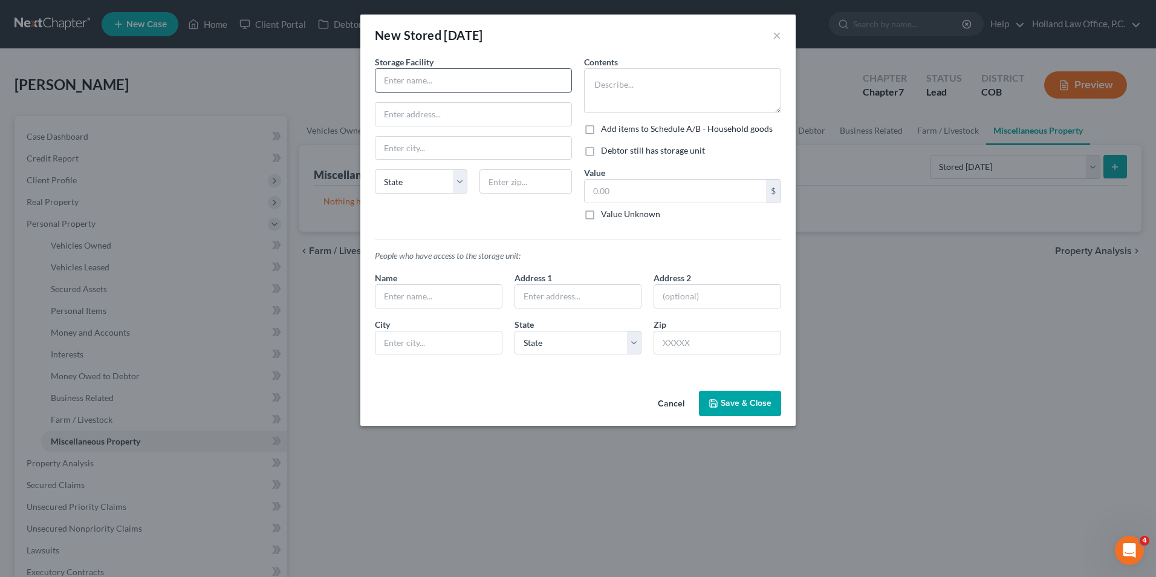
click at [441, 80] on input "text" at bounding box center [473, 80] width 196 height 23
type input "Guardian Storage"
click at [455, 101] on div "Storage Facility Guardian Storage State [US_STATE] AK AR AZ CA CO [GEOGRAPHIC_D…" at bounding box center [473, 143] width 209 height 174
click at [456, 114] on input "text" at bounding box center [473, 114] width 196 height 23
type input "[STREET_ADDRESS]"
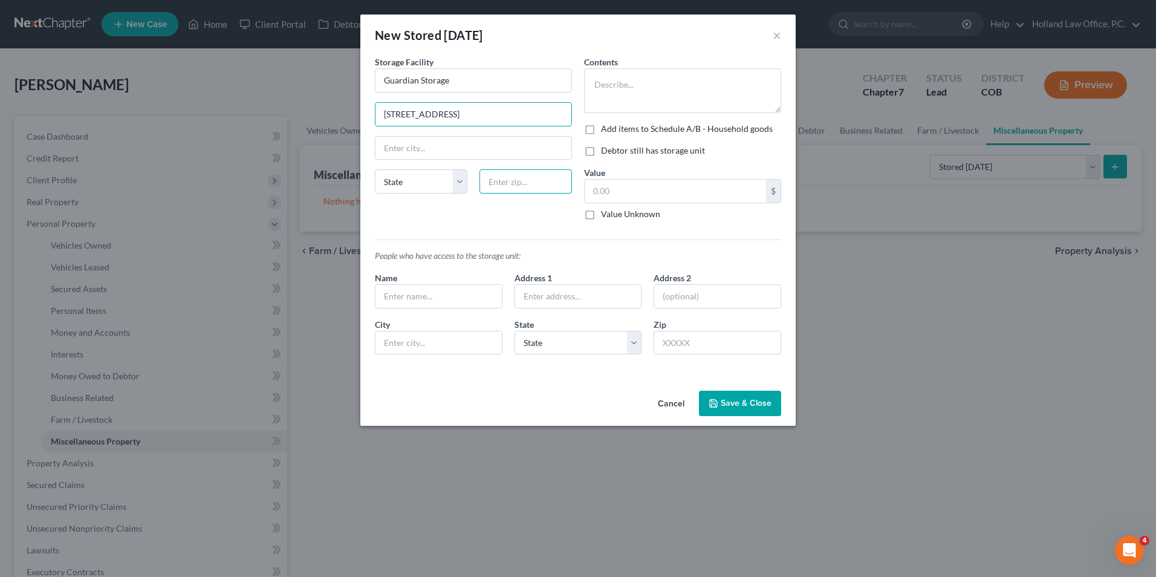
click at [510, 183] on input "text" at bounding box center [525, 181] width 92 height 24
type input "80631"
click at [424, 222] on div "Storage Facility Guardian Storage [STREET_ADDRESS][GEOGRAPHIC_DATA][US_STATE] C…" at bounding box center [473, 143] width 209 height 174
type input "Greeley"
select select "5"
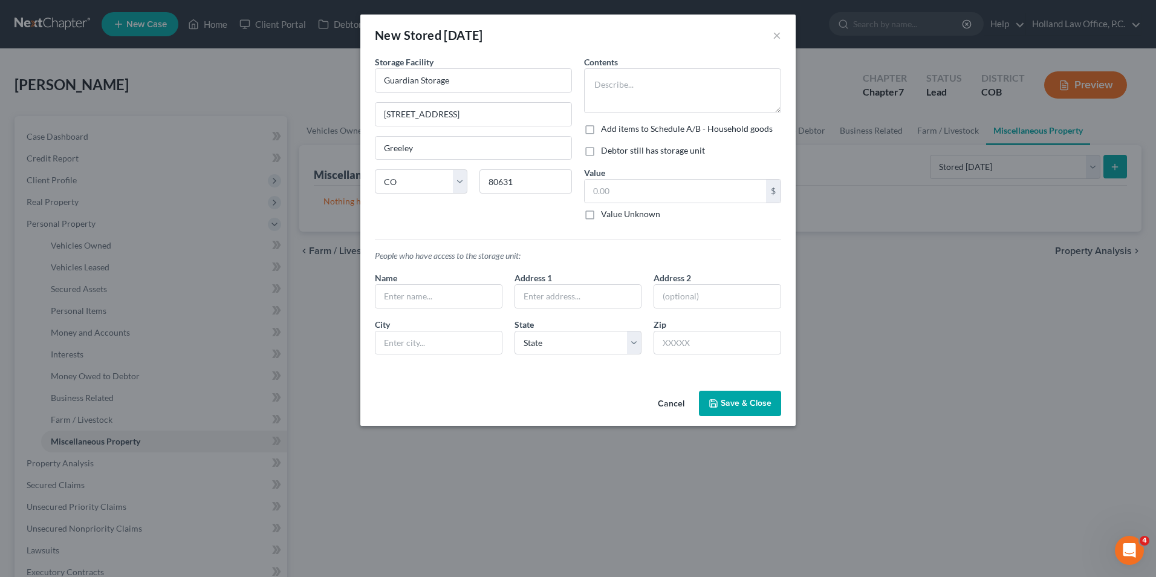
click at [653, 132] on label "Add items to Schedule A/B - Household goods" at bounding box center [687, 129] width 172 height 12
click at [614, 131] on input "Add items to Schedule A/B - Household goods" at bounding box center [610, 127] width 8 height 8
checkbox input "true"
click at [644, 152] on label "Debtor still has storage unit" at bounding box center [653, 150] width 104 height 12
click at [614, 152] on input "Debtor still has storage unit" at bounding box center [610, 148] width 8 height 8
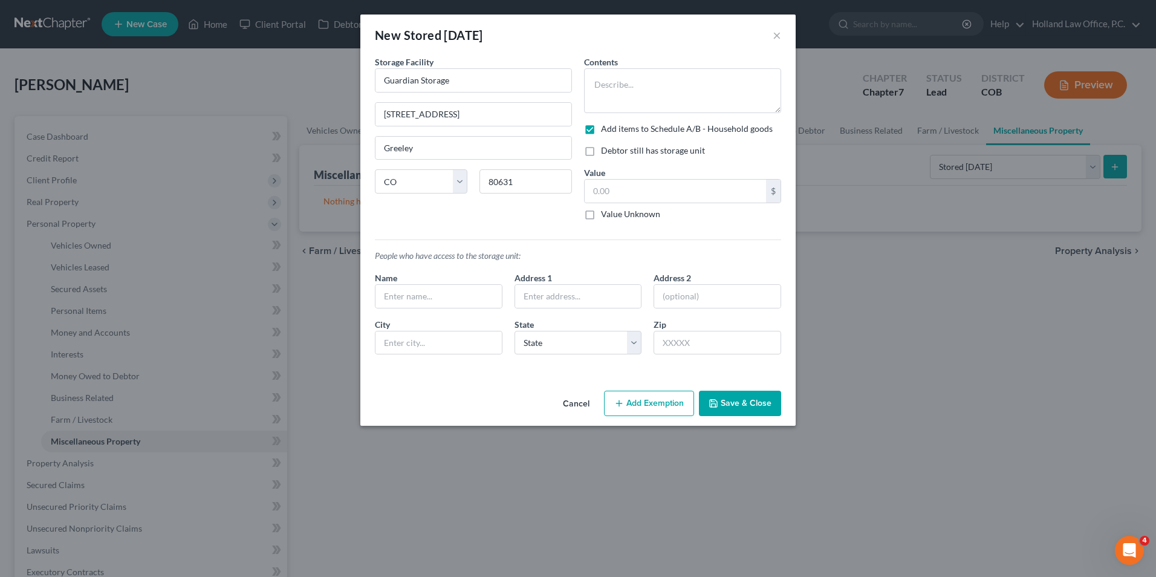
checkbox input "true"
click at [653, 189] on input "text" at bounding box center [675, 191] width 181 height 23
type input "100.00"
click at [663, 192] on input "100.00" at bounding box center [675, 191] width 181 height 23
drag, startPoint x: 680, startPoint y: 195, endPoint x: 571, endPoint y: 182, distance: 109.6
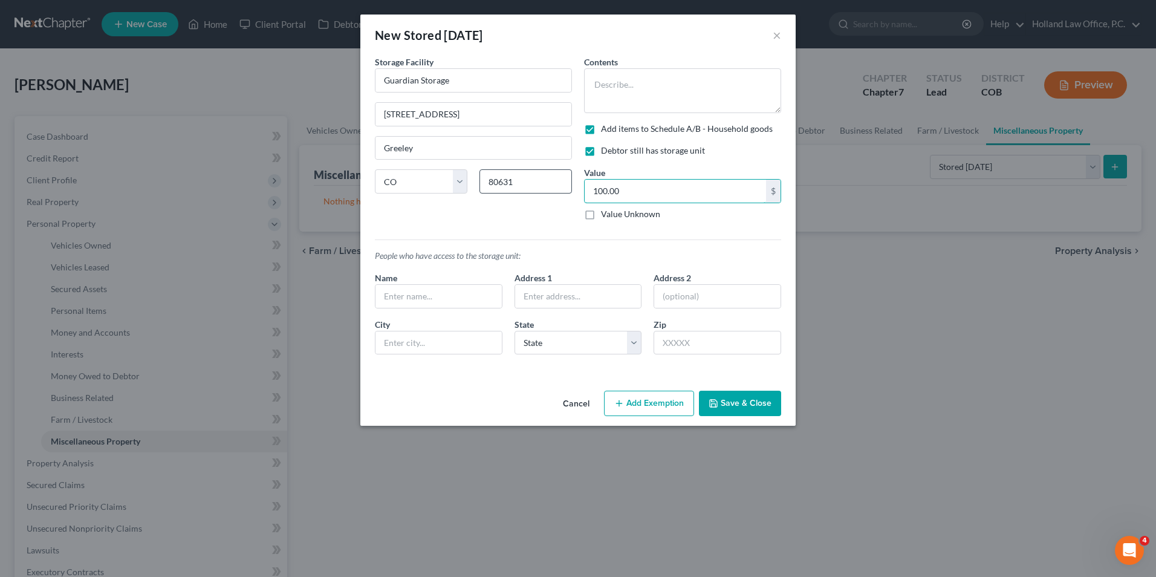
click at [571, 182] on div "Storage Facility Guardian Storage [STREET_ADDRESS] [US_STATE] AK AR AZ CA CO CT…" at bounding box center [578, 210] width 418 height 308
click at [740, 397] on button "Save & Close" at bounding box center [740, 403] width 82 height 25
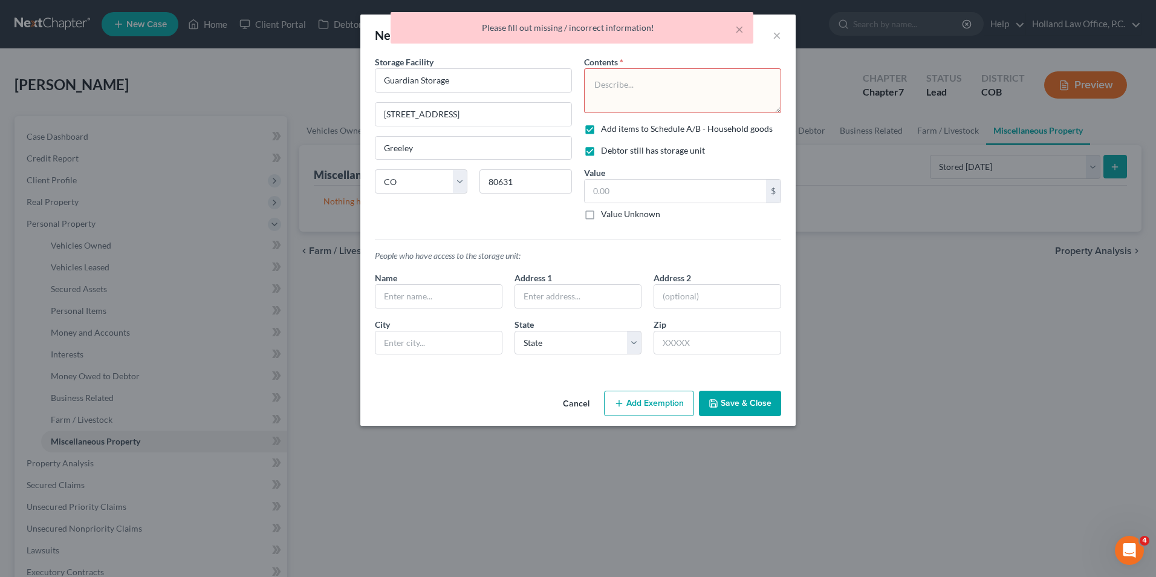
click at [691, 82] on textarea at bounding box center [682, 90] width 197 height 45
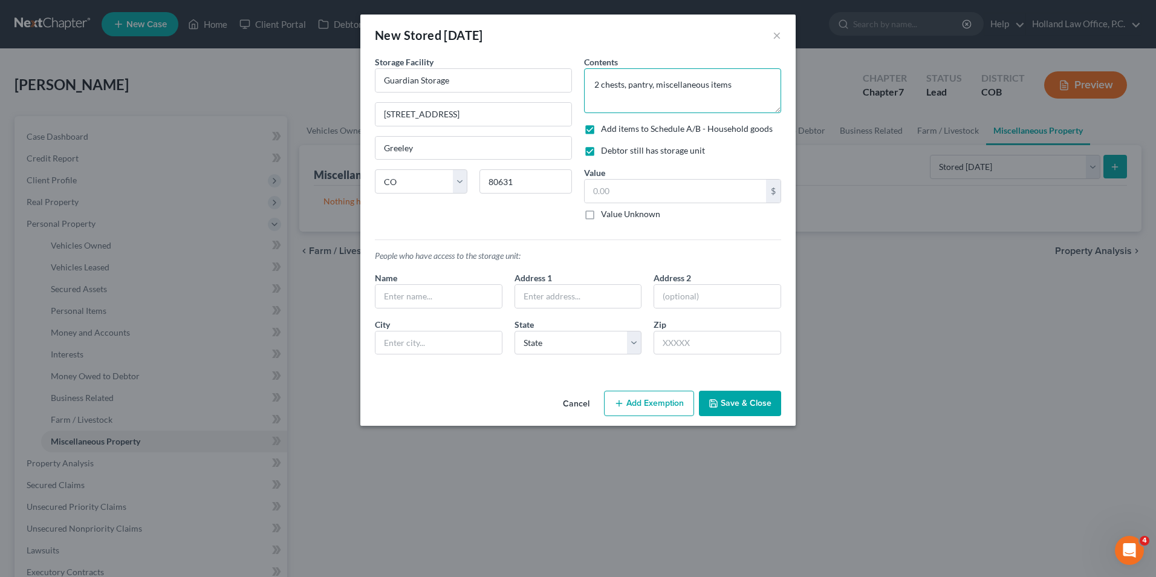
type textarea "2 chests, pantry, miscellaneous items"
click at [735, 401] on button "Save & Close" at bounding box center [740, 403] width 82 height 25
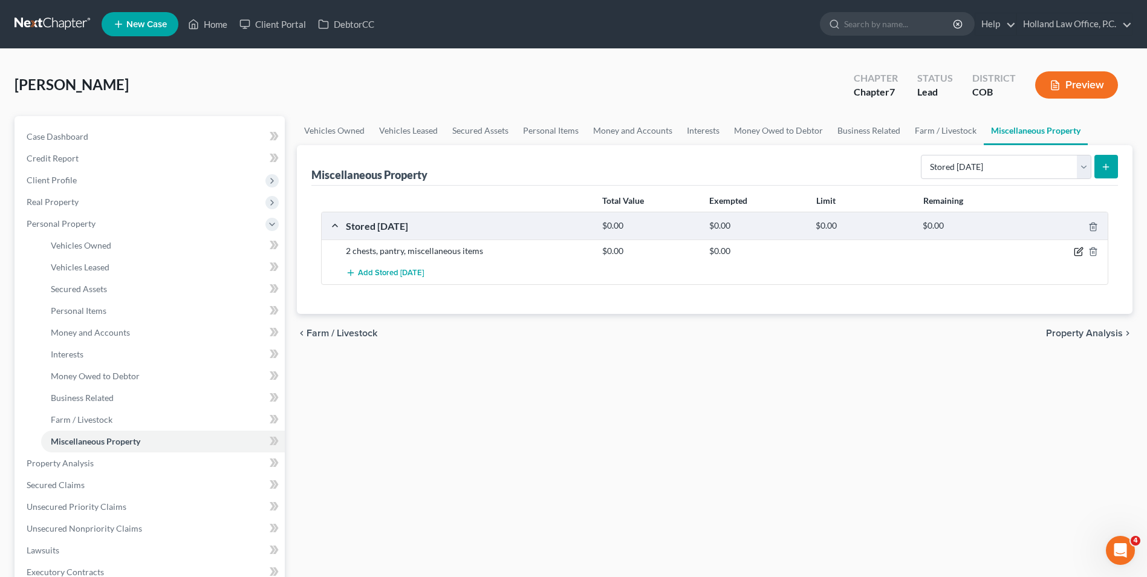
click at [1074, 252] on icon "button" at bounding box center [1079, 252] width 10 height 10
select select "5"
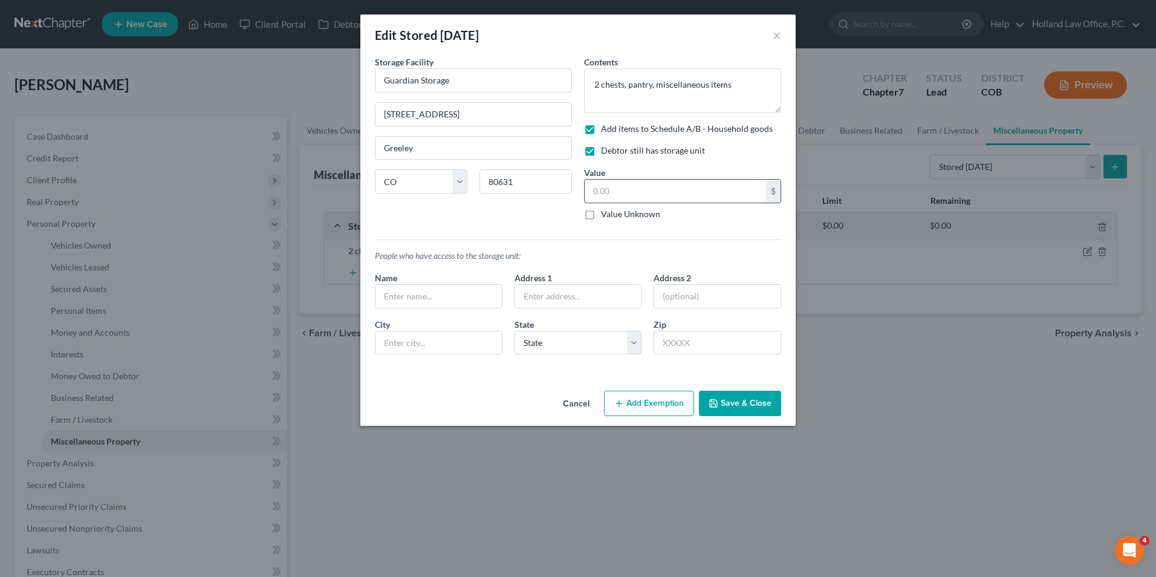
click at [661, 193] on input "text" at bounding box center [675, 191] width 181 height 23
type input "100.00"
click at [704, 398] on button "Save & Close" at bounding box center [740, 403] width 82 height 25
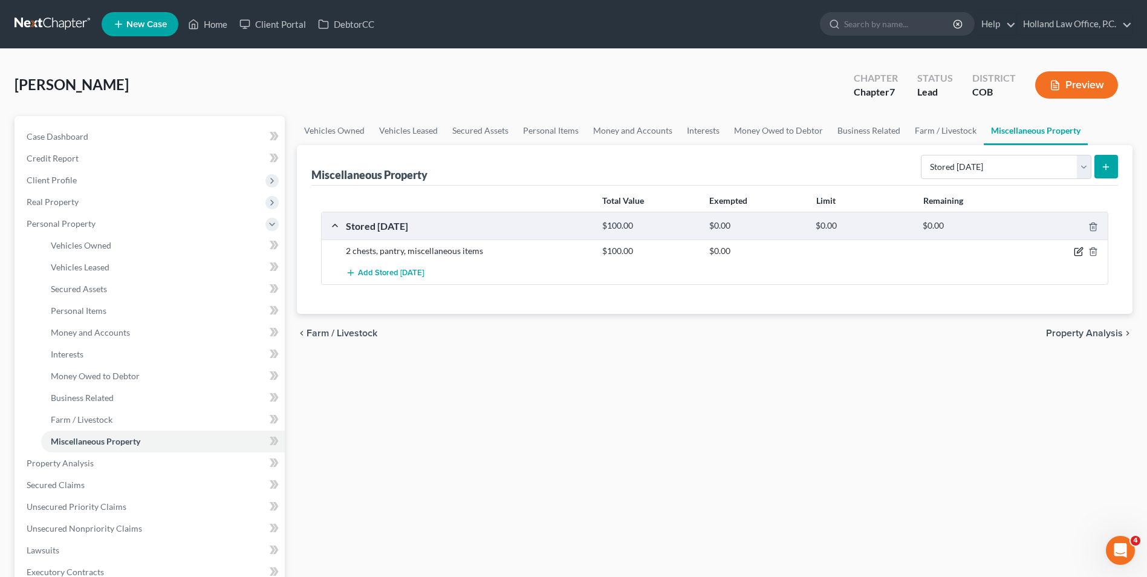
click at [1076, 253] on icon "button" at bounding box center [1079, 252] width 10 height 10
select select "5"
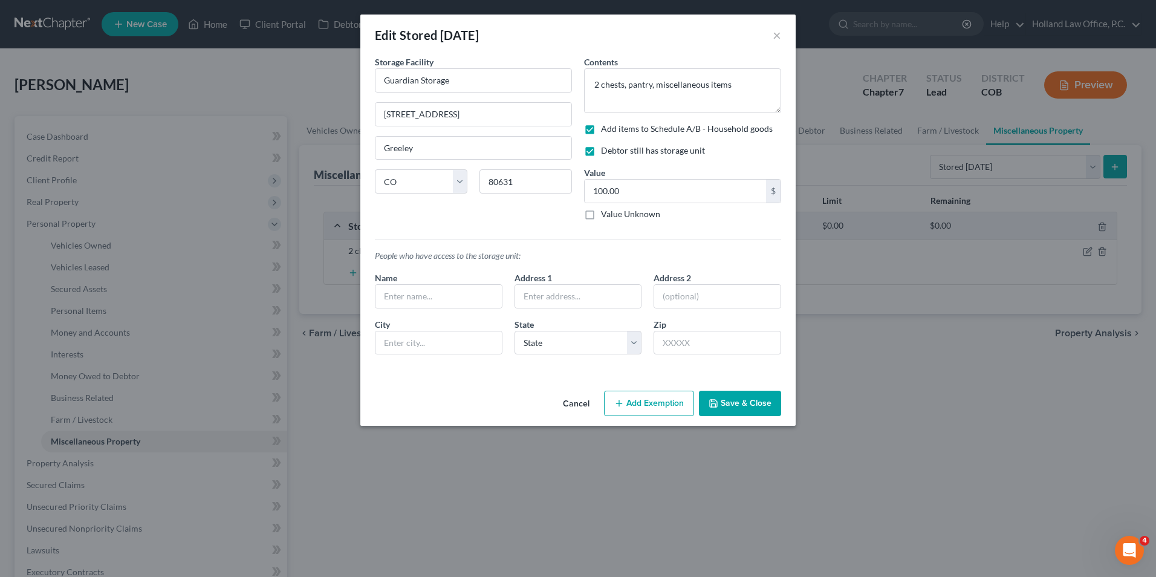
click at [630, 403] on button "Add Exemption" at bounding box center [649, 403] width 90 height 25
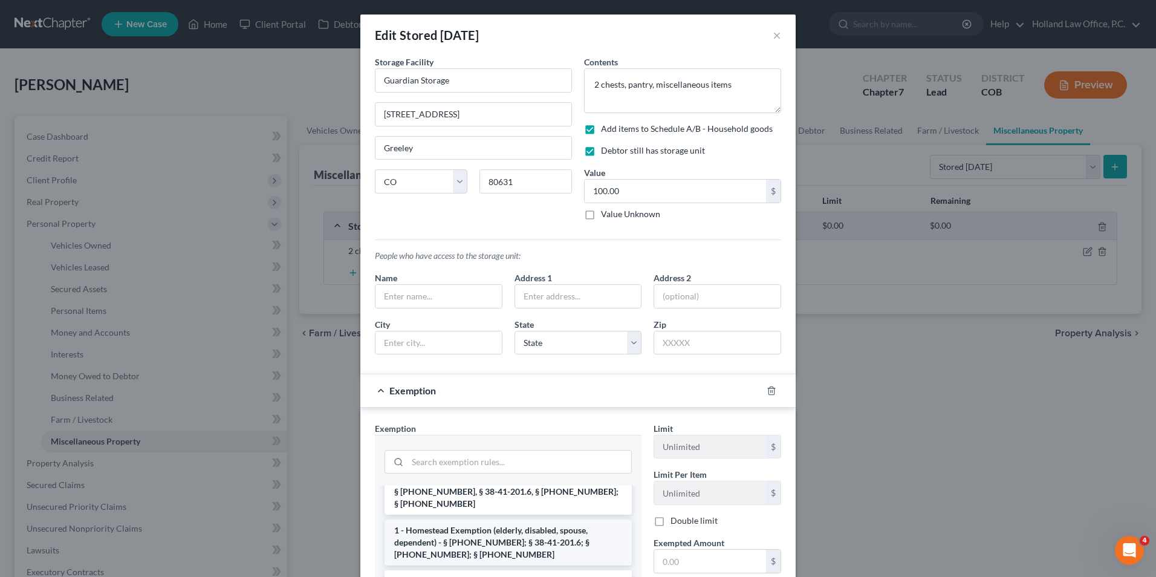
scroll to position [181, 0]
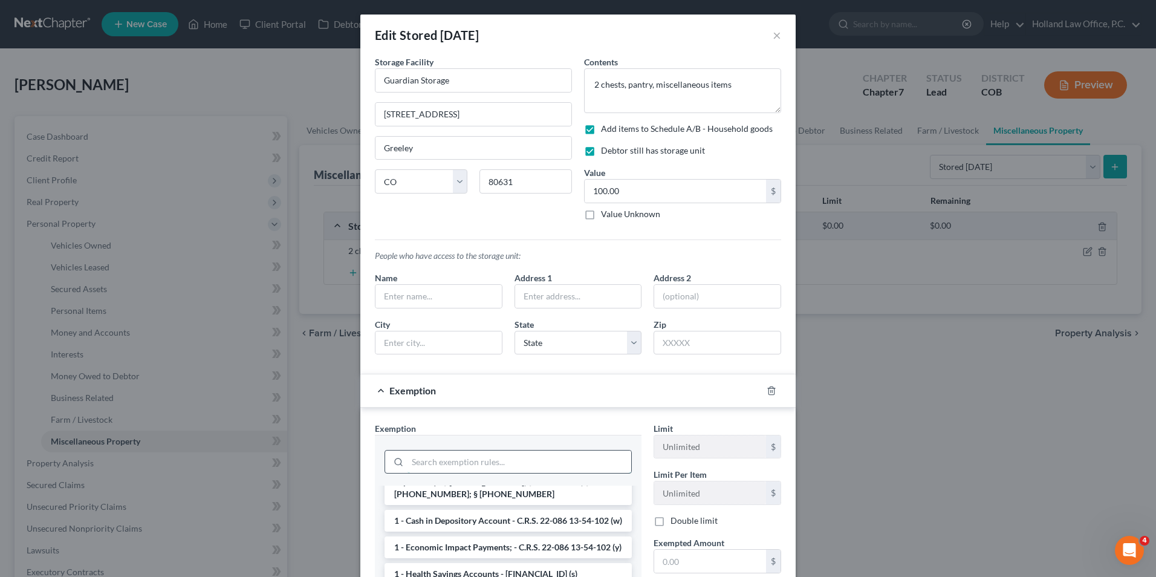
click at [465, 461] on input "search" at bounding box center [519, 461] width 224 height 23
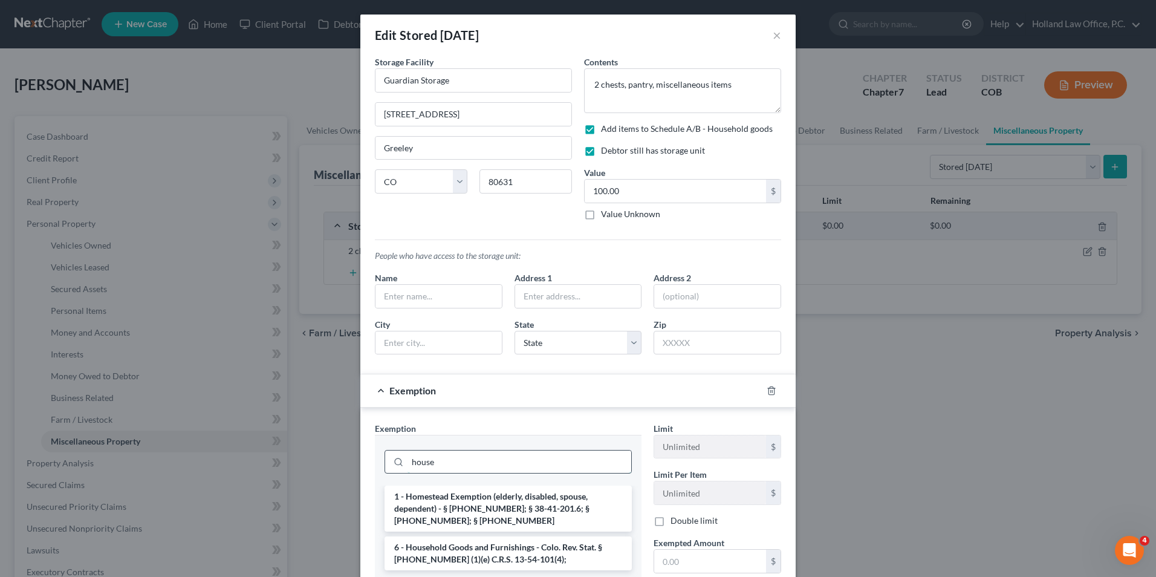
scroll to position [0, 0]
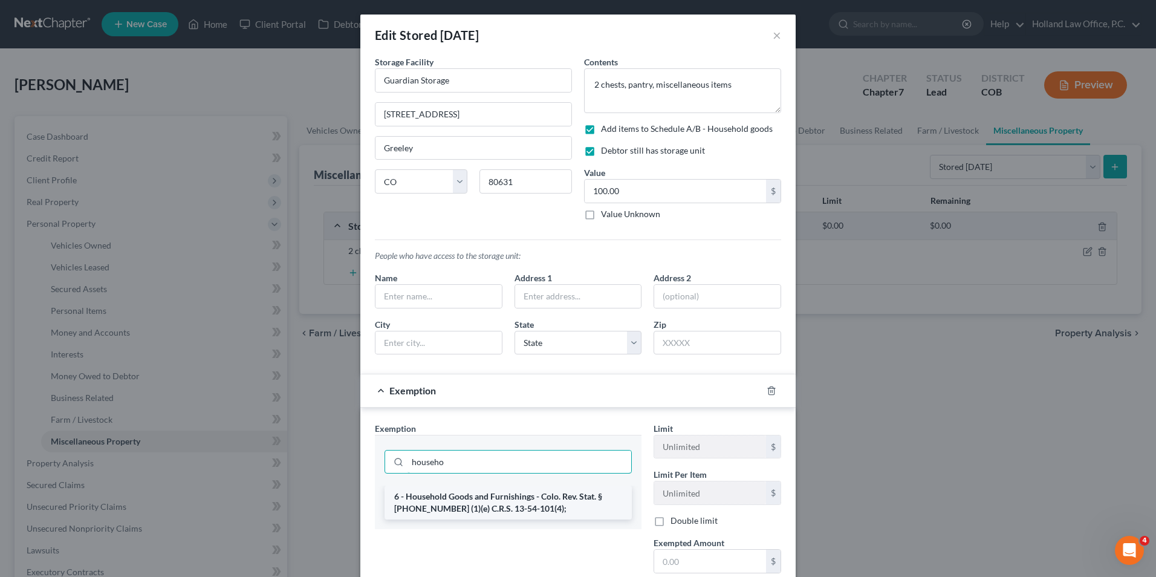
type input "househo"
click at [494, 514] on li "6 - Household Goods and Furnishings - Colo. Rev. Stat. § [PHONE_NUMBER] (1)(e) …" at bounding box center [507, 502] width 247 height 34
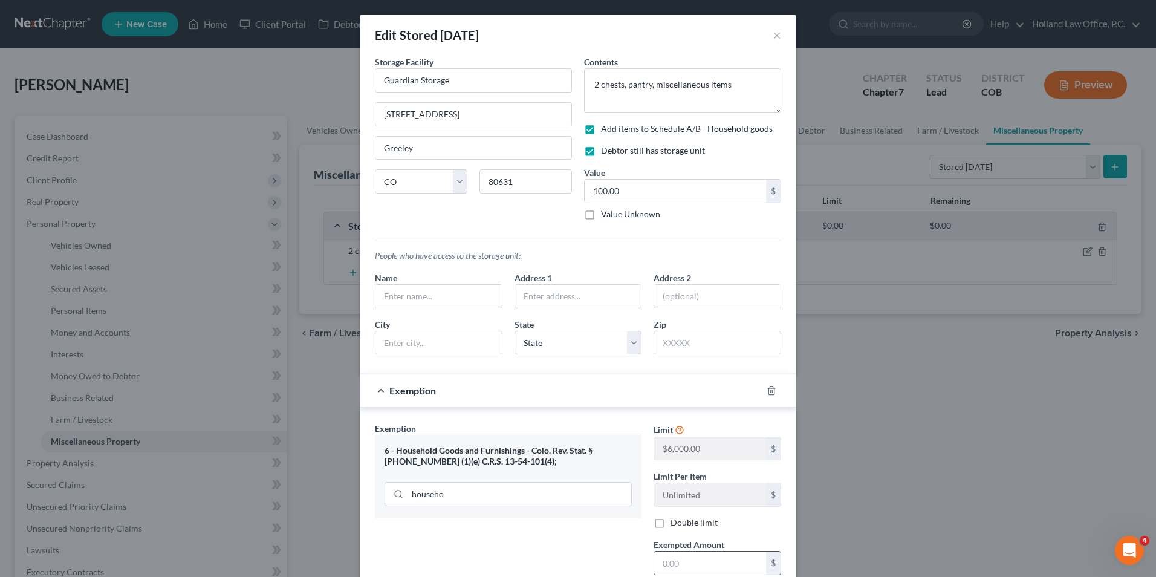
click at [703, 551] on div "$" at bounding box center [717, 563] width 128 height 24
drag, startPoint x: 703, startPoint y: 551, endPoint x: 702, endPoint y: 557, distance: 6.2
click at [702, 555] on div "$" at bounding box center [717, 563] width 128 height 24
click at [701, 557] on input "text" at bounding box center [710, 562] width 112 height 23
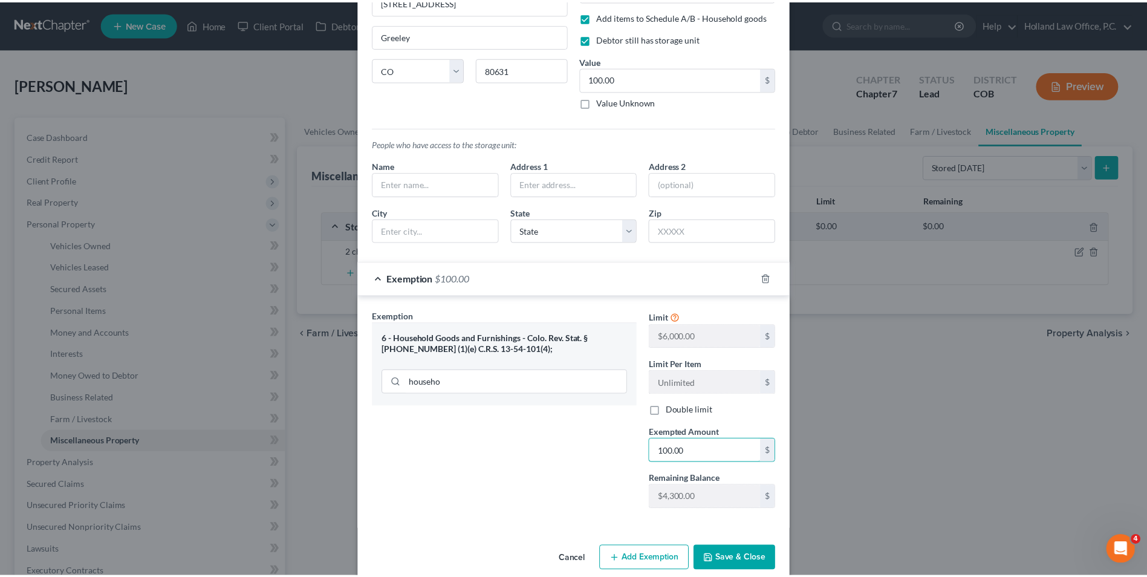
scroll to position [131, 0]
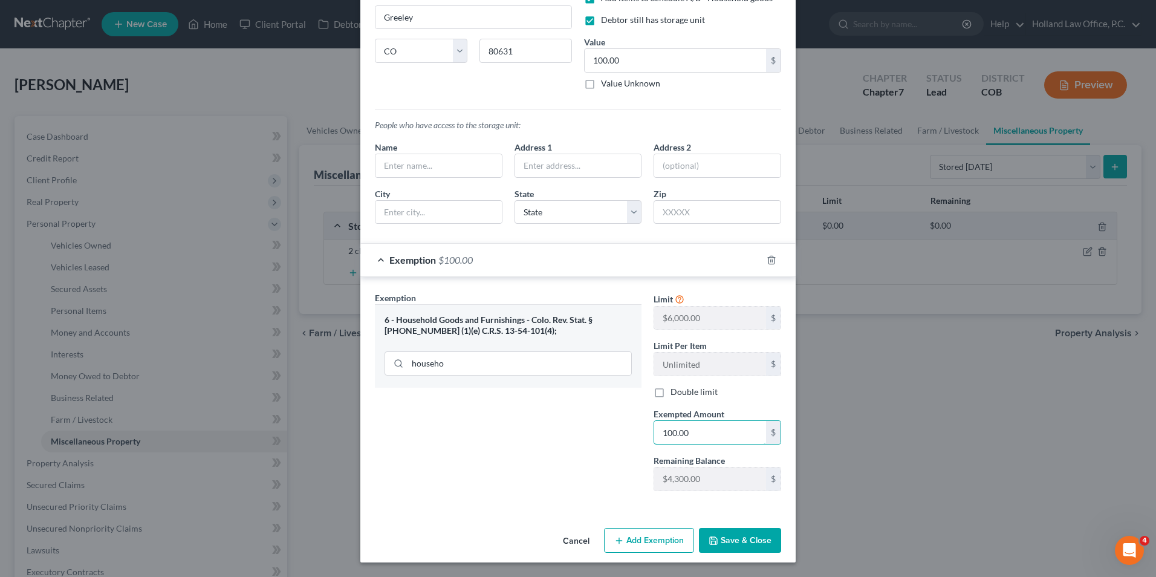
type input "100.00"
click at [753, 536] on button "Save & Close" at bounding box center [740, 540] width 82 height 25
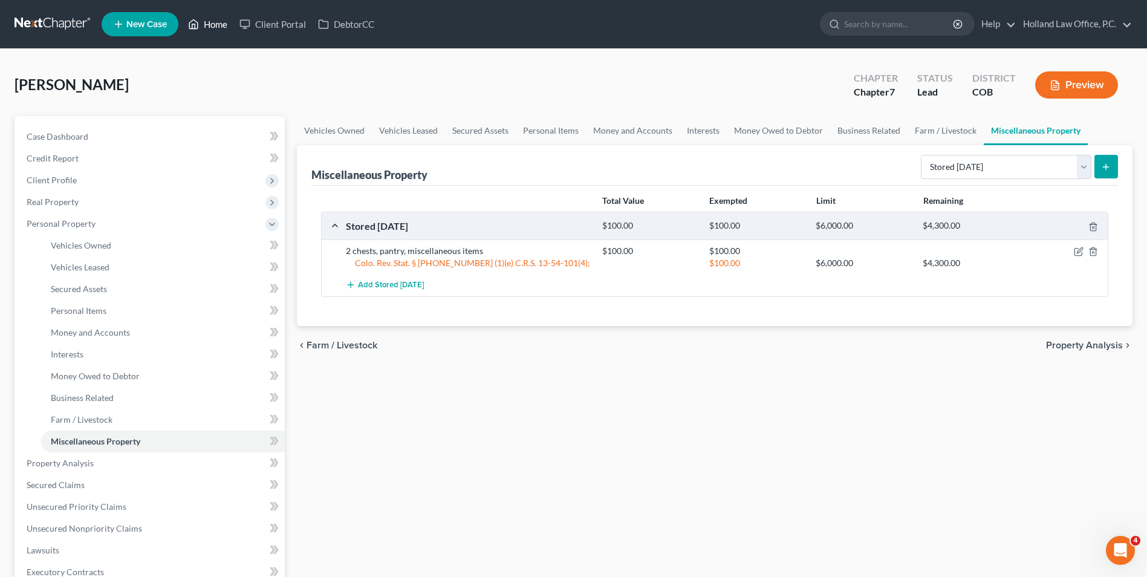
click at [207, 26] on link "Home" at bounding box center [207, 24] width 51 height 22
